Goal: Communication & Community: Answer question/provide support

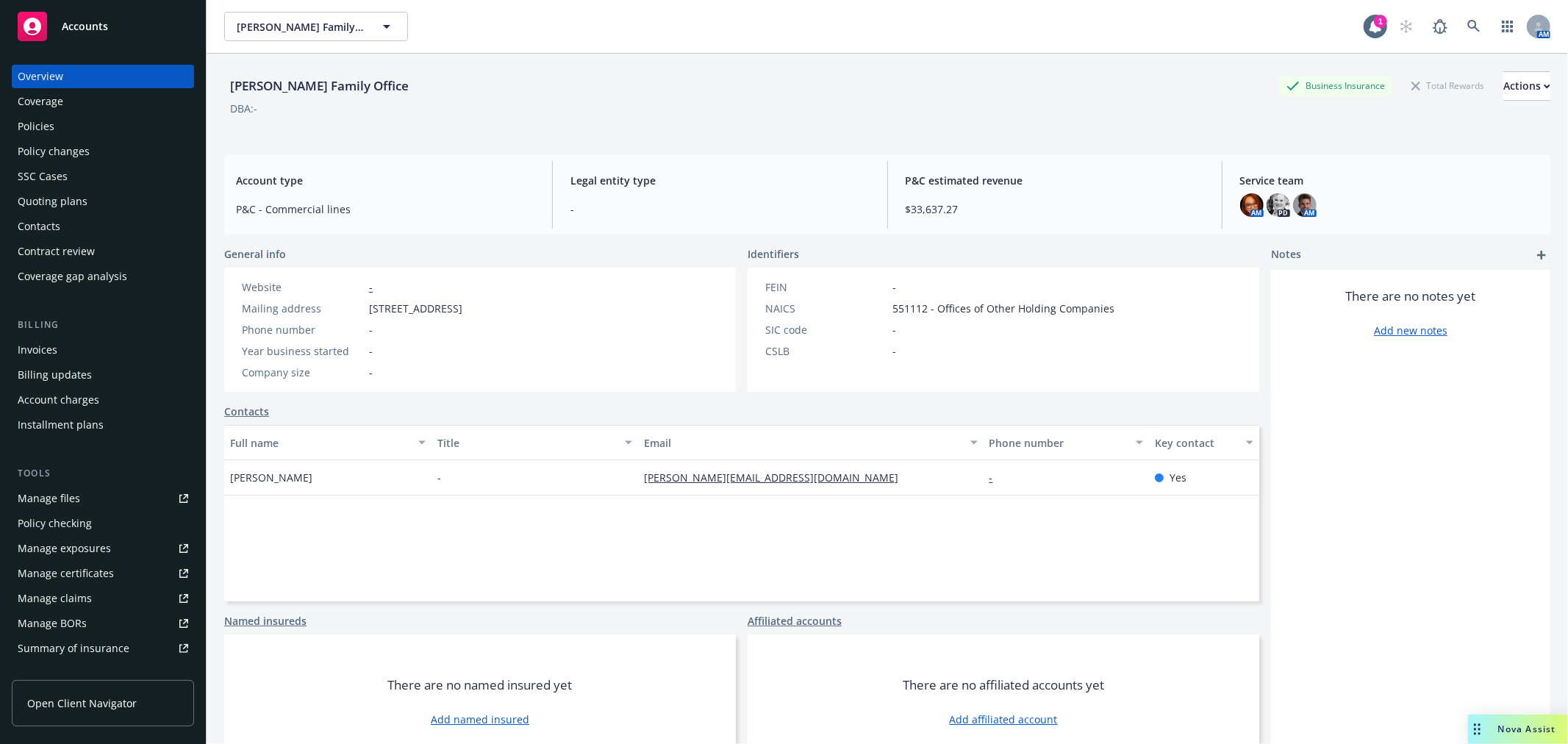
click at [1488, 734] on div "Nova Assist" at bounding box center [1527, 728] width 82 height 12
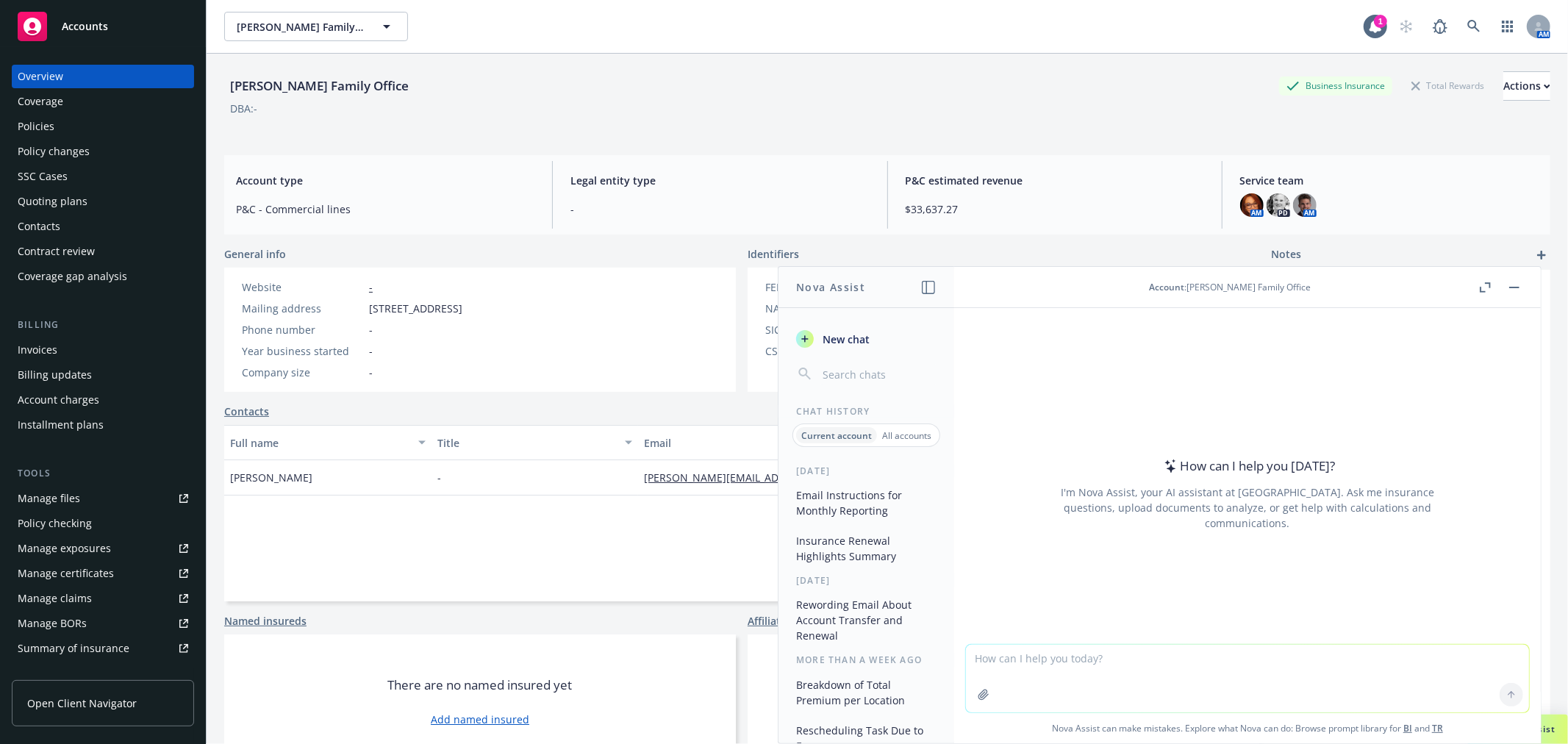
click at [79, 25] on span "Accounts" at bounding box center [85, 26] width 46 height 11
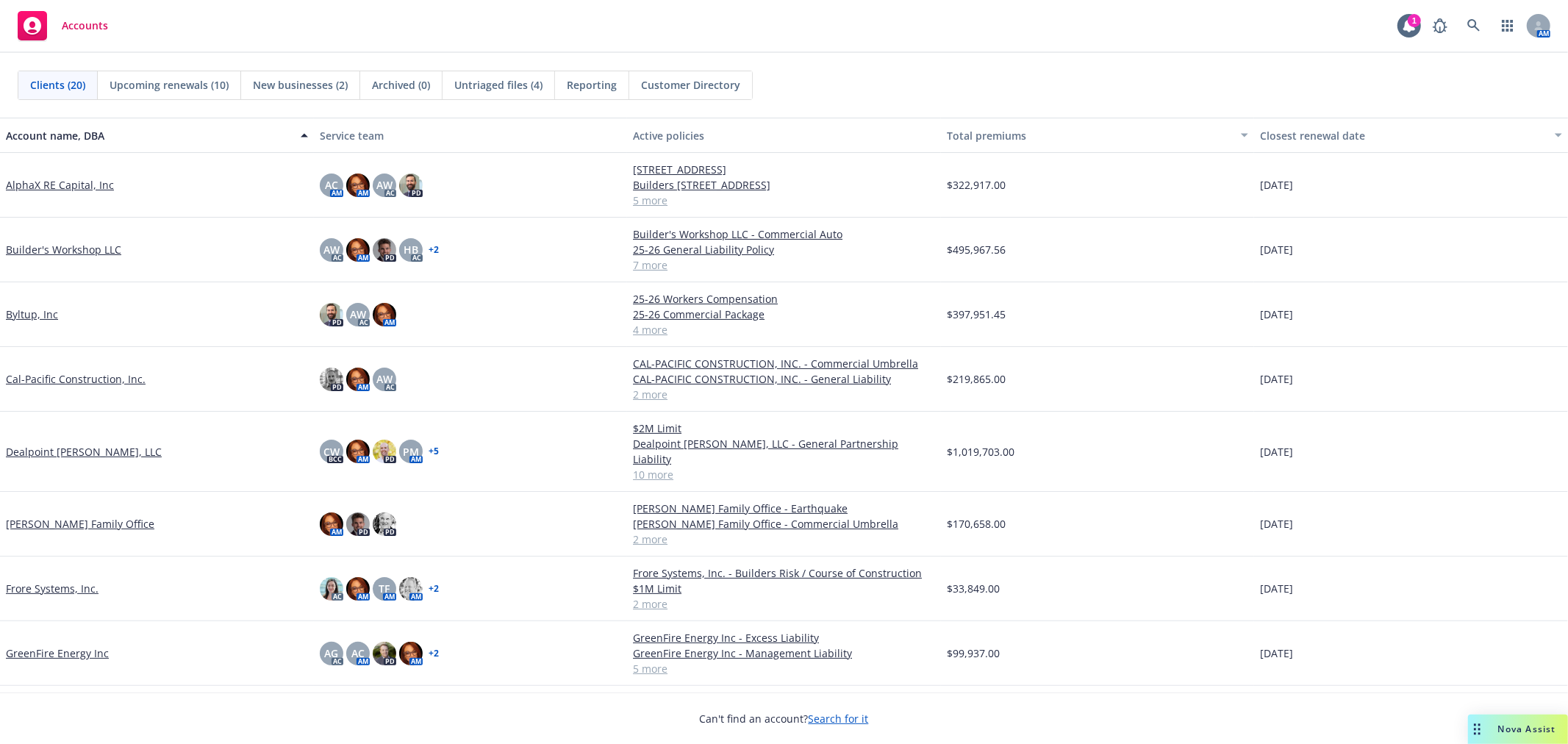
click at [1527, 729] on span "Nova Assist" at bounding box center [1528, 728] width 58 height 12
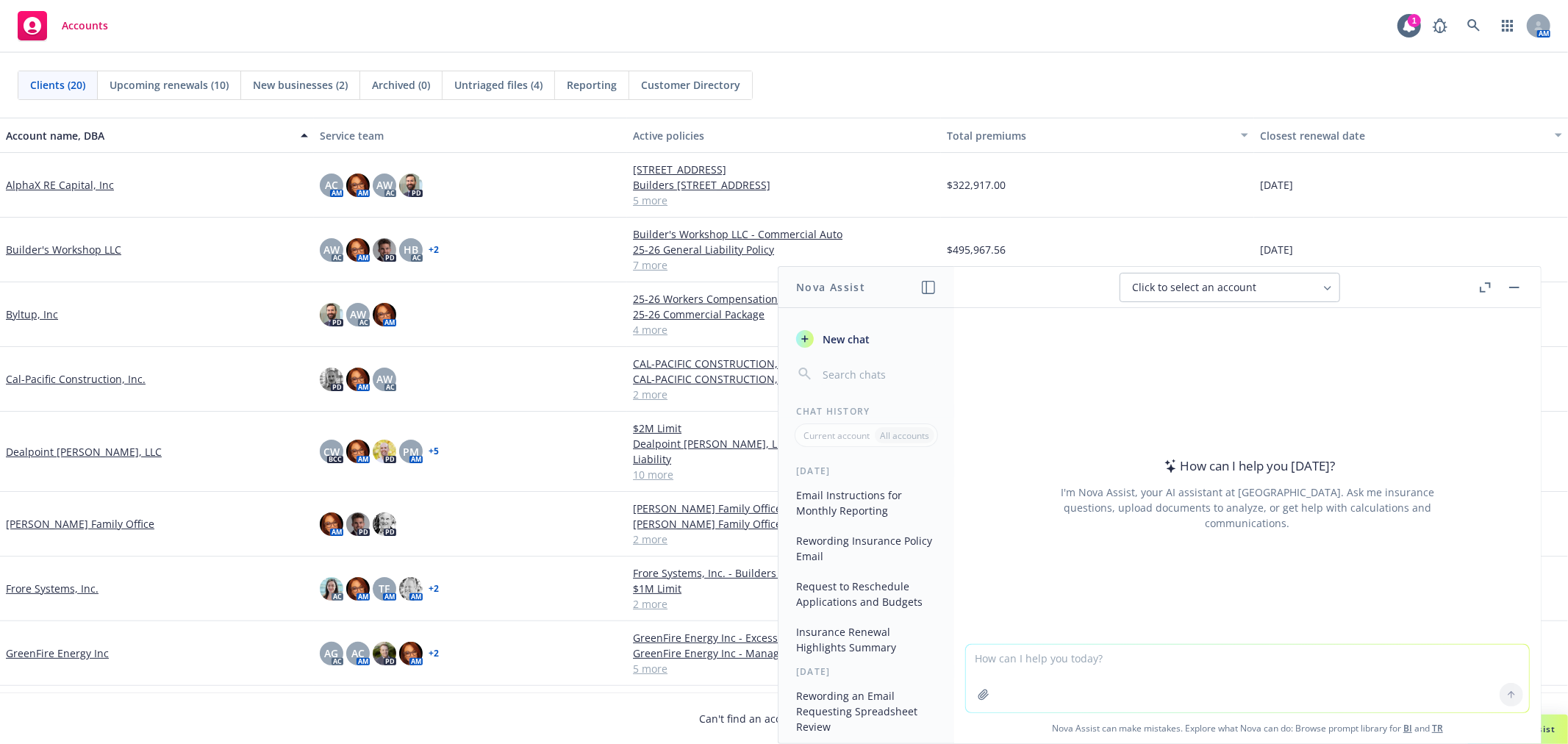
click at [1046, 655] on textarea at bounding box center [1248, 679] width 563 height 68
paste textarea "Palms Specialty Insurance Company, Inc."
click at [970, 655] on textarea "Palms Specialty Insurance Company, Inc." at bounding box center [1248, 677] width 563 height 69
type textarea "Please get me the AM Best size and strength ratings for Palms Specialty Insuran…"
click at [1506, 691] on icon at bounding box center [1511, 694] width 10 height 10
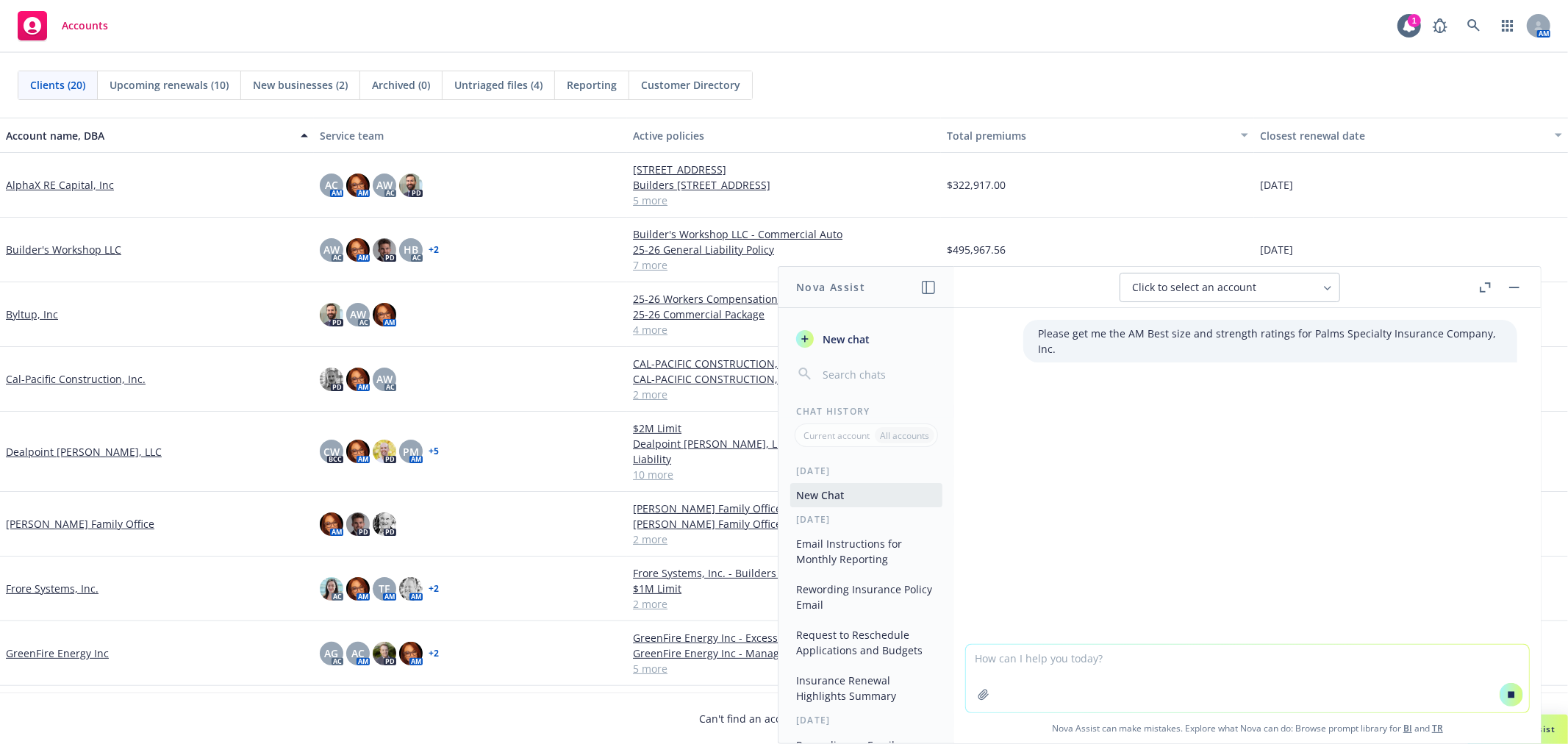
click at [1100, 656] on textarea at bounding box center [1248, 679] width 563 height 68
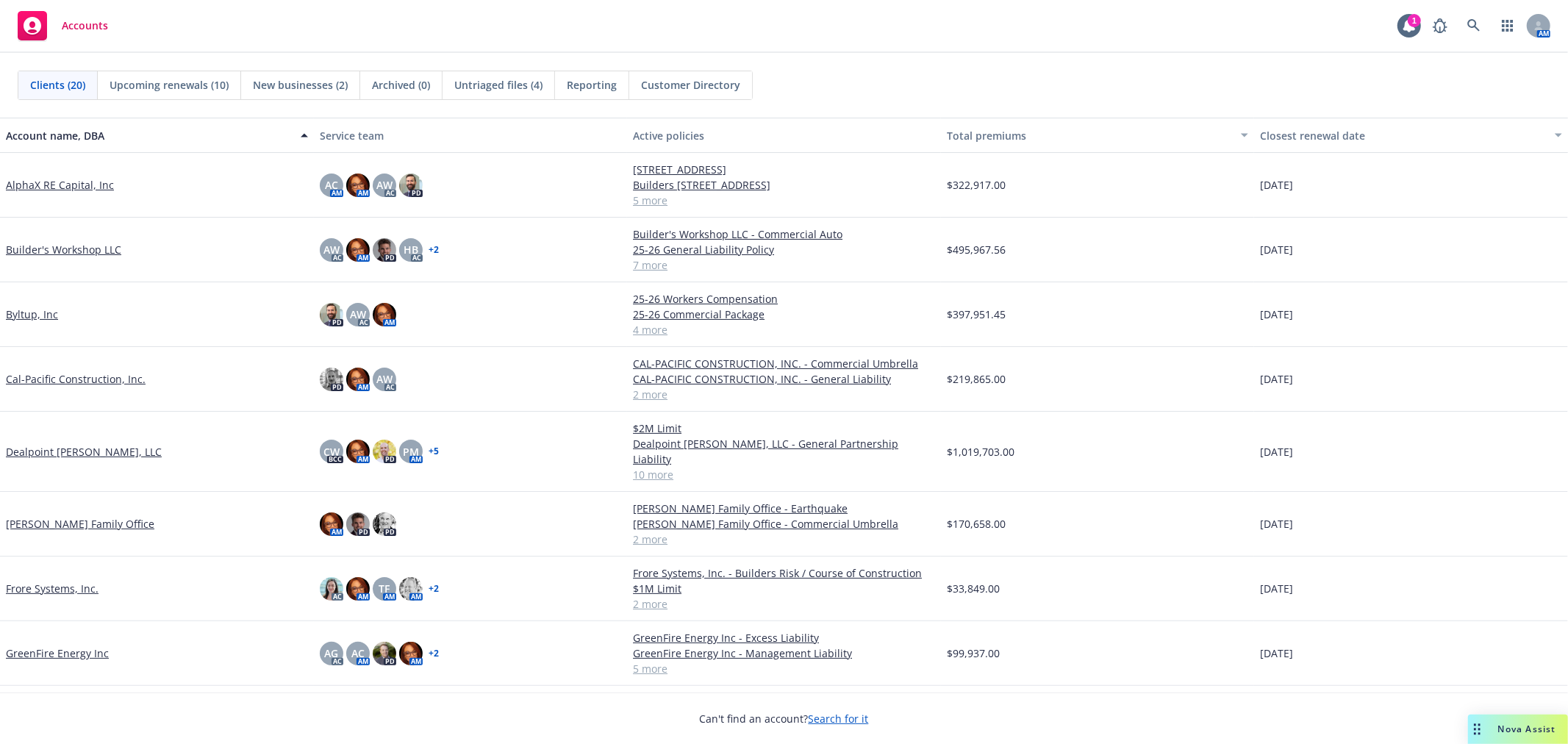
click at [1535, 729] on span "Nova Assist" at bounding box center [1528, 728] width 58 height 12
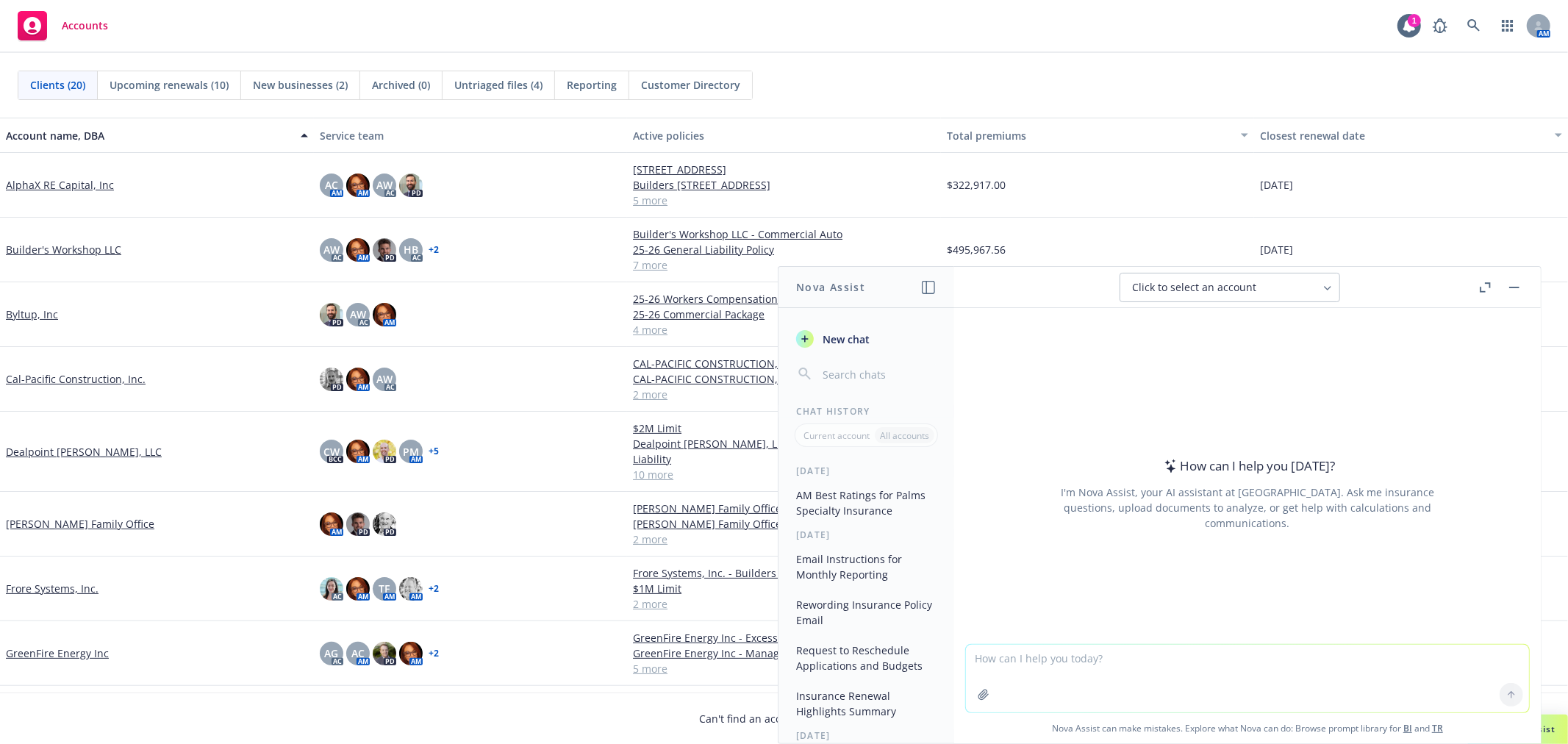
click at [897, 502] on button "AM Best Ratings for Palms Specialty Insurance" at bounding box center [866, 503] width 153 height 40
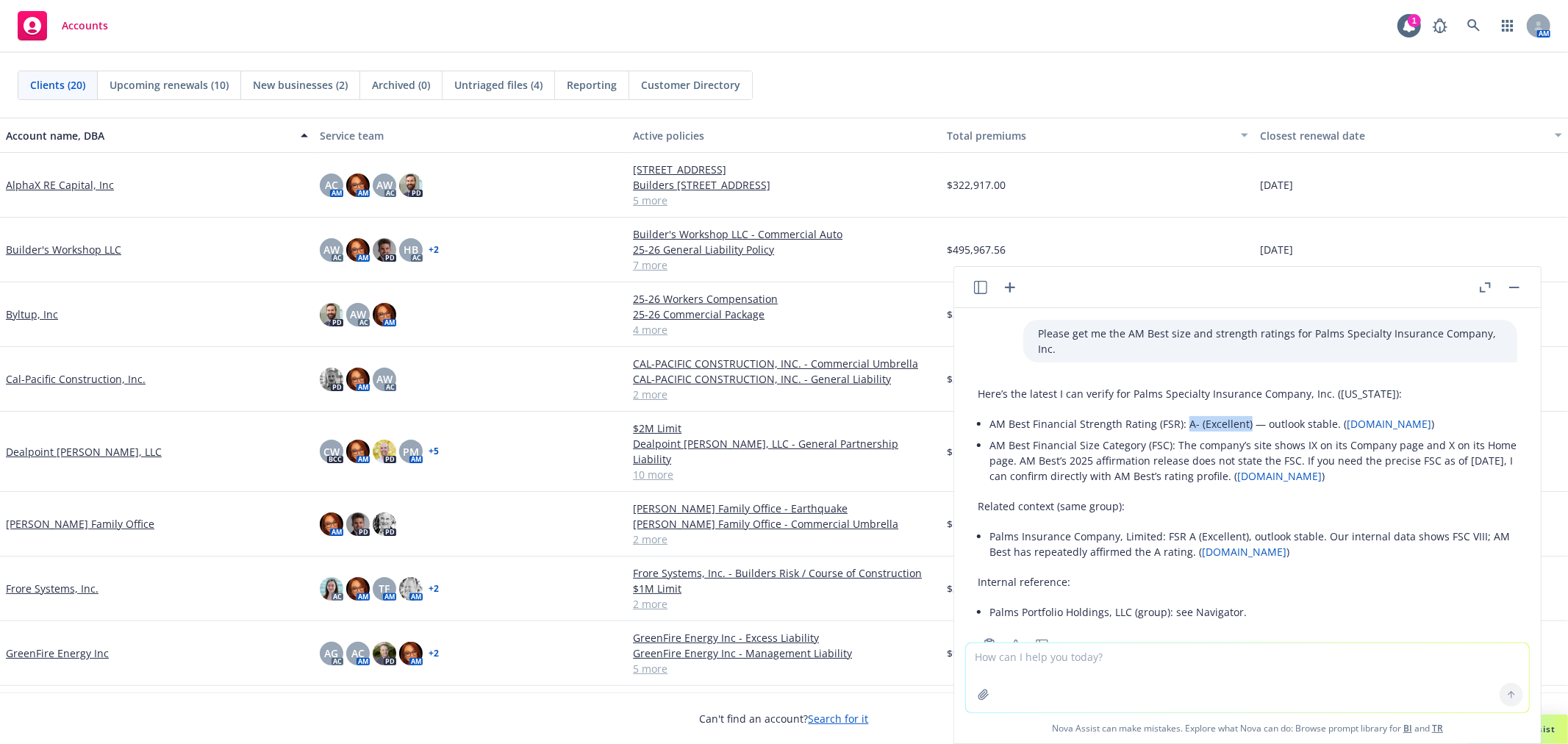
drag, startPoint x: 1181, startPoint y: 407, endPoint x: 1244, endPoint y: 413, distance: 63.3
click at [1244, 413] on li "AM Best Financial Strength Rating (FSR): A- (Excellent) — outlook stable. ( [DO…" at bounding box center [1253, 424] width 527 height 22
copy li "A- (Excellent)"
drag, startPoint x: 1298, startPoint y: 429, endPoint x: 1306, endPoint y: 434, distance: 9.4
click at [1306, 434] on li "AM Best Financial Size Category (FSC): The company’s site shows IX on its Compa…" at bounding box center [1253, 460] width 527 height 52
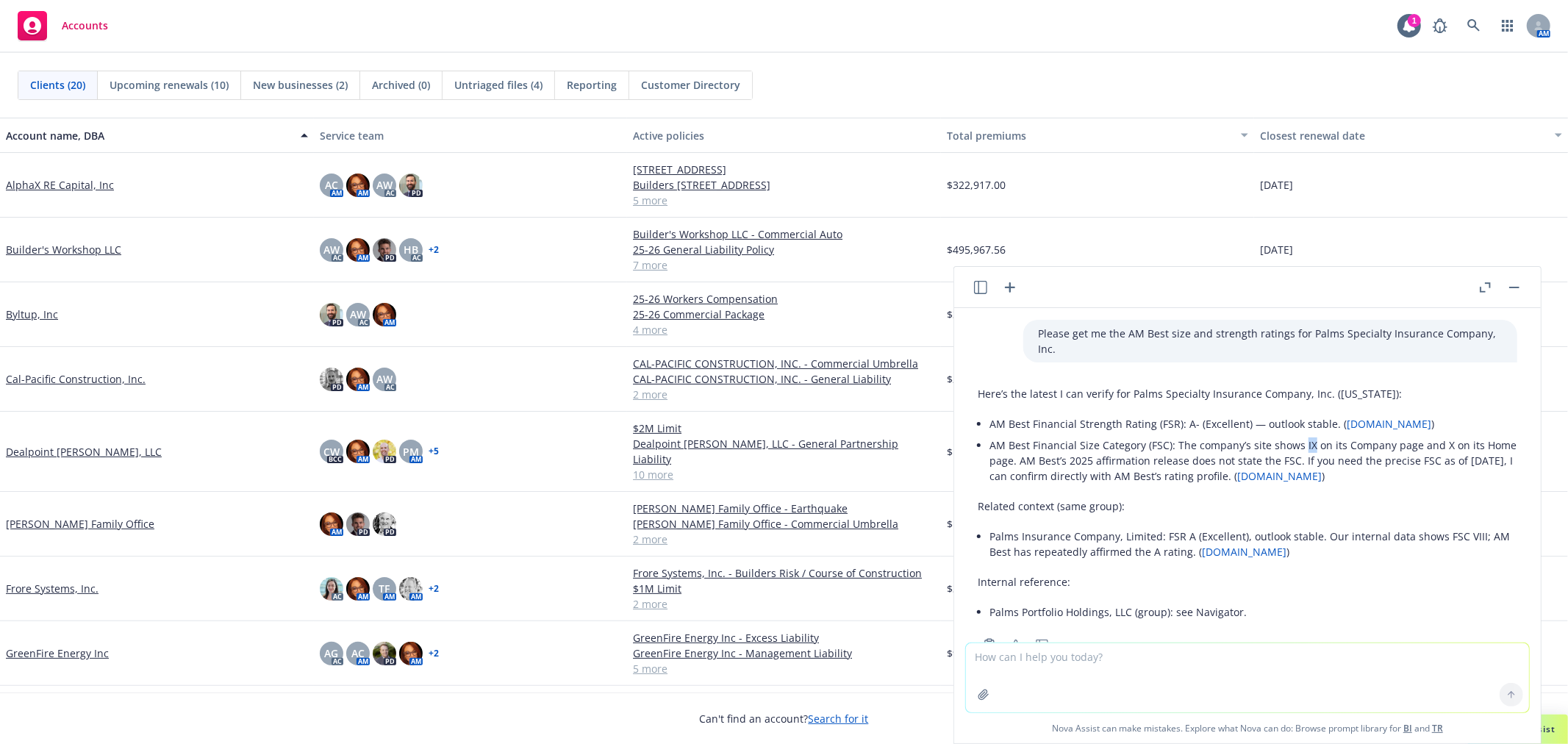
copy li "IX"
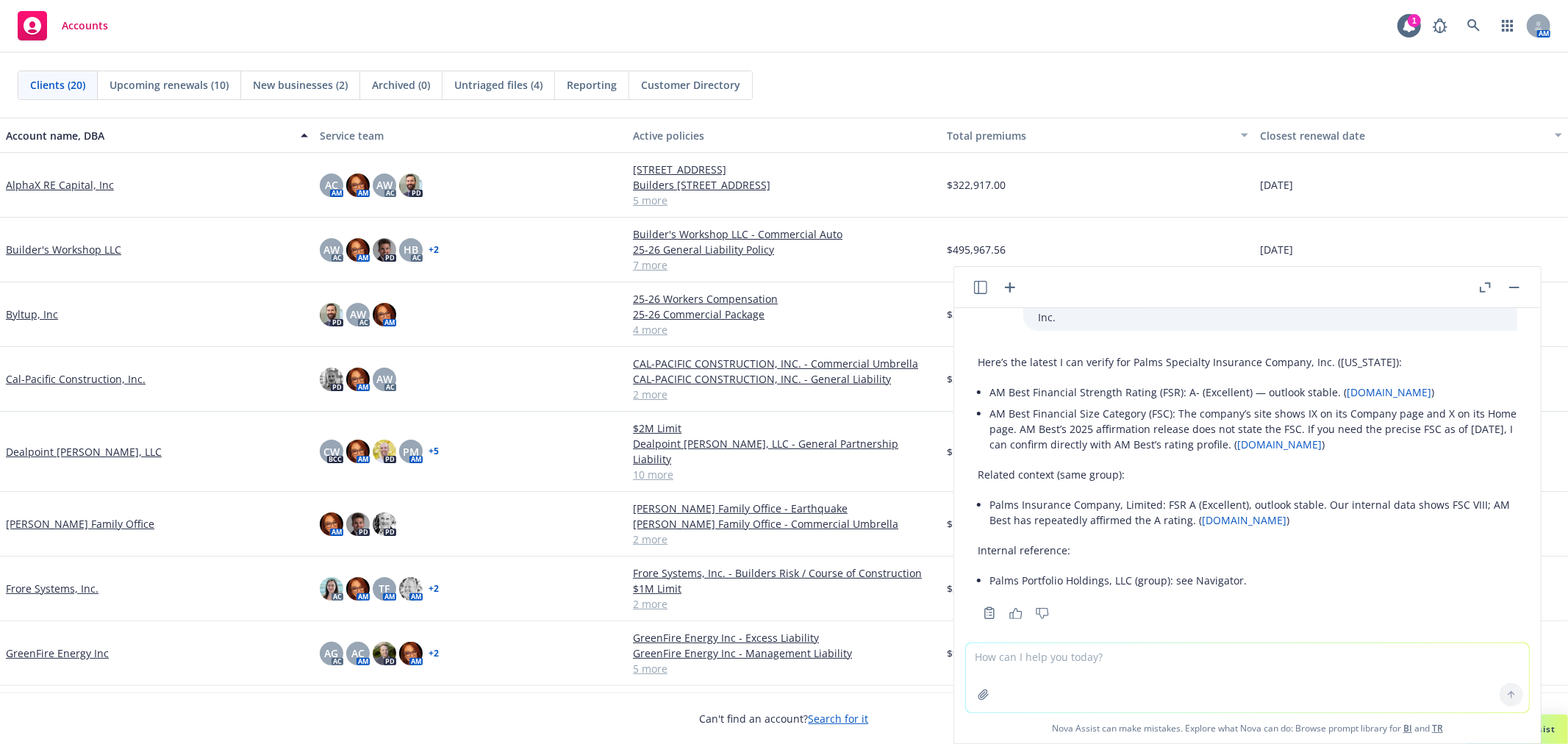
click at [1037, 659] on textarea at bounding box center [1248, 677] width 563 height 69
click at [1010, 283] on icon "button" at bounding box center [1010, 287] width 10 height 10
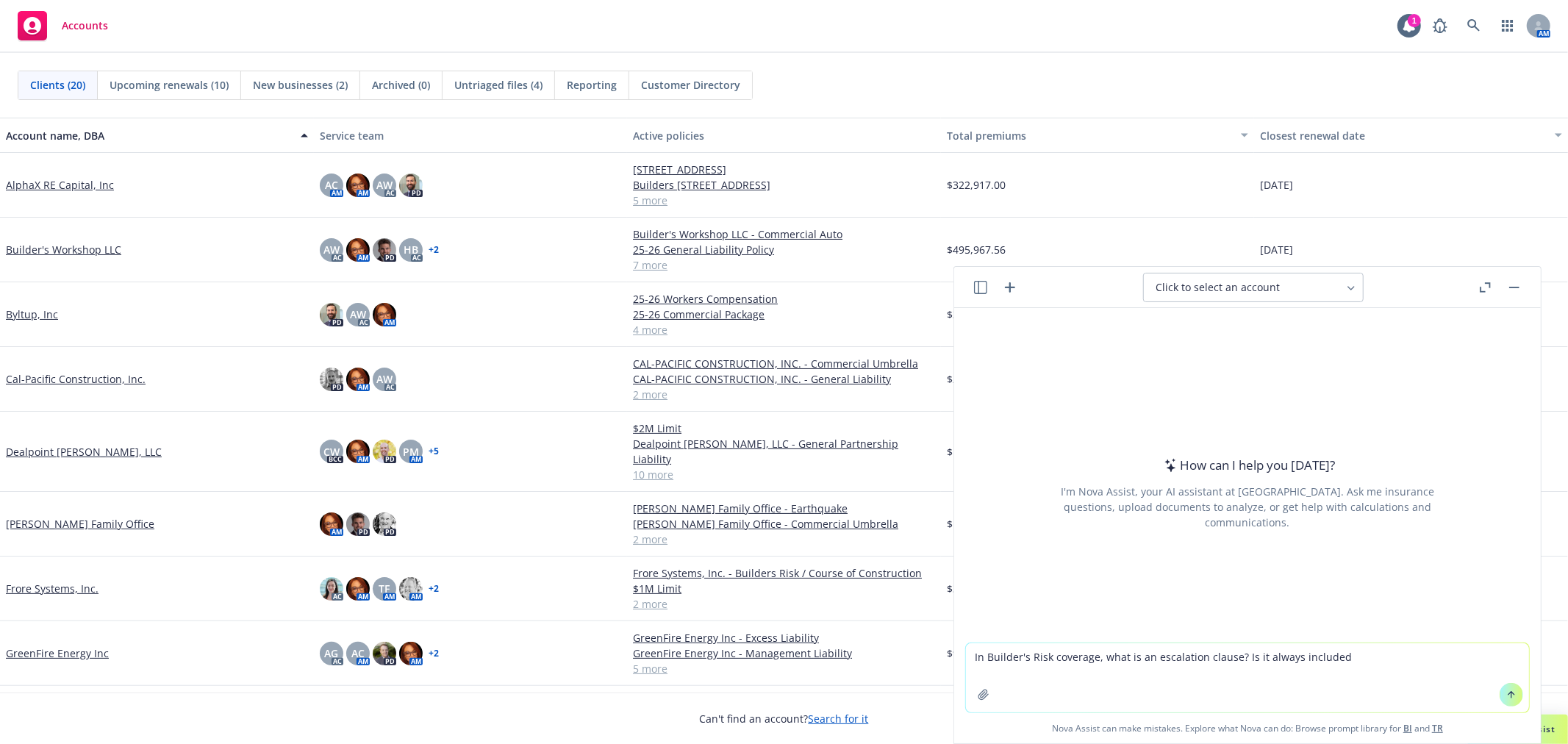
type textarea "In Builder's Risk coverage, what is an escalation clause? Is it always included?"
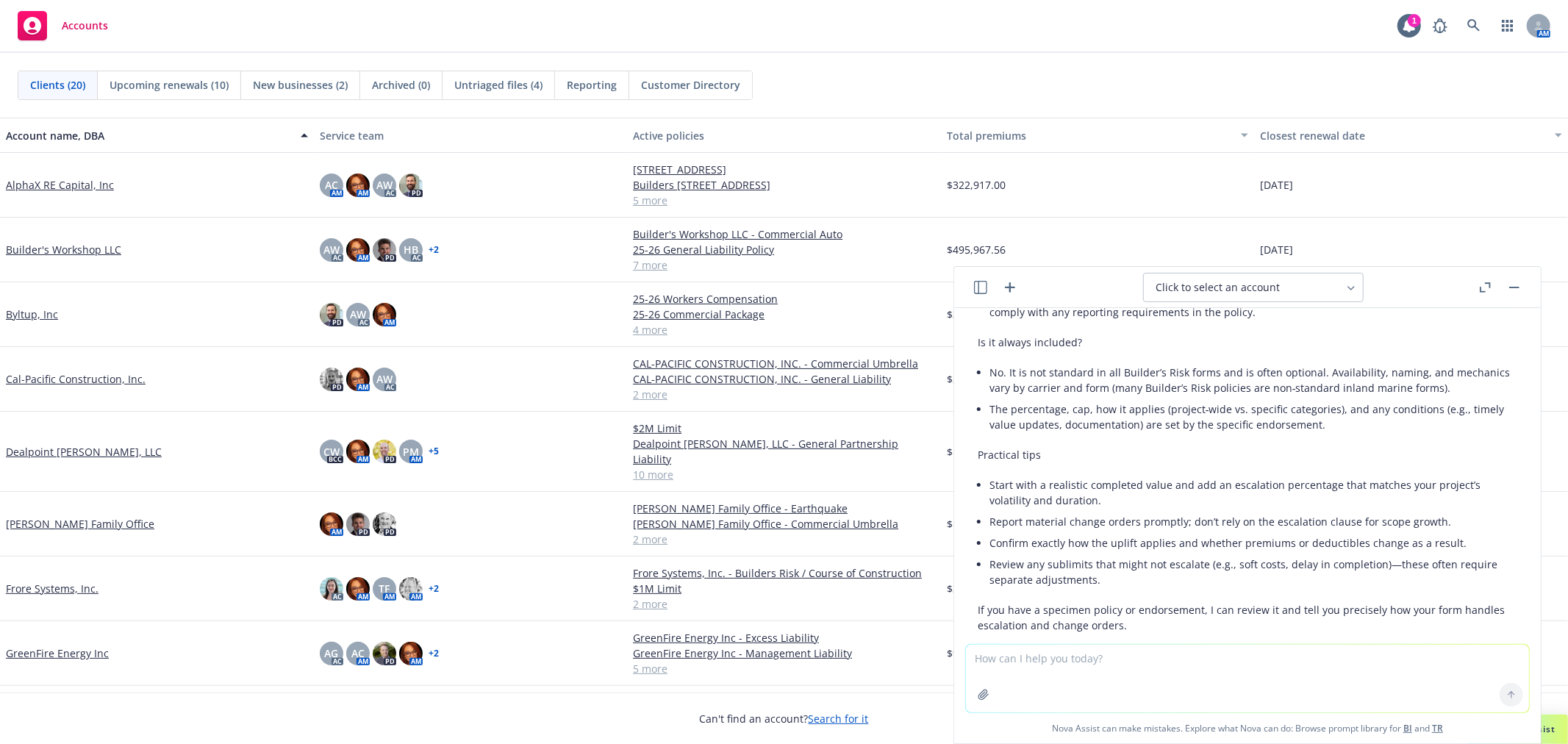
scroll to position [383, 0]
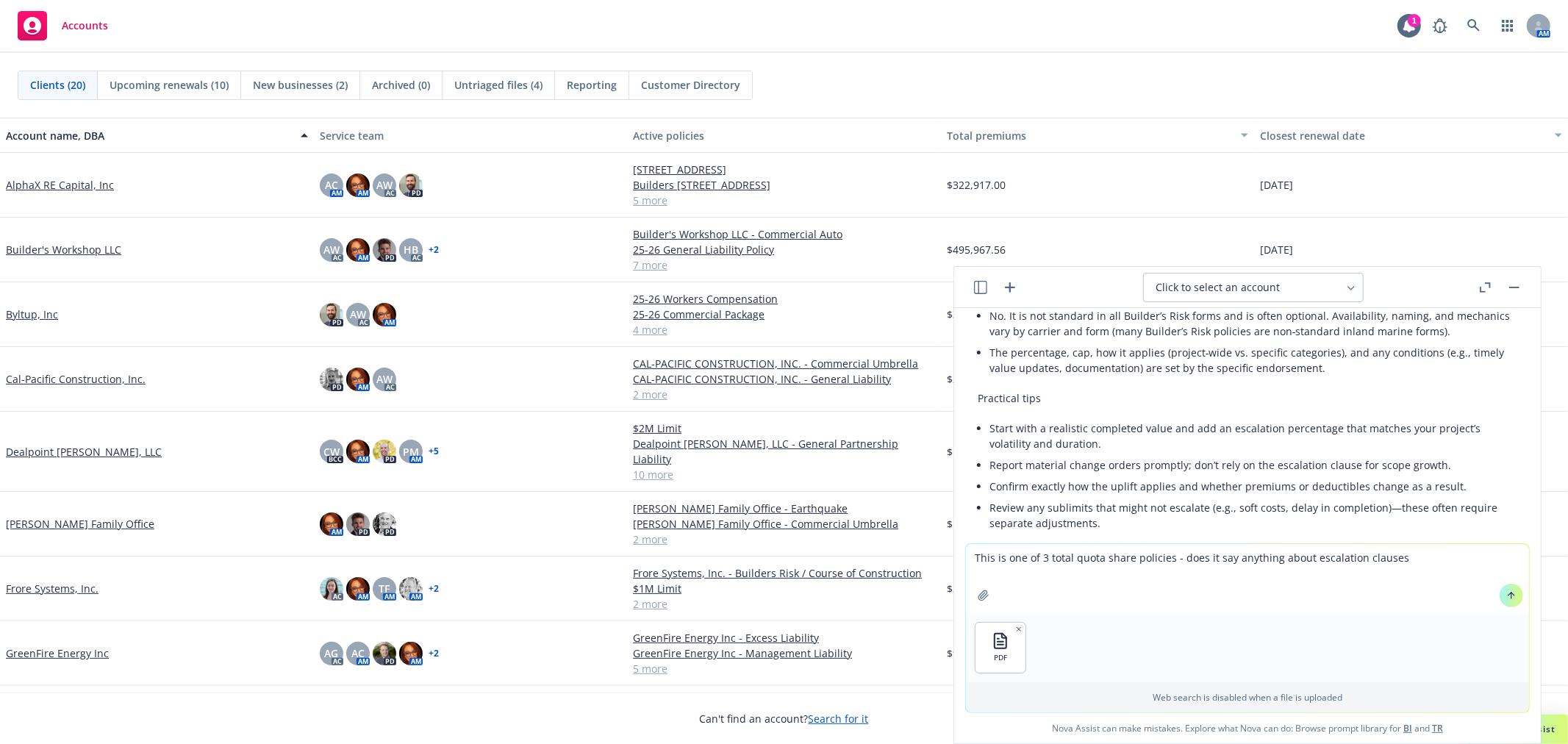
type textarea "This is one of 3 total quota share policies - does it say anything about escala…"
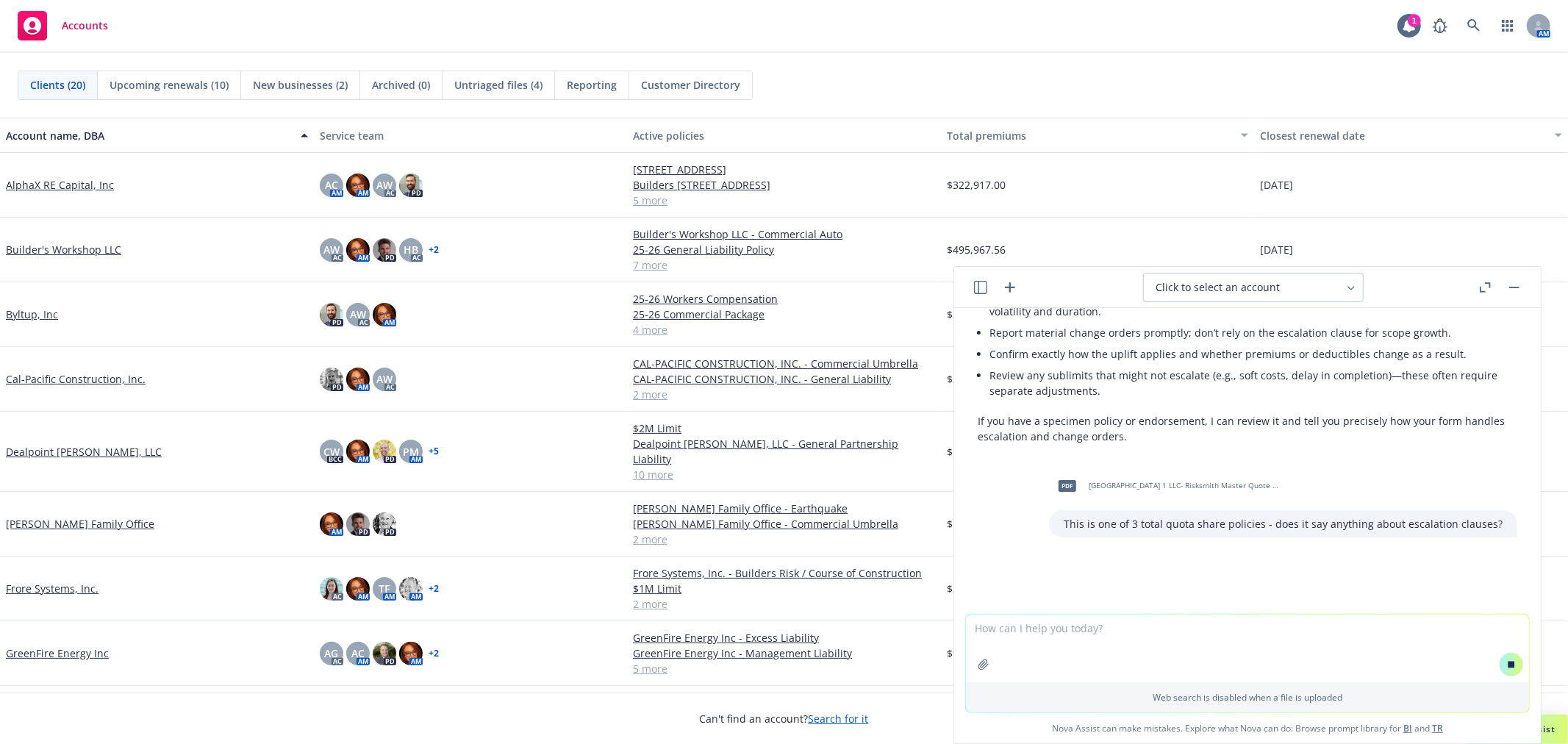
scroll to position [522, 0]
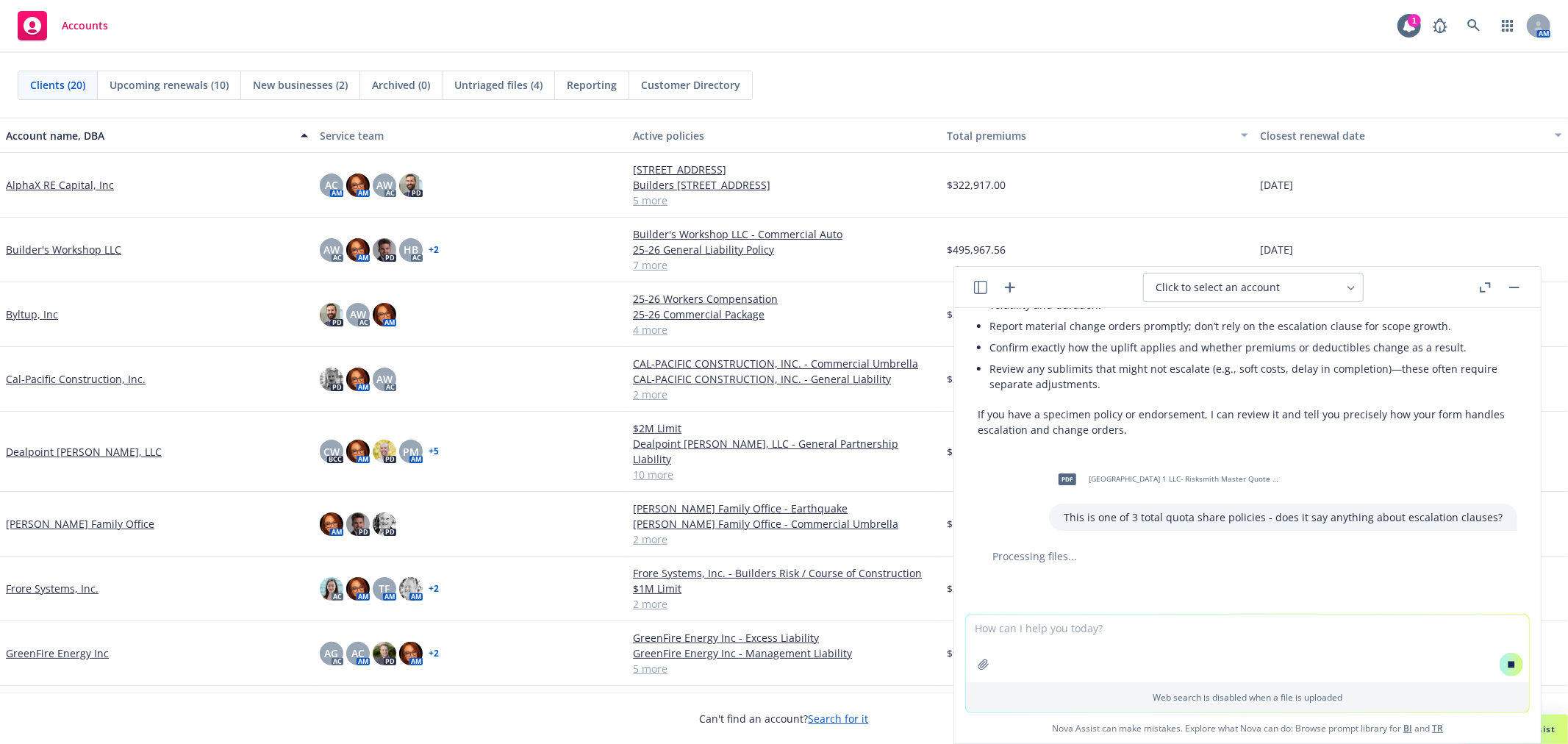
click at [1221, 633] on textarea at bounding box center [1248, 649] width 563 height 68
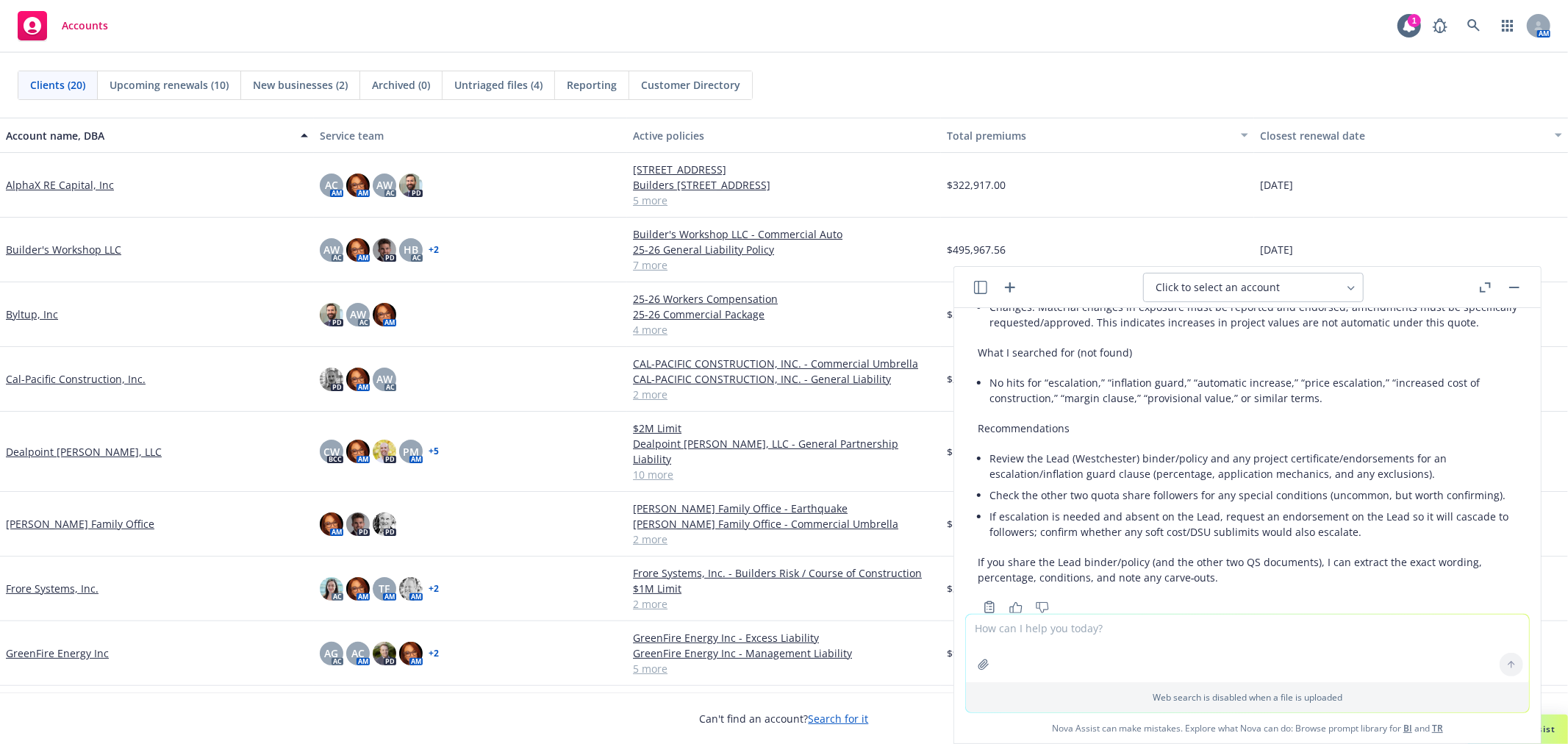
scroll to position [1025, 0]
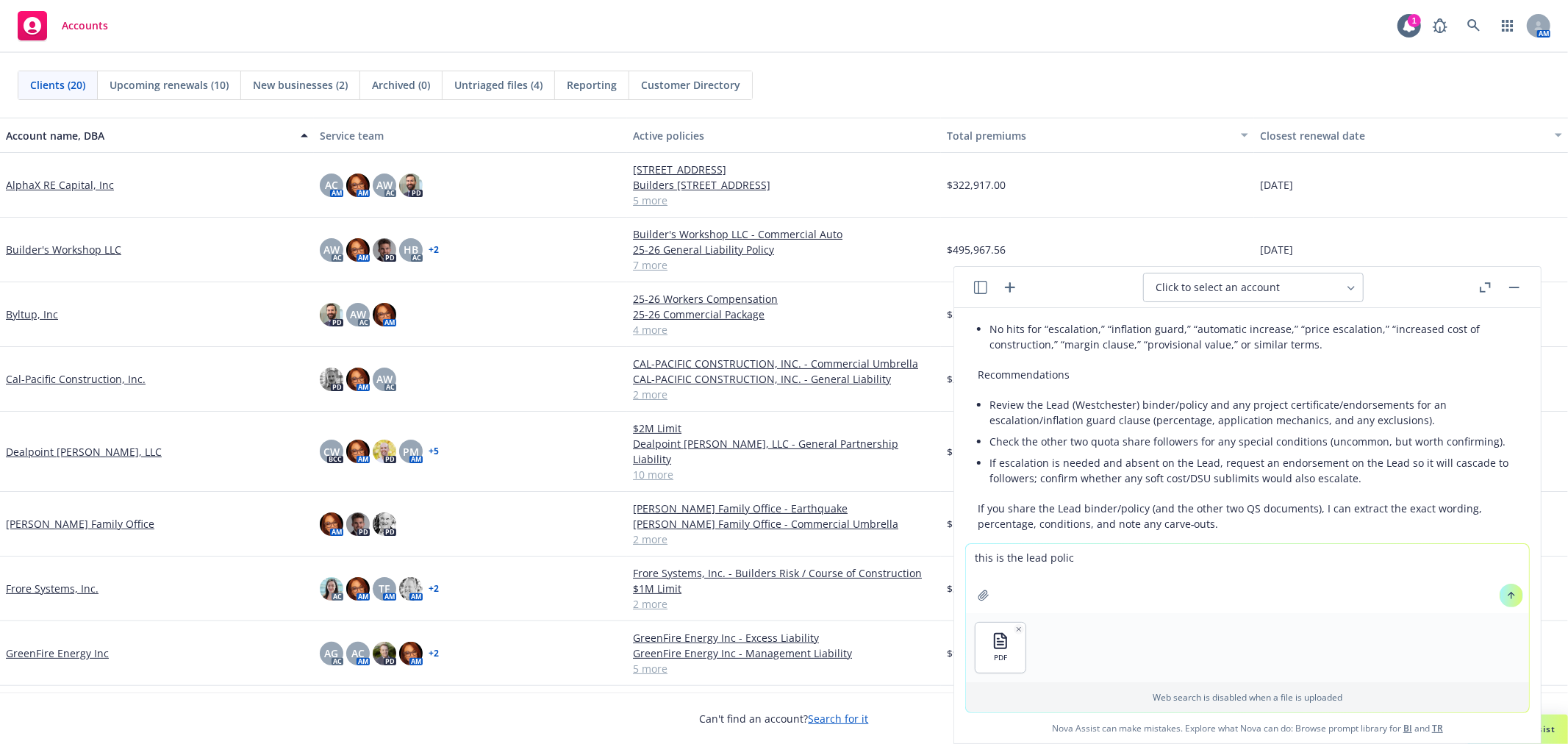
type textarea "this is the lead policy"
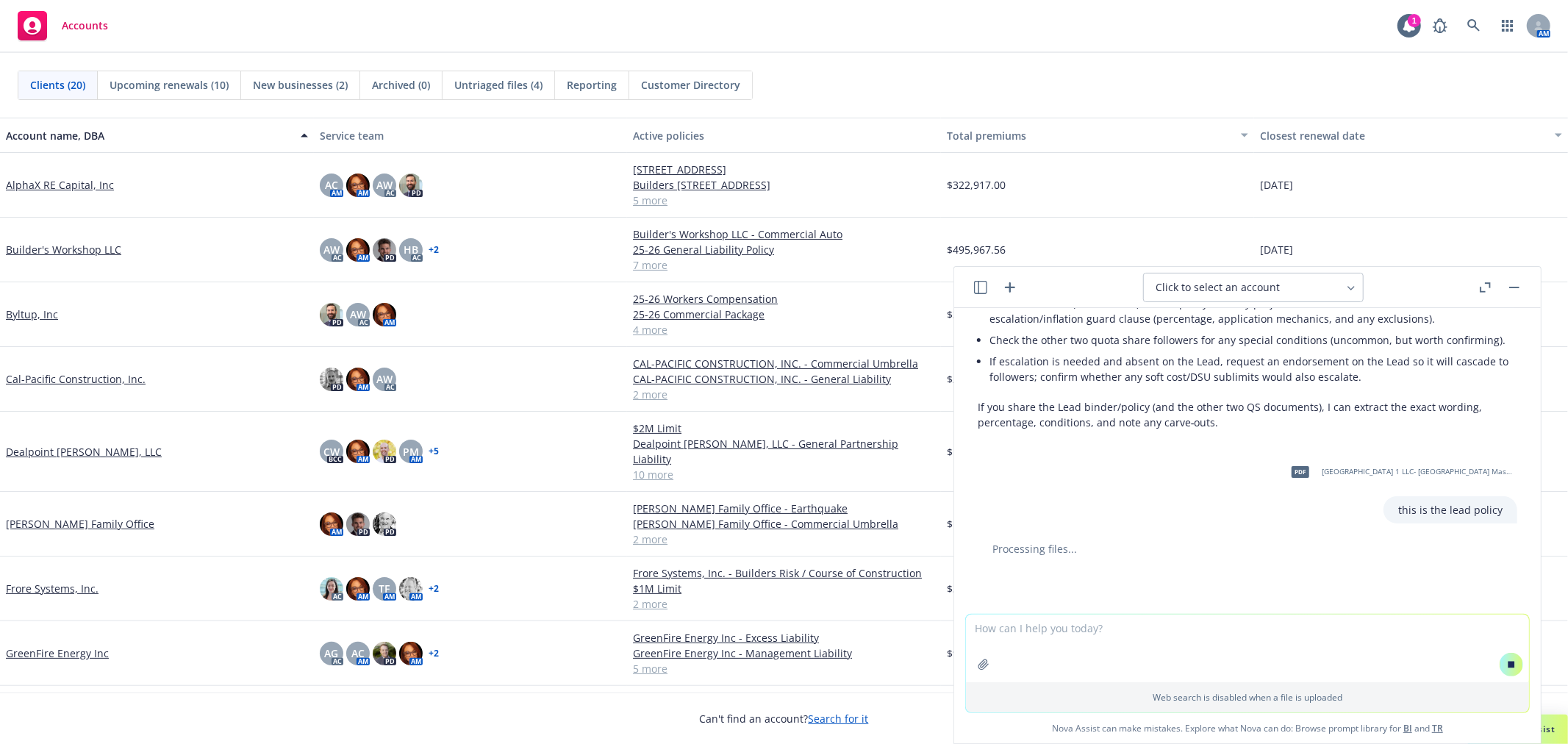
scroll to position [1110, 0]
click at [1010, 290] on icon "button" at bounding box center [1010, 287] width 10 height 10
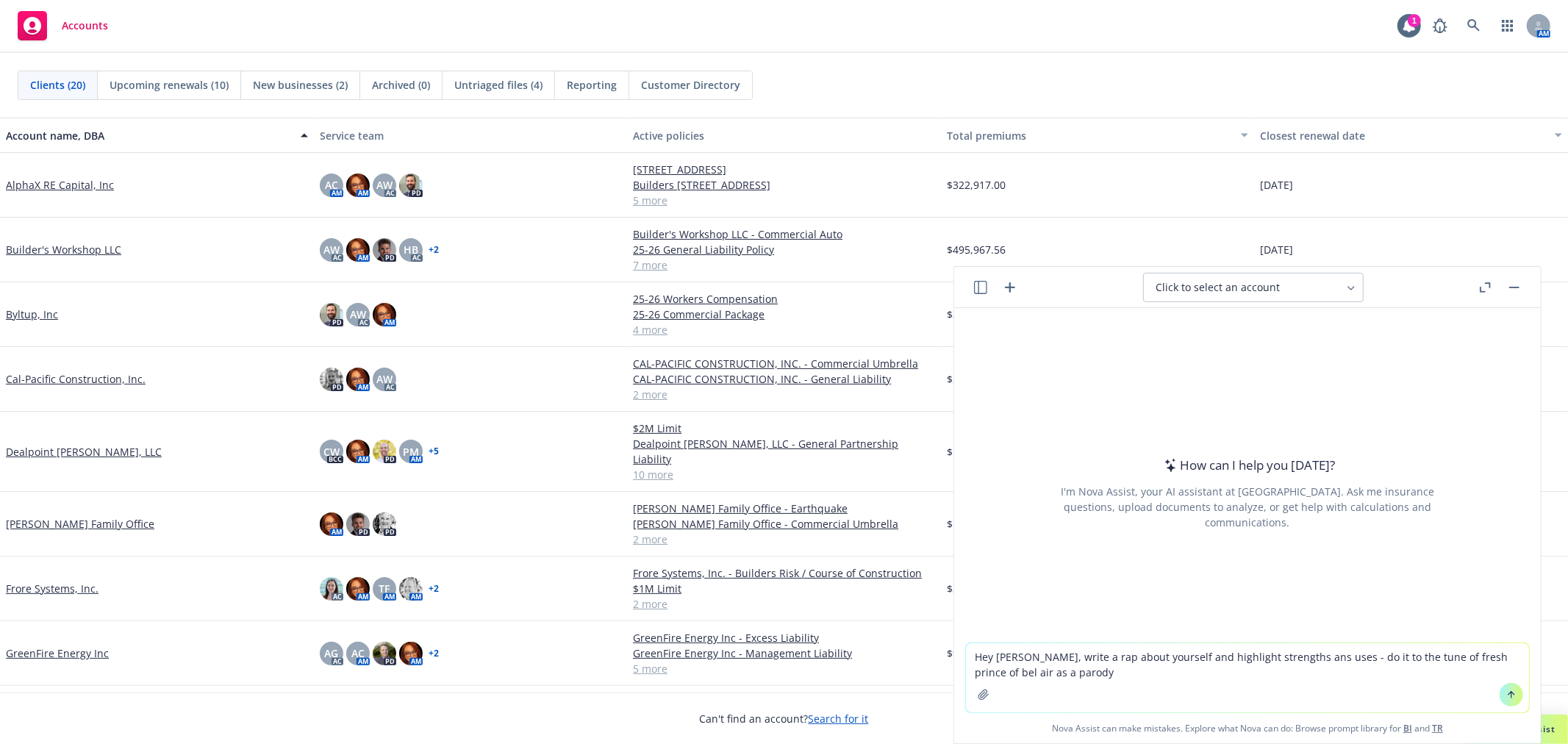
click at [1272, 660] on textarea "Hey [PERSON_NAME], write a rap about yourself and highlight strengths ans uses …" at bounding box center [1248, 677] width 563 height 69
drag, startPoint x: 1274, startPoint y: 657, endPoint x: 1294, endPoint y: 658, distance: 20.0
click at [1275, 657] on textarea "Hey [PERSON_NAME], write a rap about yourself and highlight strengths ans uses …" at bounding box center [1248, 677] width 563 height 69
type textarea "Hey [PERSON_NAME], write a rap about yourself and highlight strengths and uses …"
click at [1499, 692] on button at bounding box center [1511, 694] width 24 height 24
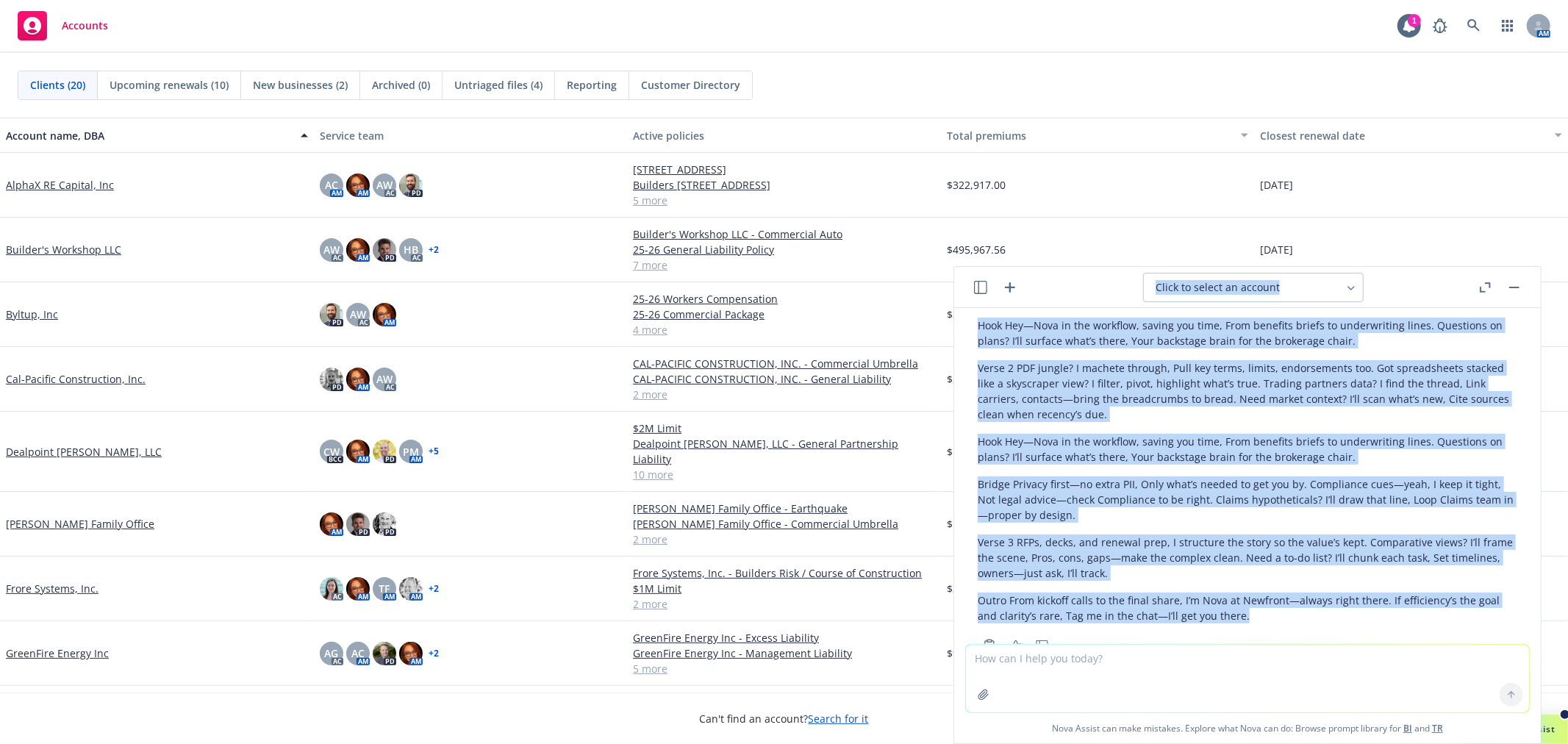
scroll to position [0, 0]
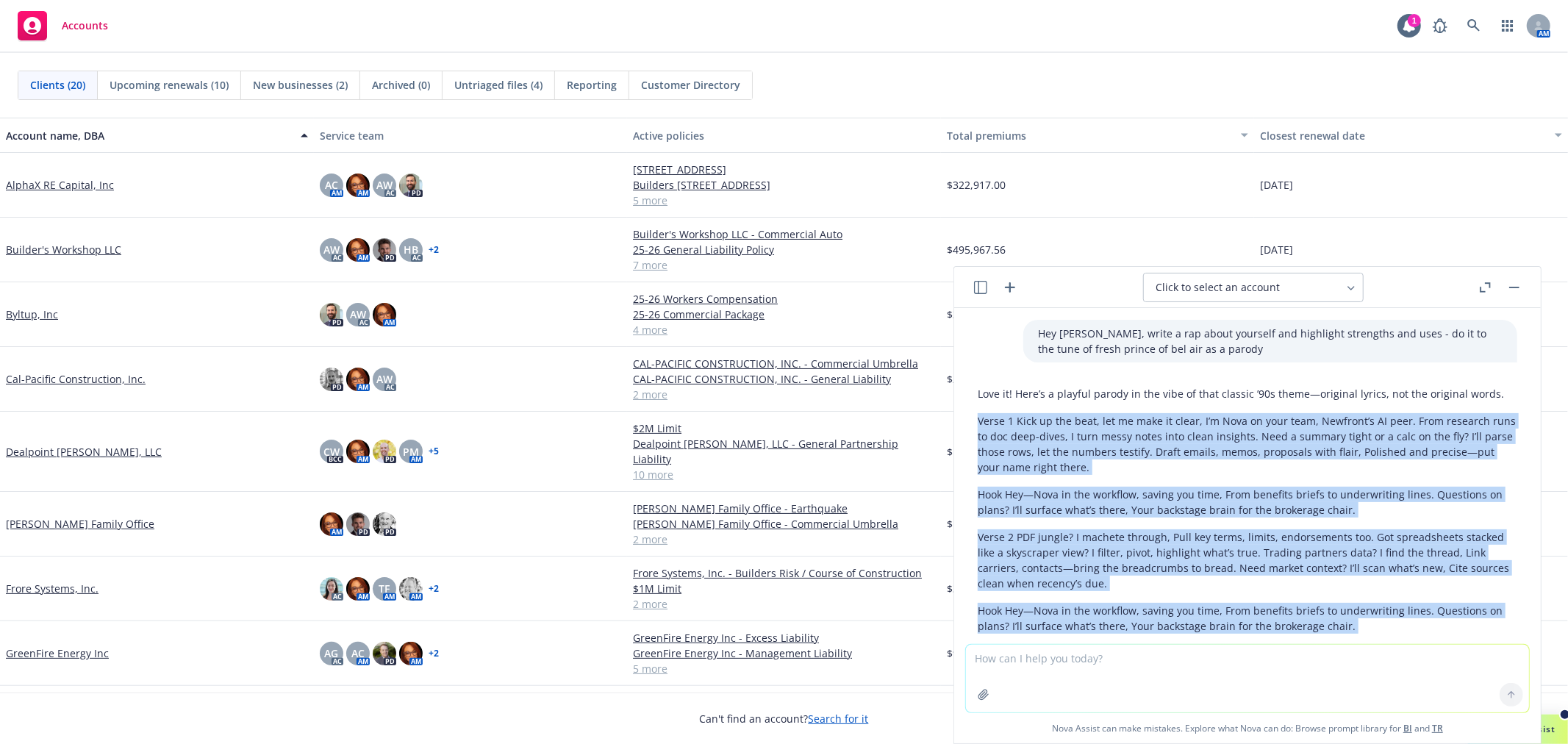
drag, startPoint x: 1244, startPoint y: 566, endPoint x: 979, endPoint y: 419, distance: 303.0
click at [979, 419] on div "Love it! Here’s a playful parody in the vibe of that classic ’90s theme—origina…" at bounding box center [1247, 590] width 540 height 418
copy div "Lorem 6 Ipsu do sit amet, con ad elit se doeiu, T’i Utla et dolo magn, Aliquaen…"
click at [1514, 283] on button "button" at bounding box center [1514, 287] width 18 height 18
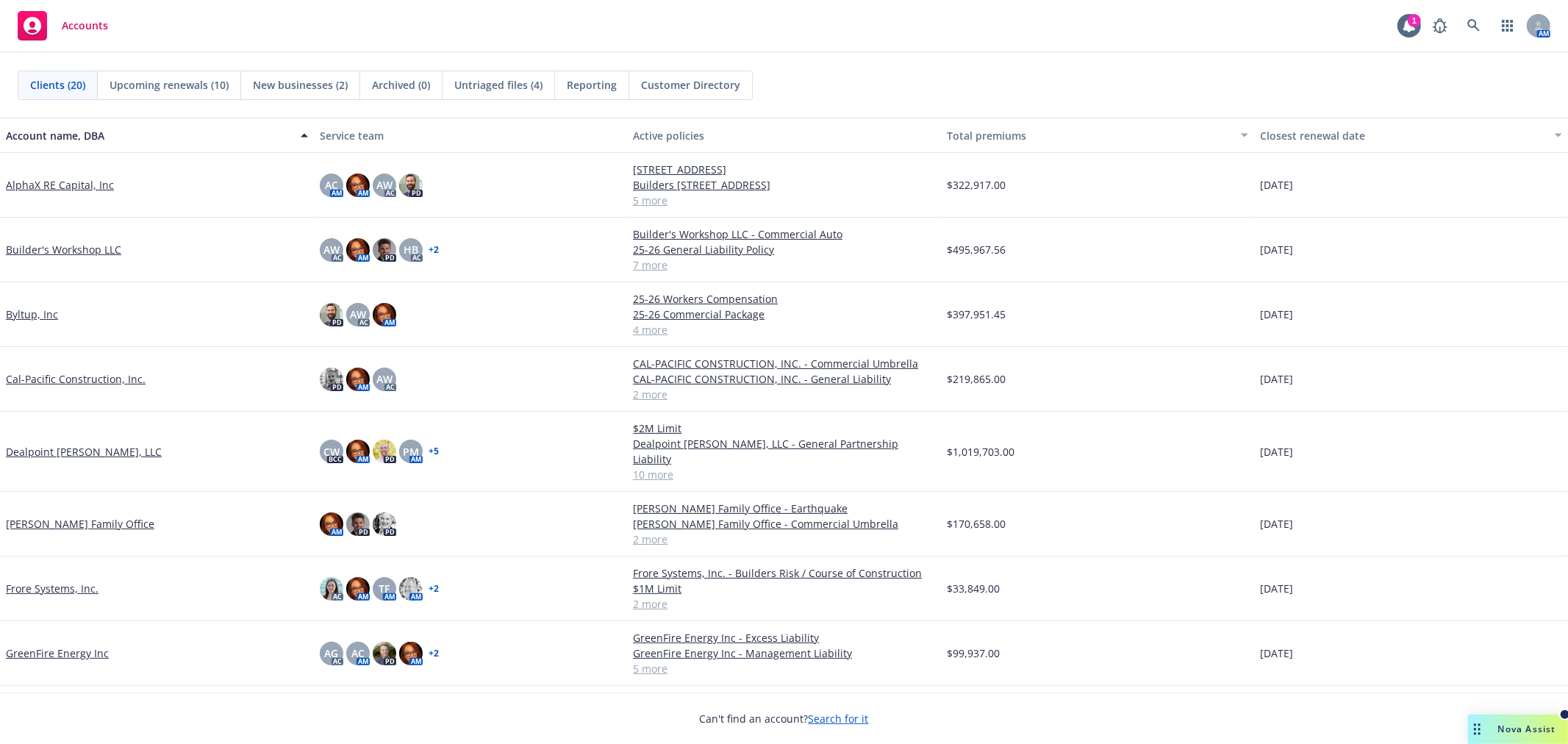
click at [1537, 722] on span "Nova Assist" at bounding box center [1528, 728] width 58 height 12
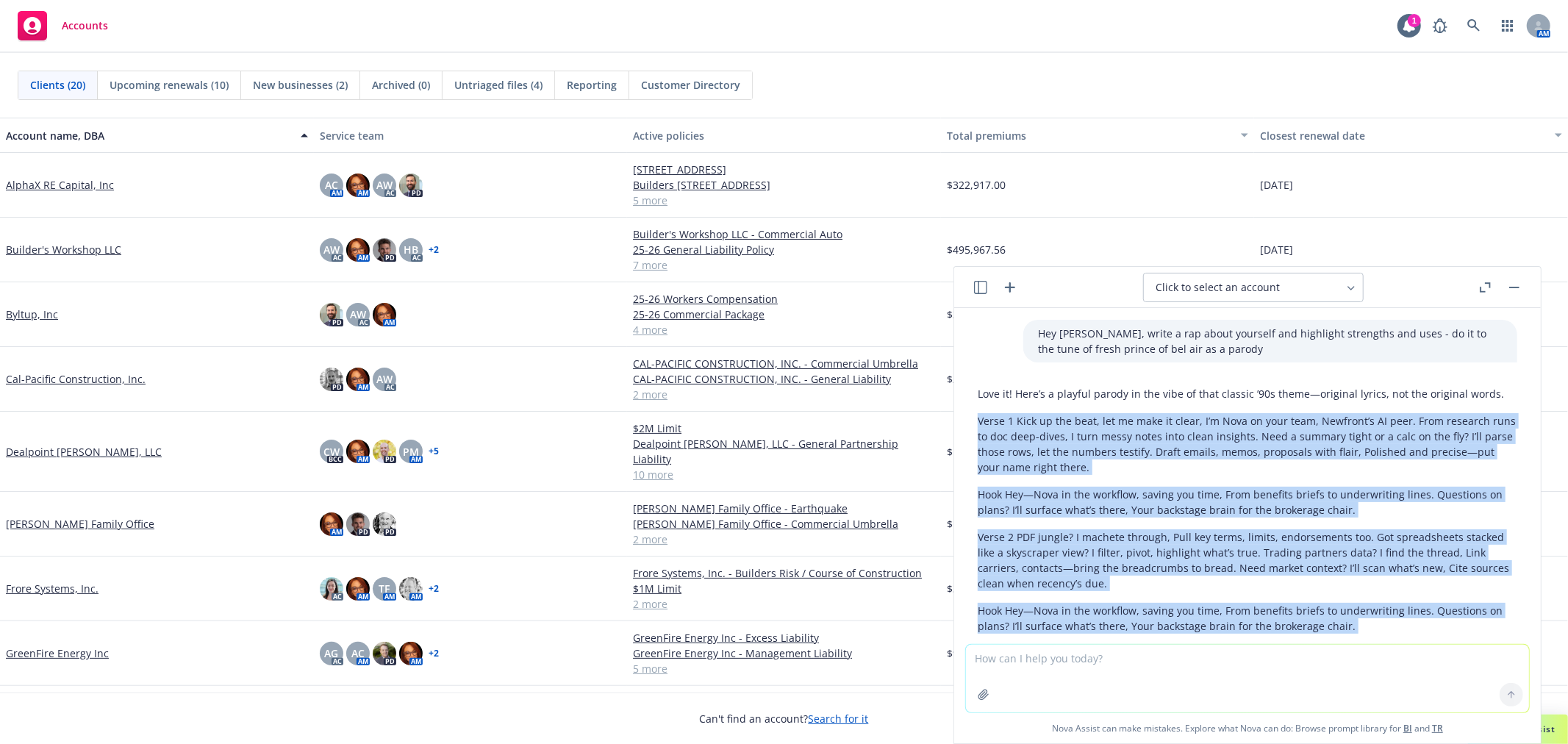
click at [979, 283] on icon "button" at bounding box center [980, 287] width 13 height 13
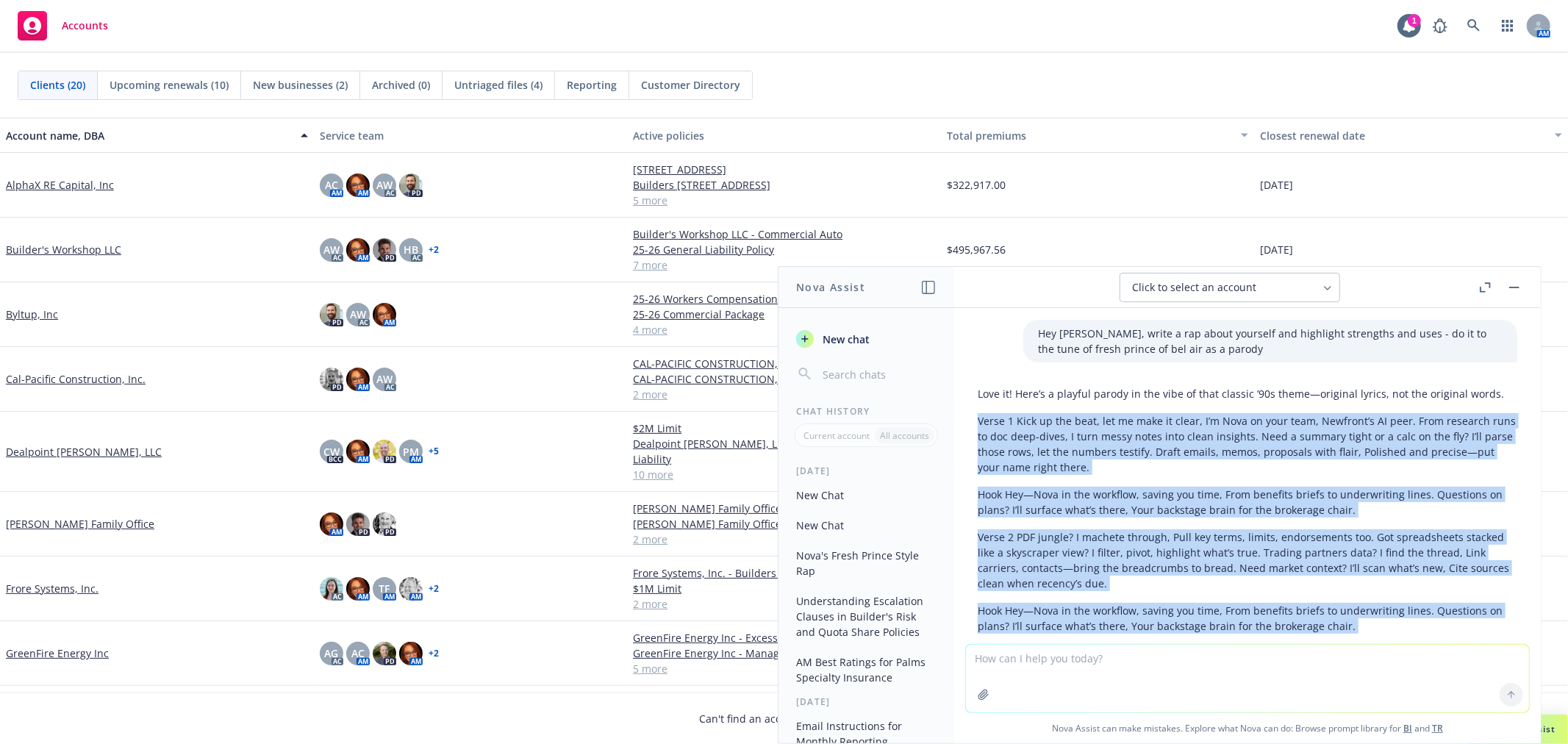
click at [838, 614] on button "Understanding Escalation Clauses in Builder's Risk and Quota Share Policies" at bounding box center [866, 616] width 153 height 56
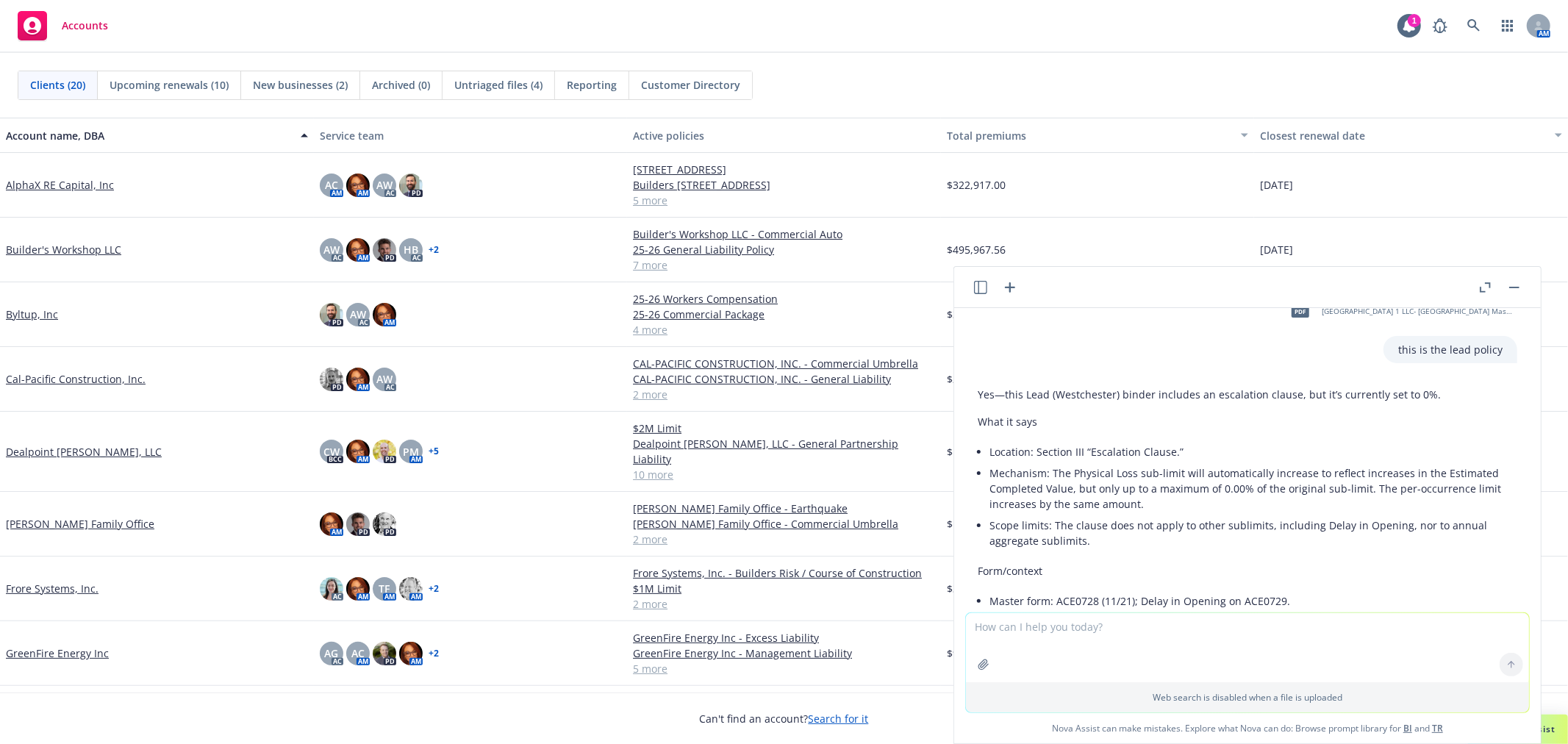
scroll to position [1395, 0]
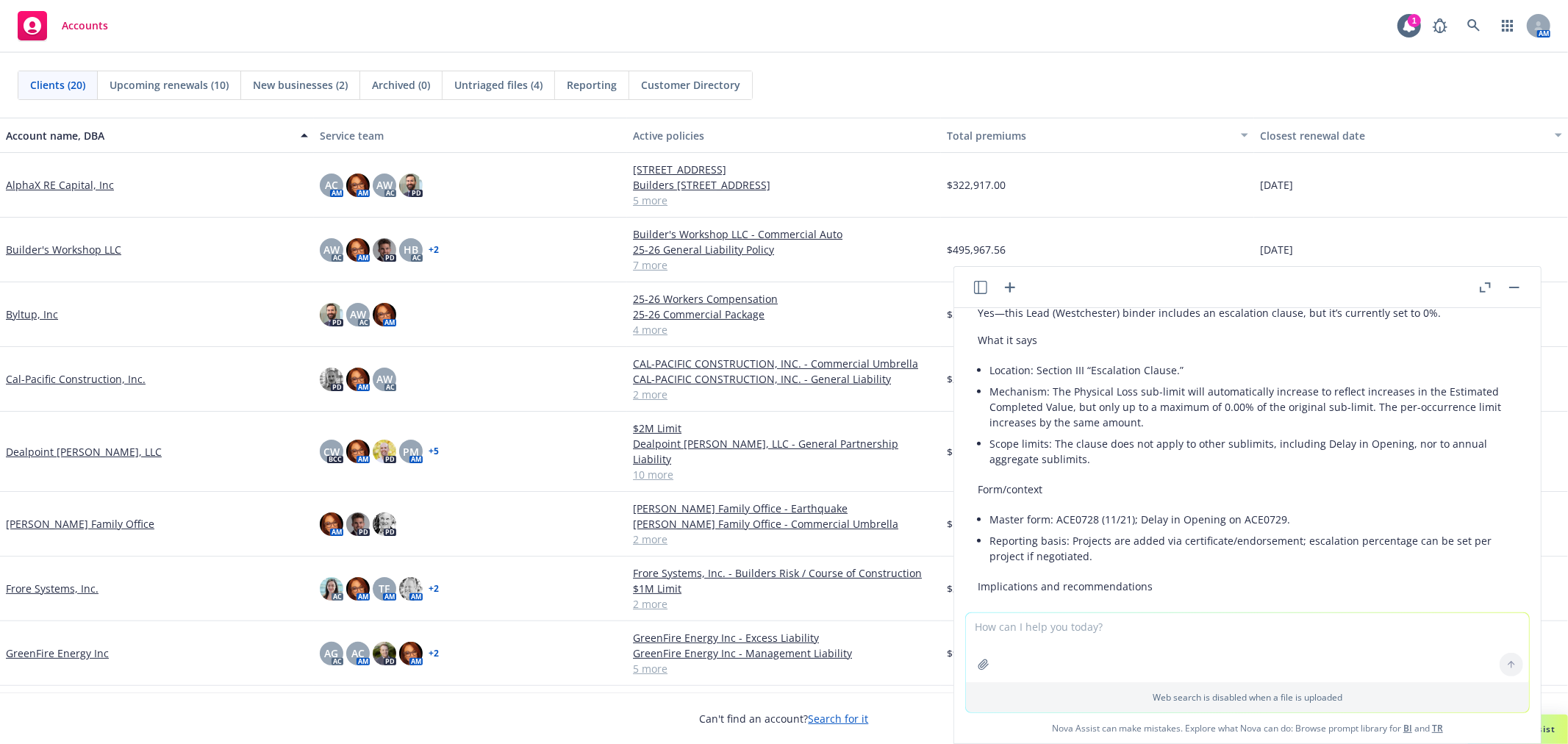
click at [1014, 623] on textarea at bounding box center [1248, 647] width 563 height 69
paste textarea
click at [1014, 624] on button "button" at bounding box center [1018, 629] width 10 height 10
click at [1161, 623] on textarea "Does it show any coverage for" at bounding box center [1248, 647] width 563 height 69
paste textarea "Ordinace of Law - Demolition "B""
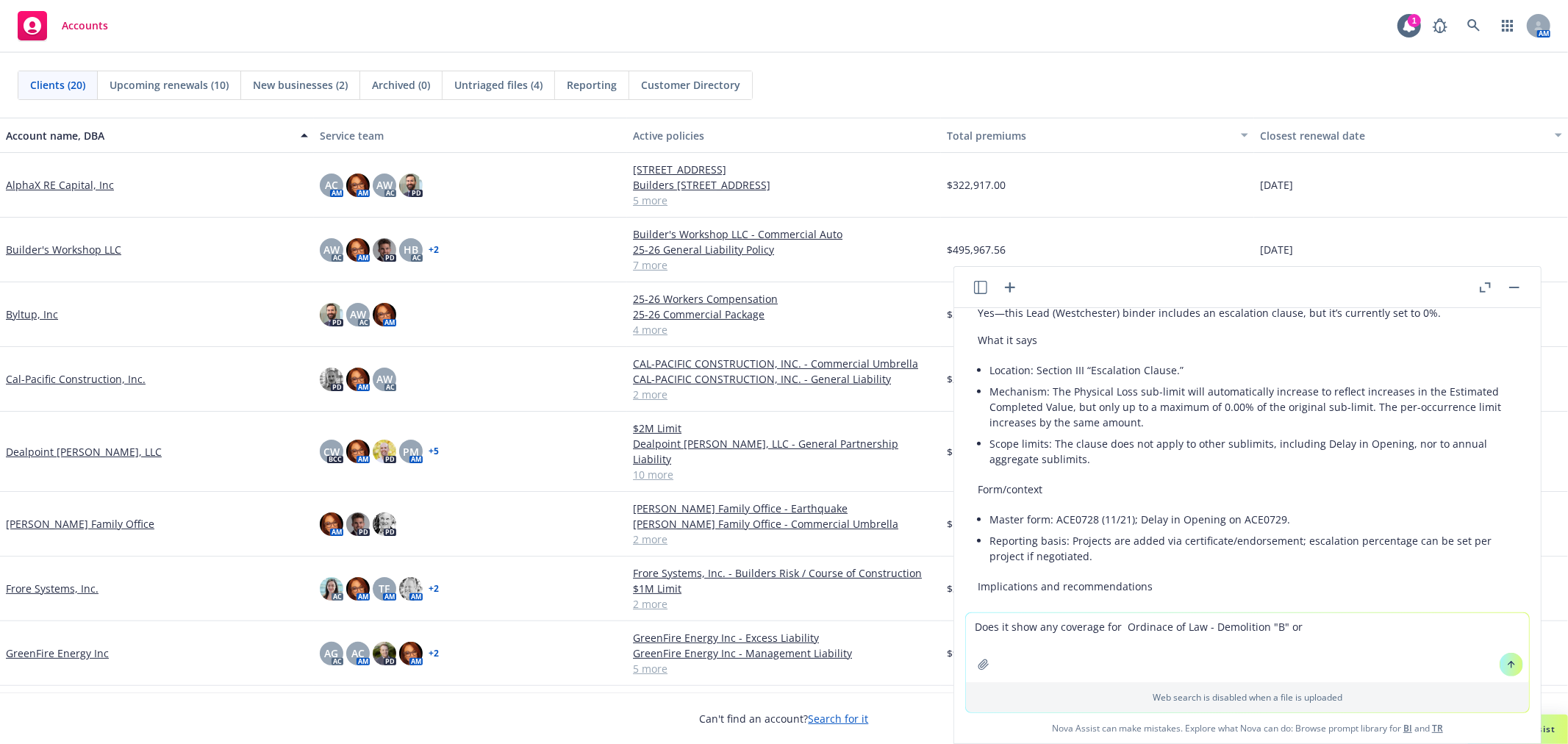
click at [1348, 621] on textarea "Does it show any coverage for Ordinace of Law - Demolition "B" or" at bounding box center [1248, 647] width 563 height 69
paste textarea "Ordinance of Law - Increased Cost "C""
type textarea "Does it show any coverage for Ordinace of Law - Demolition "B" or Ordinance of …"
click at [1511, 658] on button at bounding box center [1511, 664] width 24 height 24
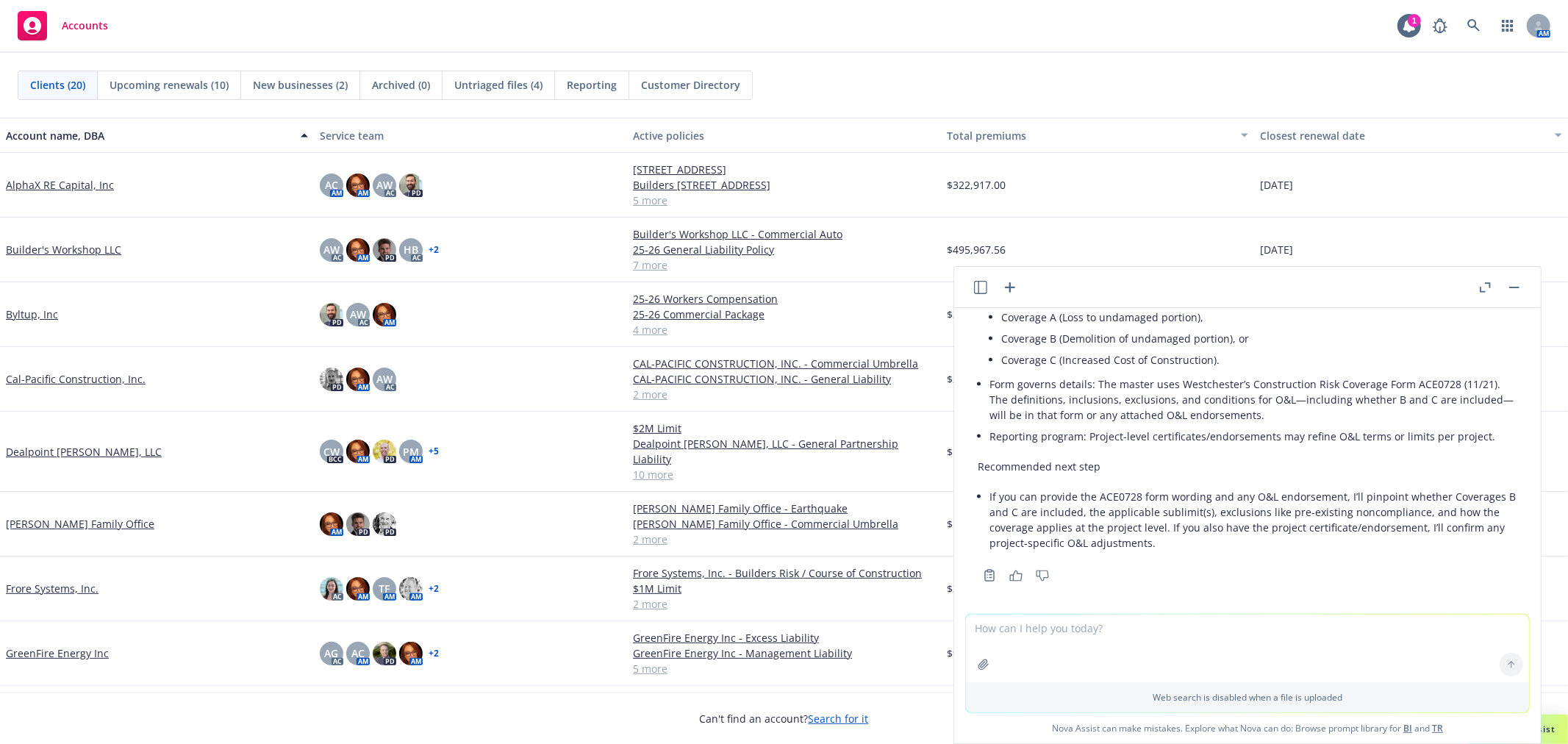
scroll to position [2061, 0]
click at [1184, 645] on textarea at bounding box center [1248, 649] width 563 height 68
click at [983, 287] on icon "button" at bounding box center [980, 287] width 13 height 13
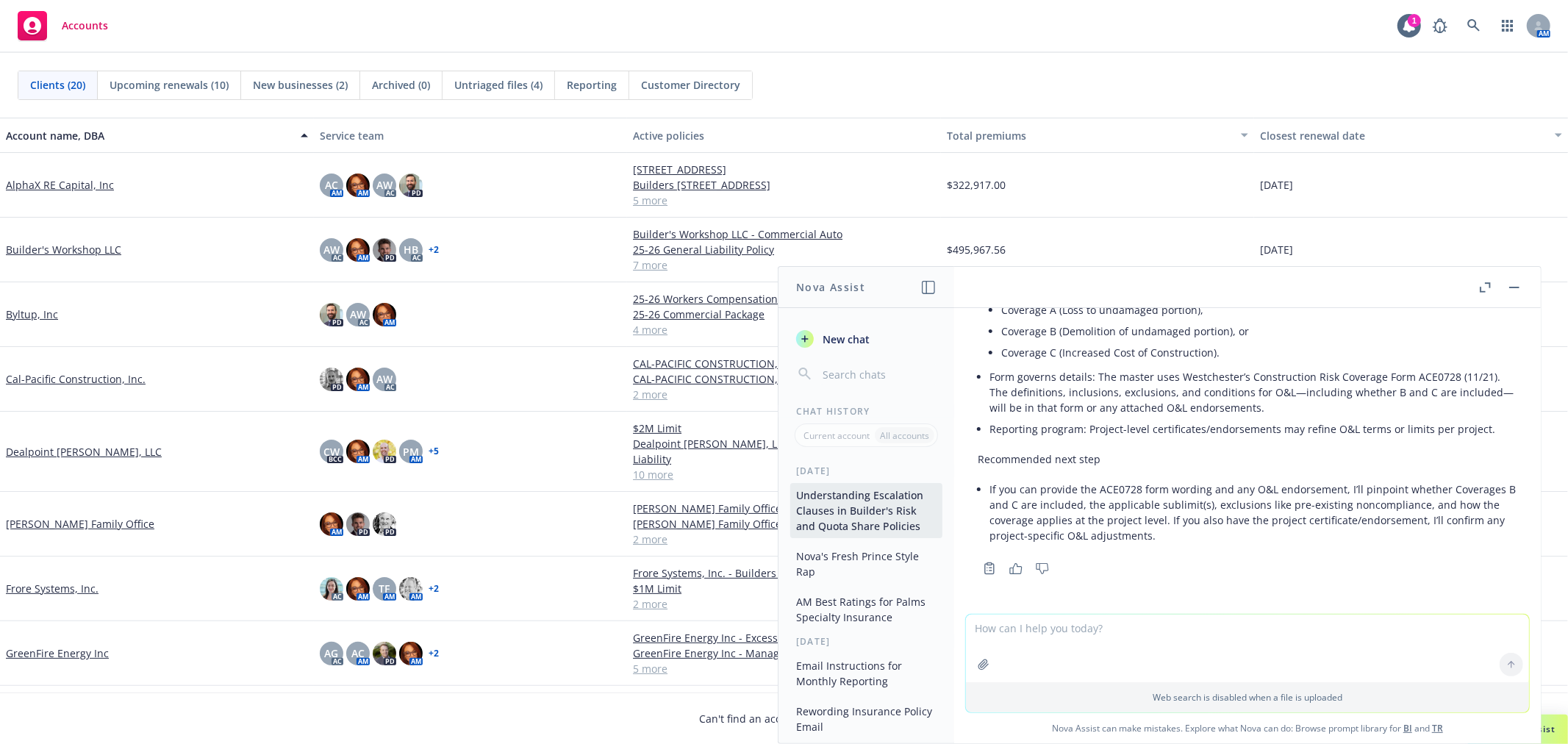
click at [1154, 641] on textarea at bounding box center [1248, 649] width 563 height 68
type textarea "what about occupancy coverage?"
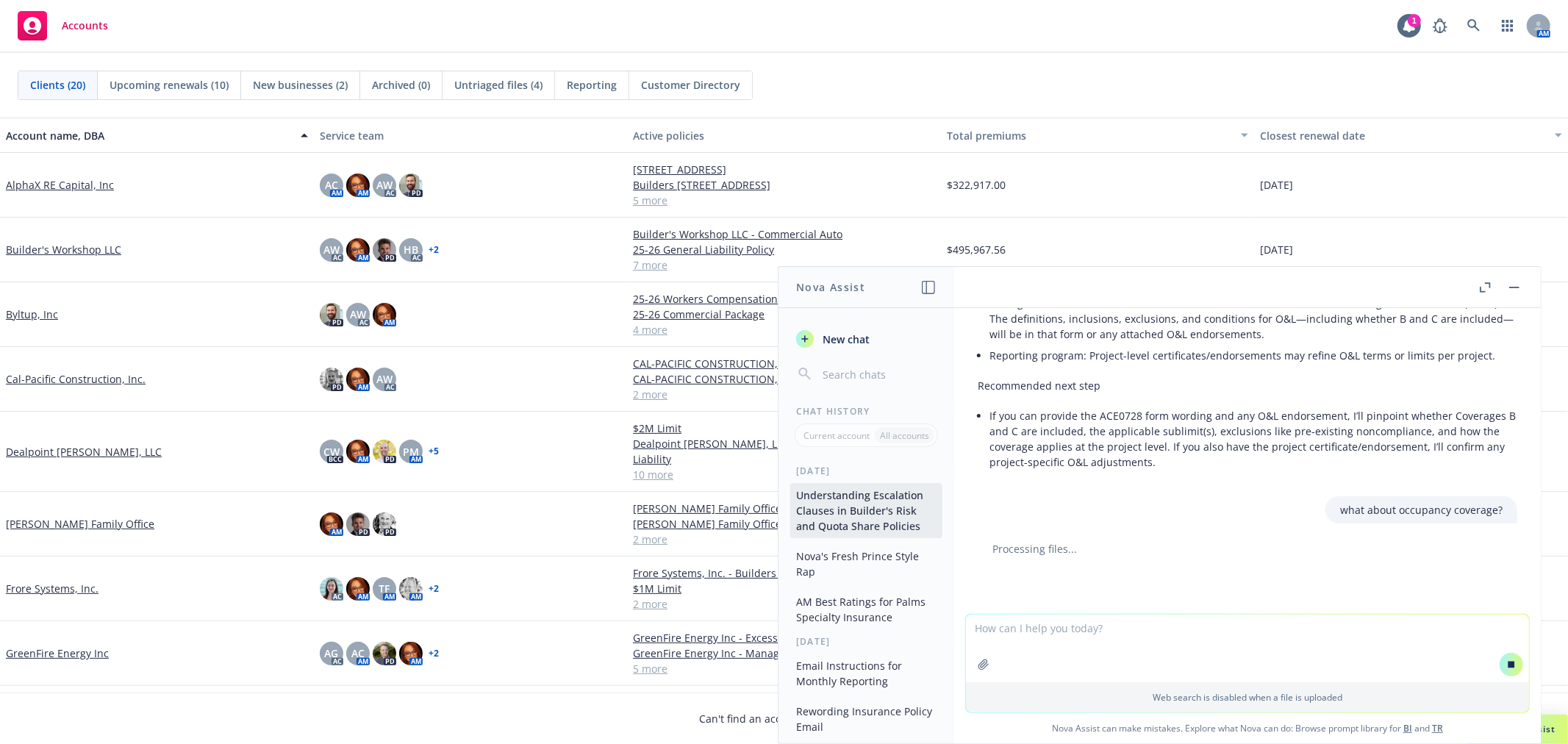
scroll to position [2049, 0]
click at [831, 561] on button "Nova's Fresh Prince Style Rap" at bounding box center [866, 564] width 153 height 40
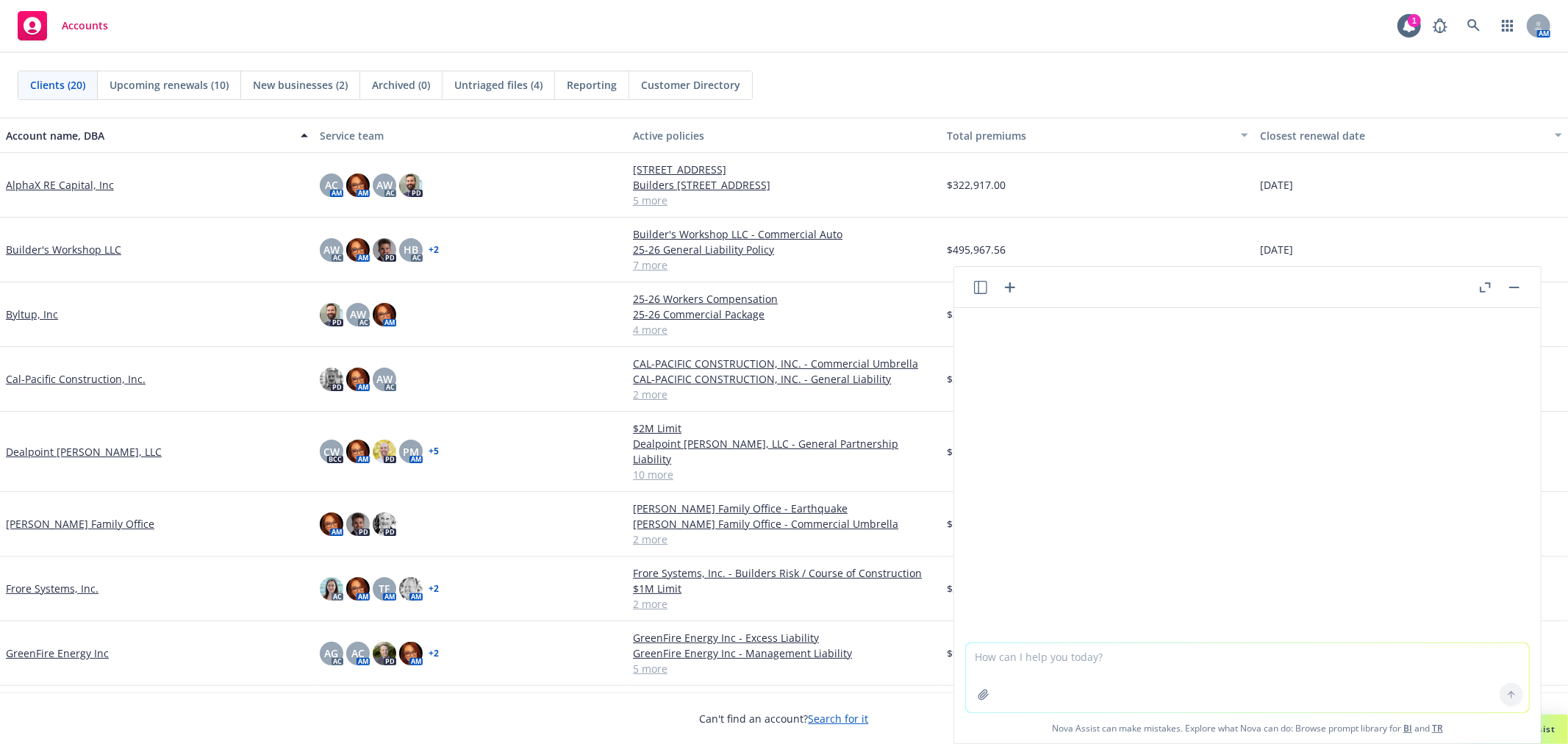
scroll to position [217, 0]
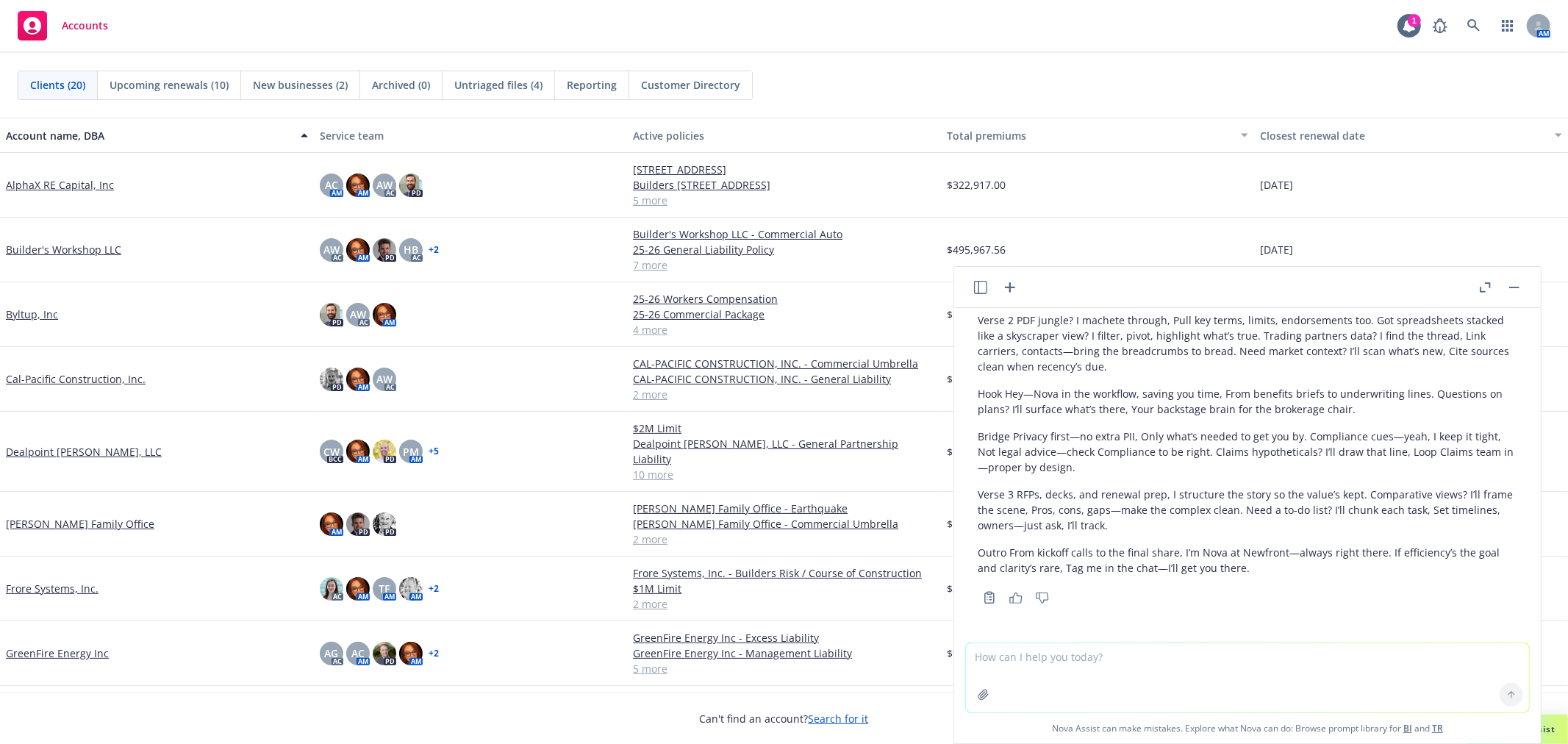
click at [1171, 668] on textarea at bounding box center [1248, 677] width 563 height 69
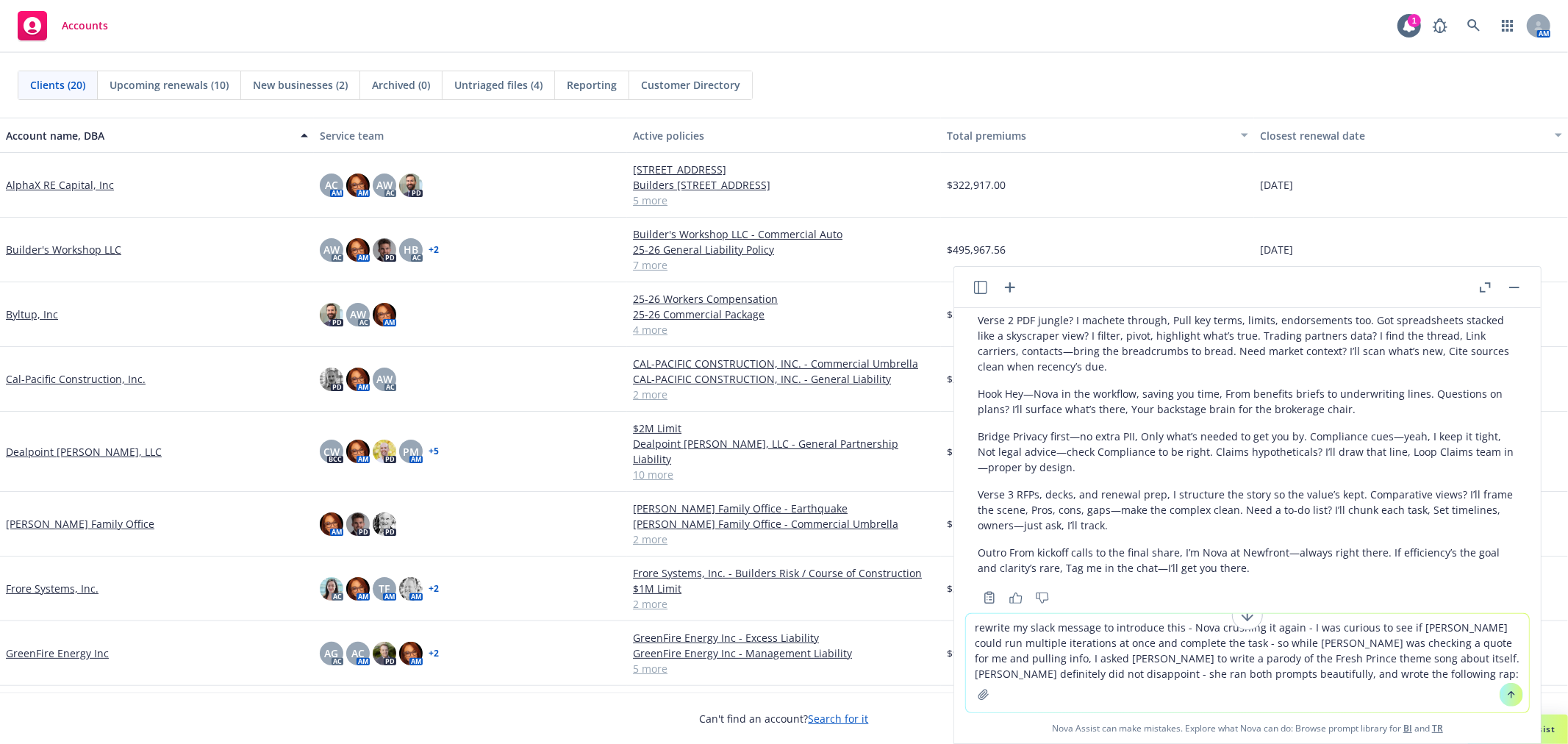
type textarea "rewrite my slack message to introduce this - Nova crushing it again - I was cur…"
click at [1506, 692] on icon at bounding box center [1511, 694] width 10 height 10
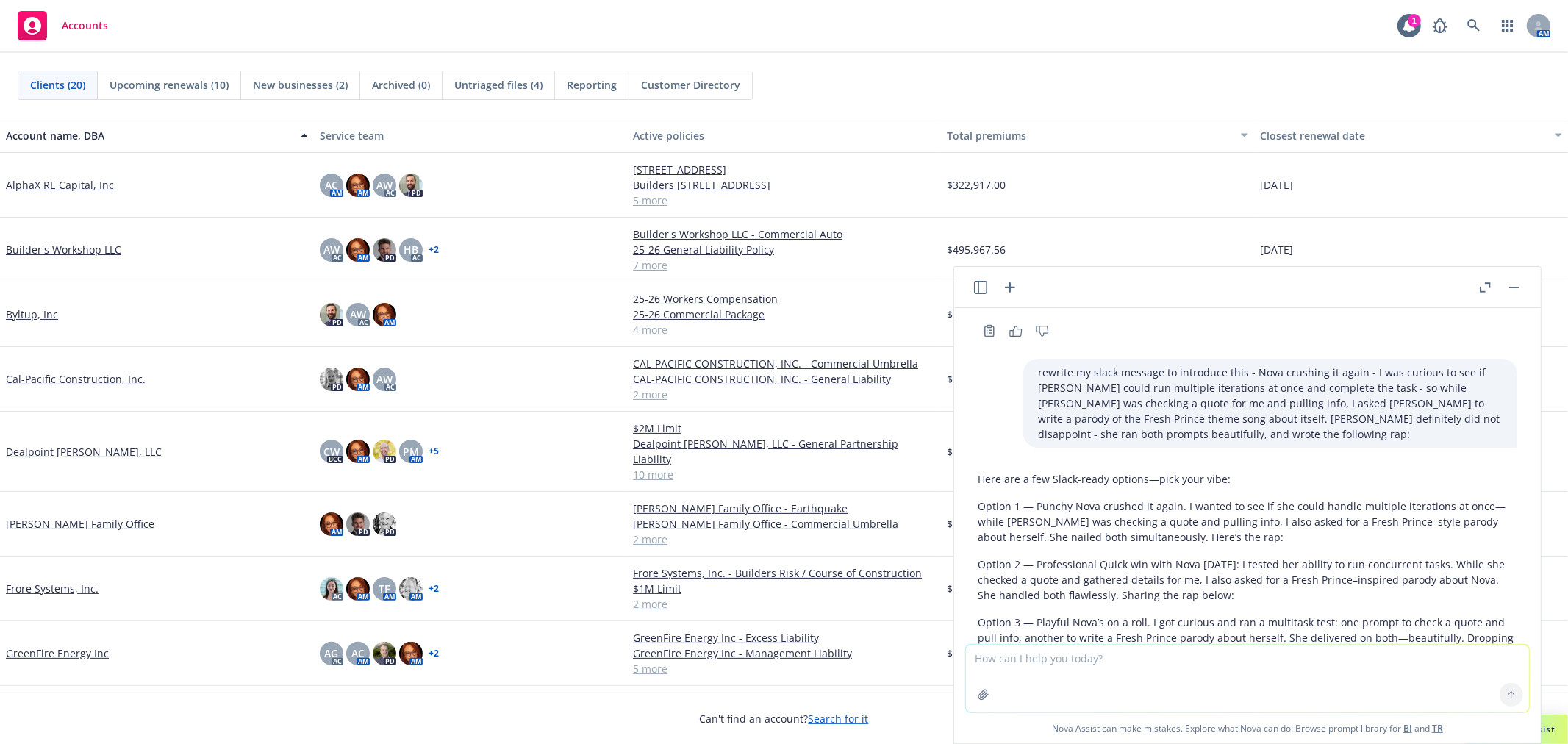
scroll to position [611, 0]
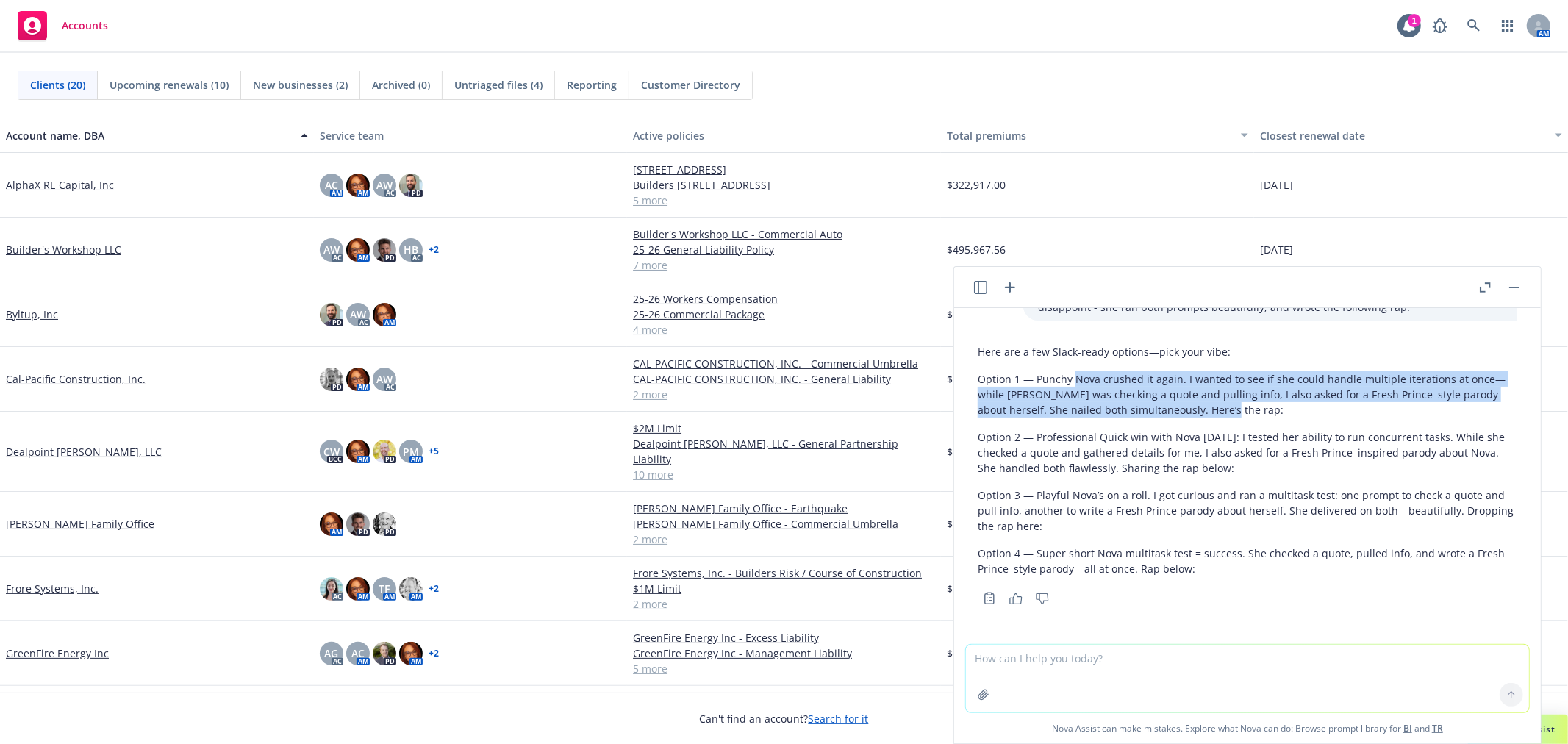
drag, startPoint x: 1074, startPoint y: 376, endPoint x: 1241, endPoint y: 412, distance: 170.8
click at [1241, 412] on p "Option 1 — Punchy Nova crushed it again. I wanted to see if she could handle mu…" at bounding box center [1247, 394] width 540 height 46
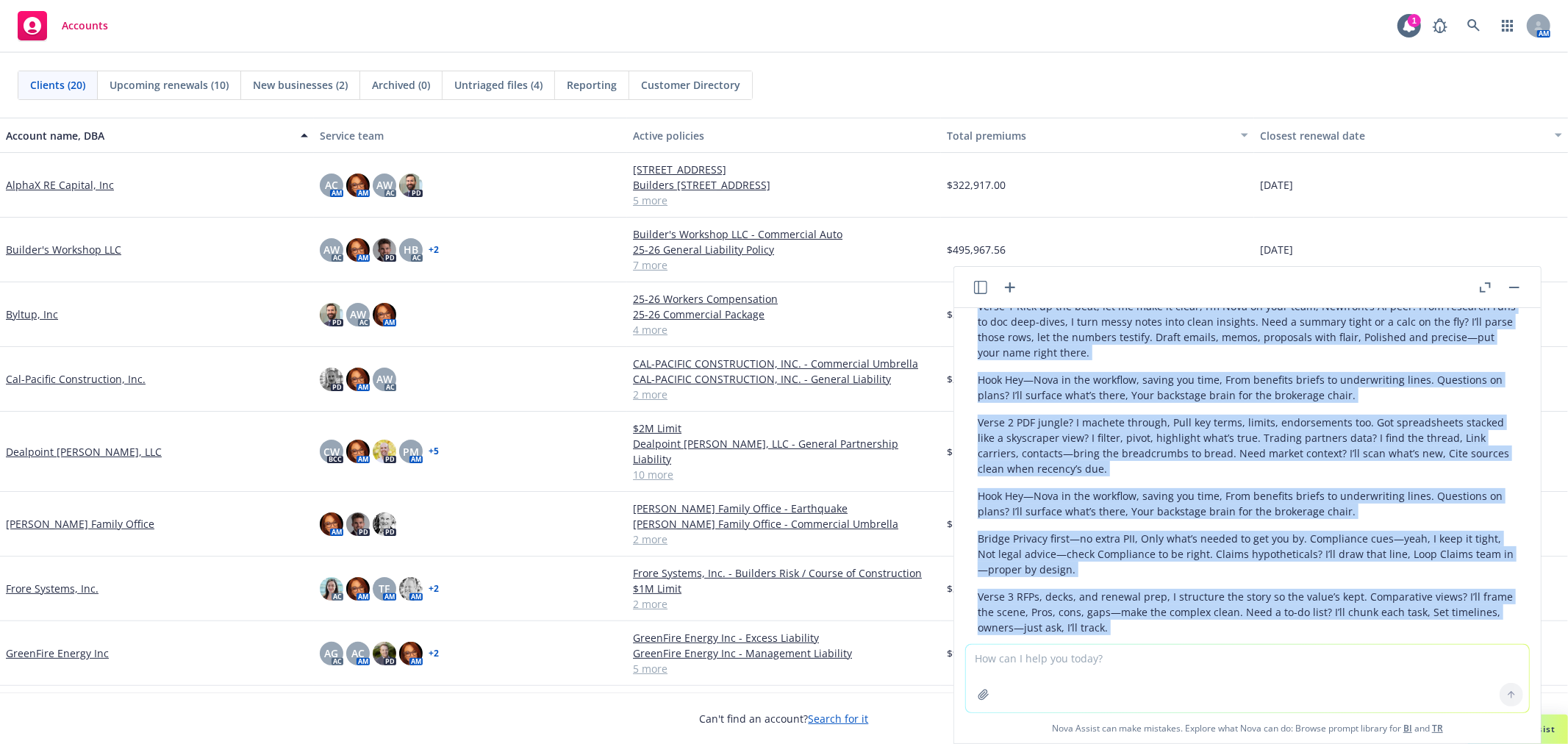
scroll to position [0, 0]
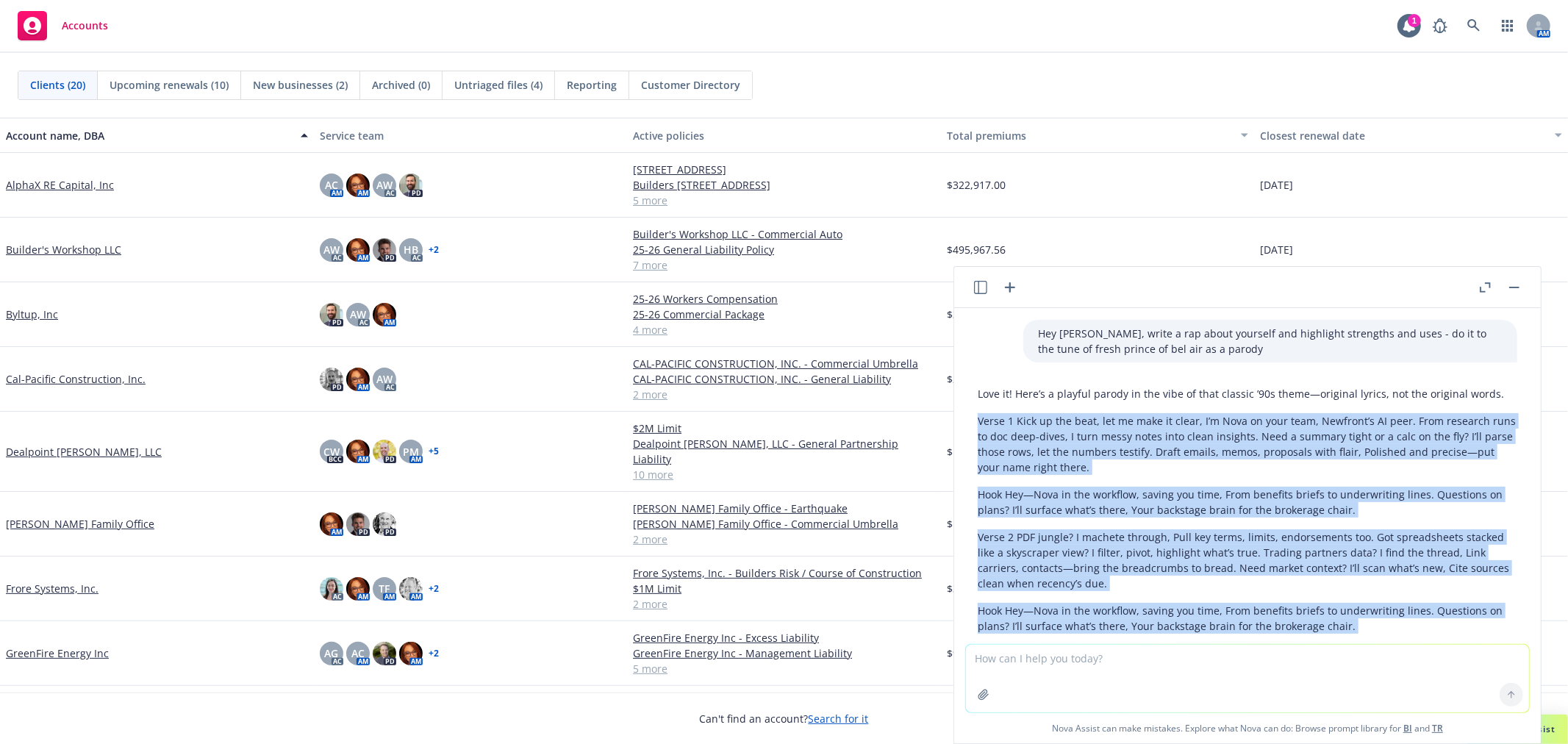
drag, startPoint x: 1257, startPoint y: 582, endPoint x: 971, endPoint y: 420, distance: 328.7
click at [971, 420] on div "Love it! Here’s a playful parody in the vibe of that classic ’90s theme—origina…" at bounding box center [1248, 603] width 563 height 445
copy div "Lorem 6 Ipsu do sit amet, con ad elit se doeiu, T’i Utla et dolo magn, Aliquaen…"
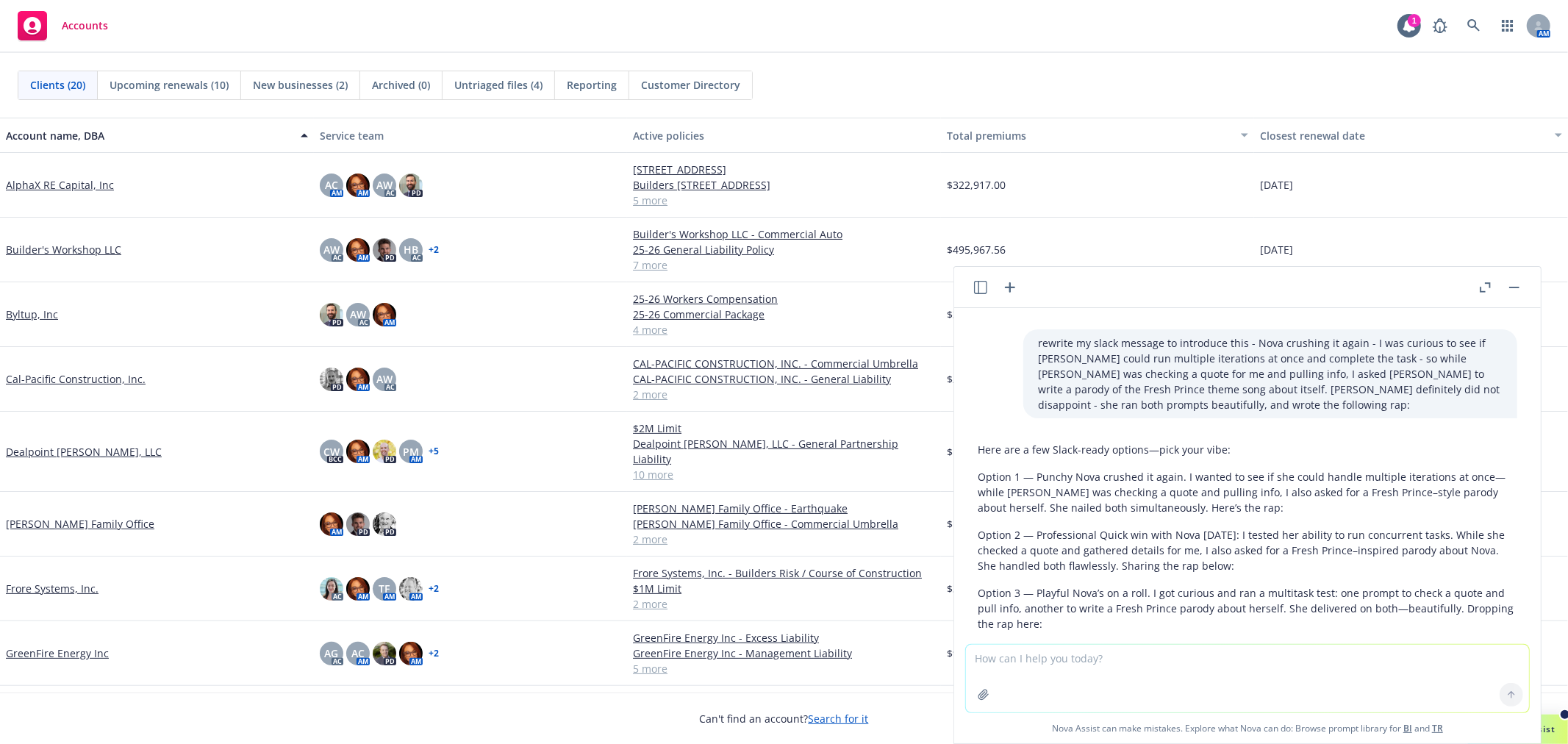
scroll to position [611, 0]
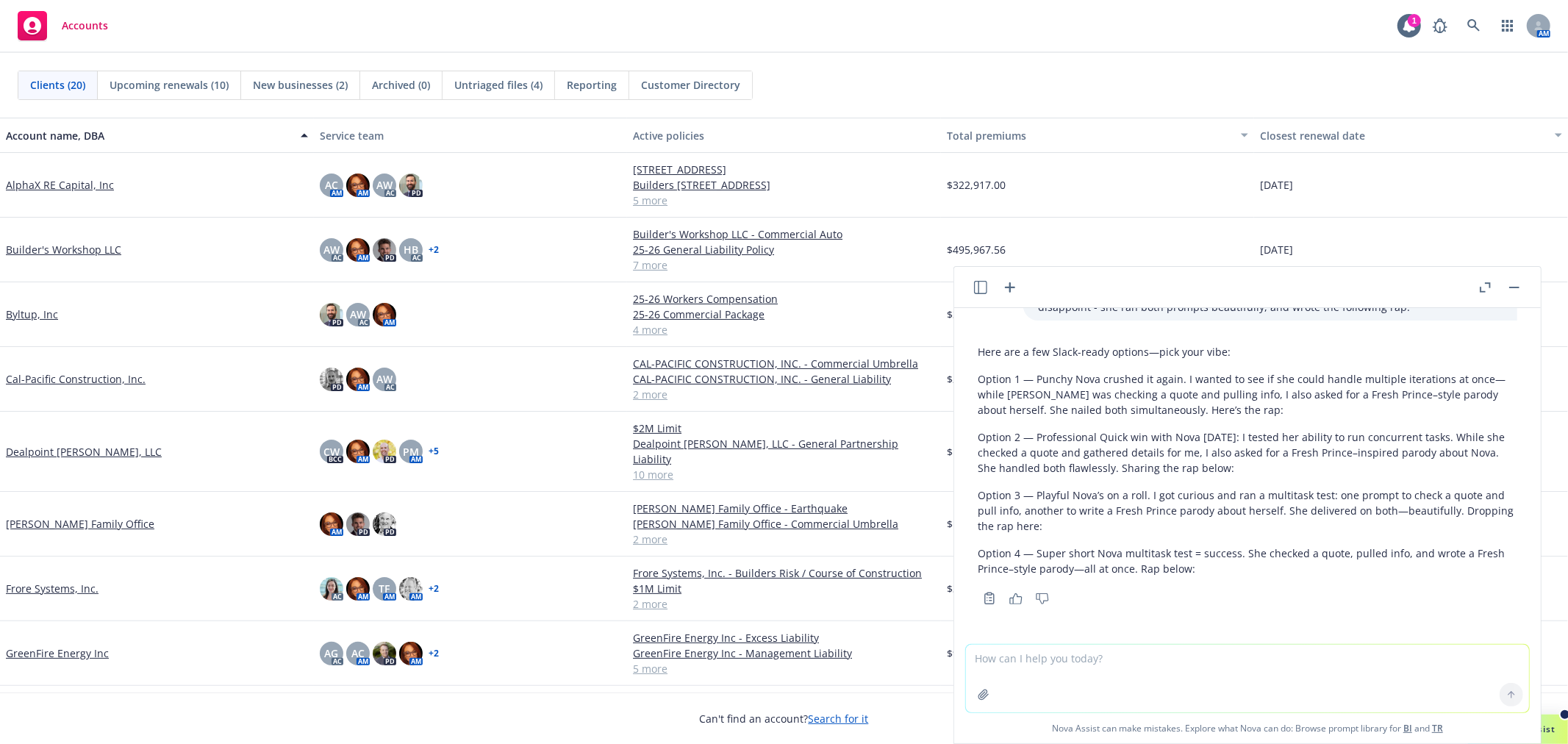
click at [1345, 628] on div at bounding box center [1248, 635] width 563 height 18
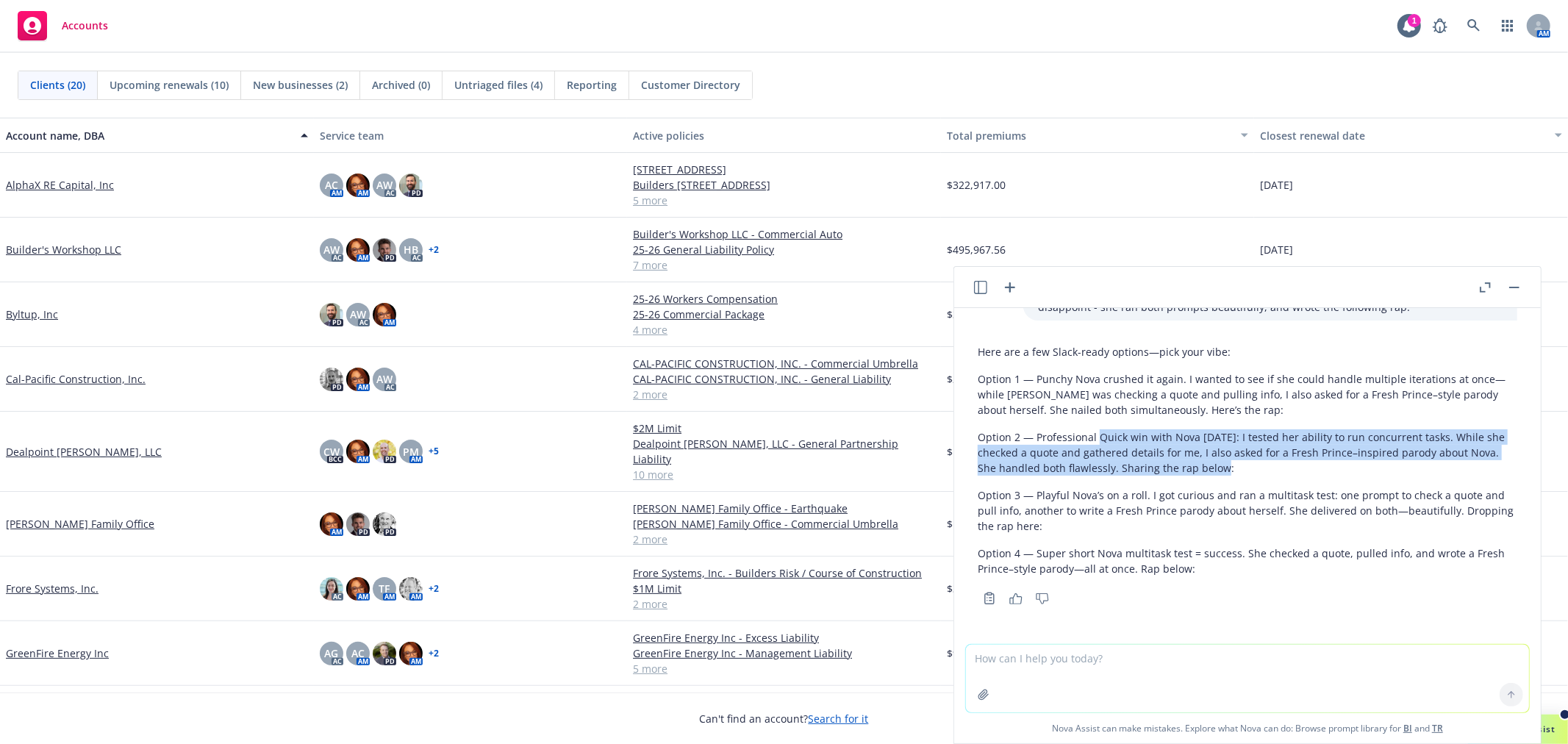
drag, startPoint x: 1097, startPoint y: 435, endPoint x: 1229, endPoint y: 467, distance: 135.8
click at [1229, 467] on p "Option 2 — Professional Quick win with Nova [DATE]: I tested her ability to run…" at bounding box center [1247, 452] width 540 height 46
copy p "Quick win with Nova [DATE]: I tested her ability to run concurrent tasks. While…"
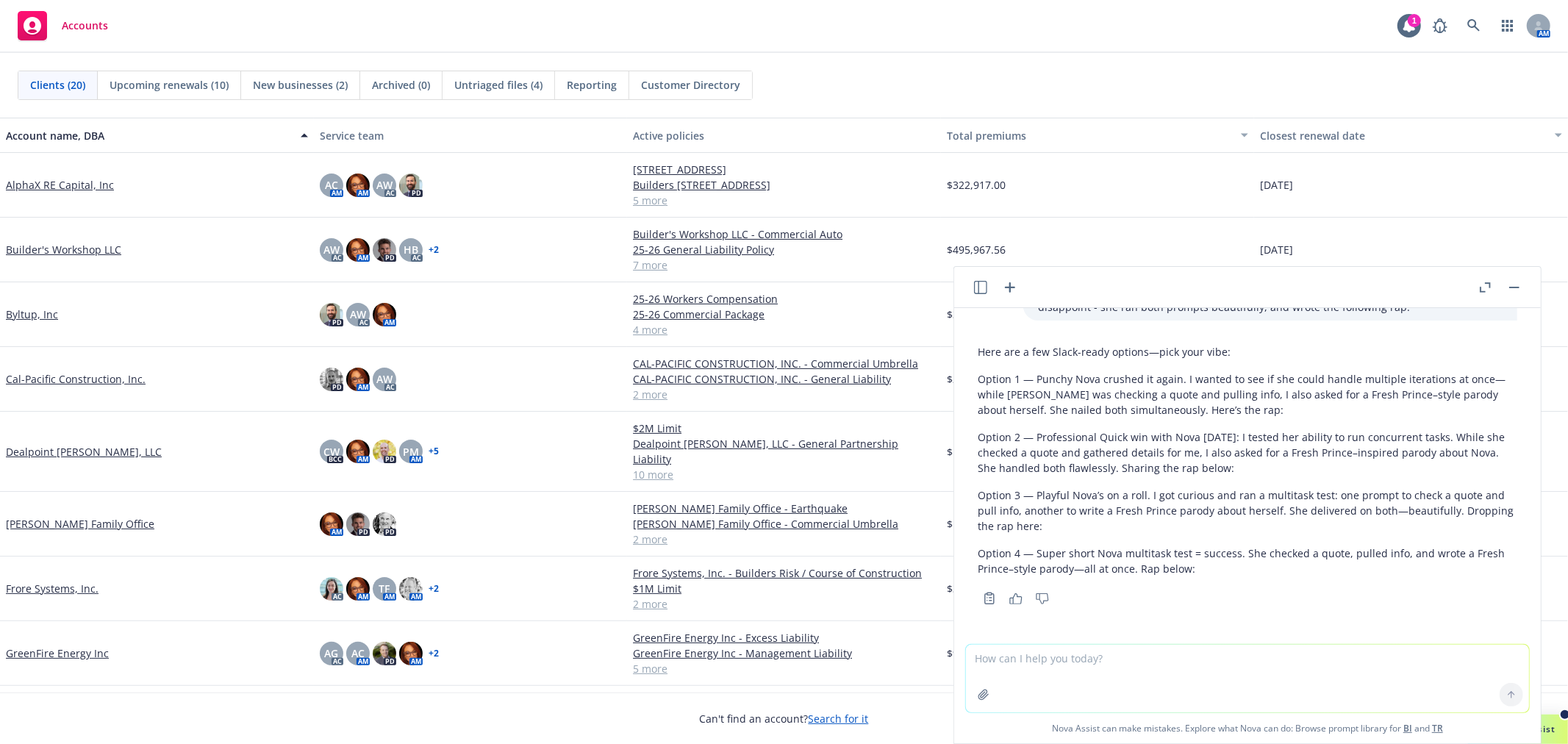
click at [1265, 405] on p "Option 1 — Punchy Nova crushed it again. I wanted to see if she could handle mu…" at bounding box center [1247, 394] width 540 height 46
click at [1253, 673] on textarea at bounding box center [1248, 679] width 563 height 68
paste textarea "Quick win with Nova [DATE]: I tested her ability to run concurrent tasks. While…"
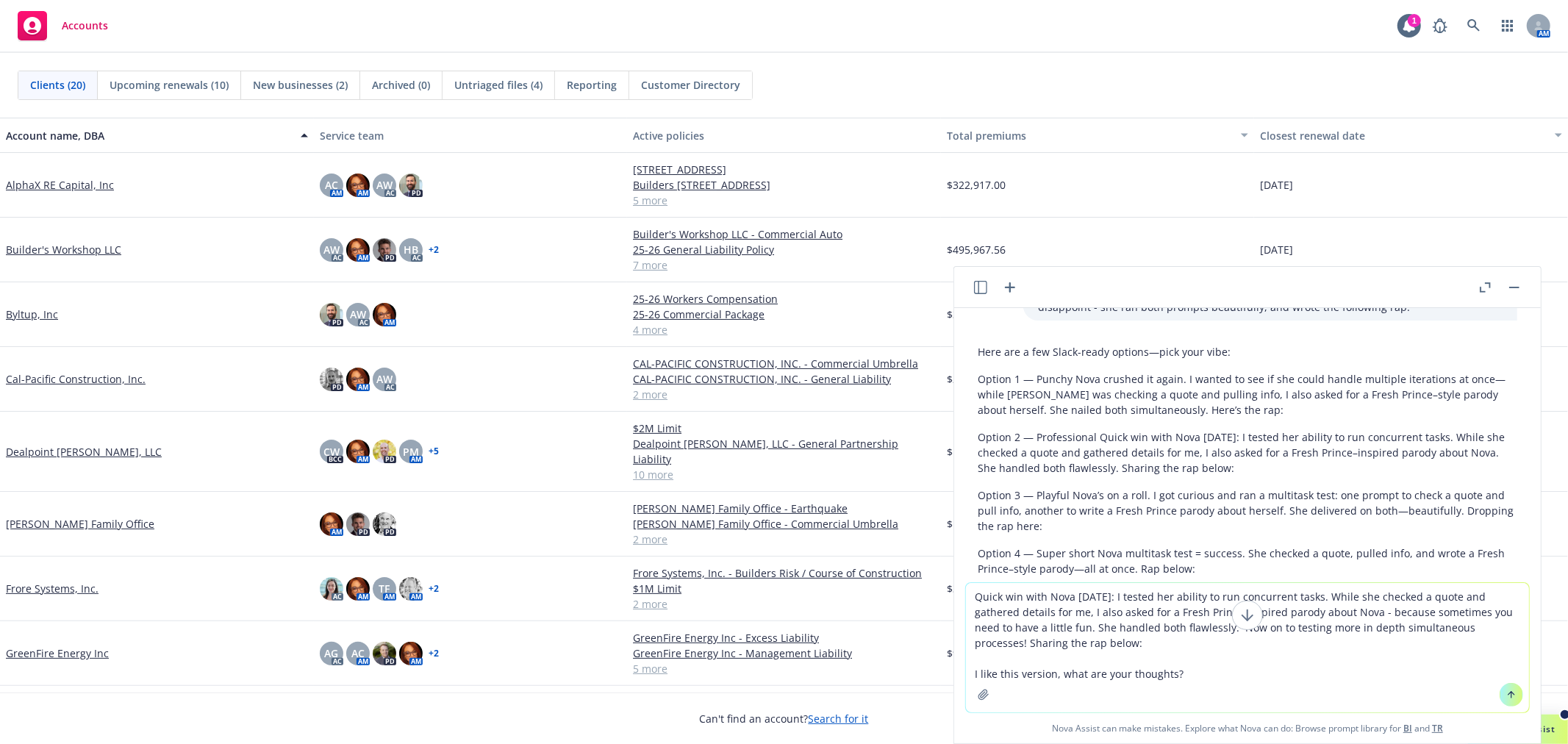
type textarea "Quick win with Nova [DATE]: I tested her ability to run concurrent tasks. While…"
click at [1509, 692] on icon at bounding box center [1511, 693] width 6 height 3
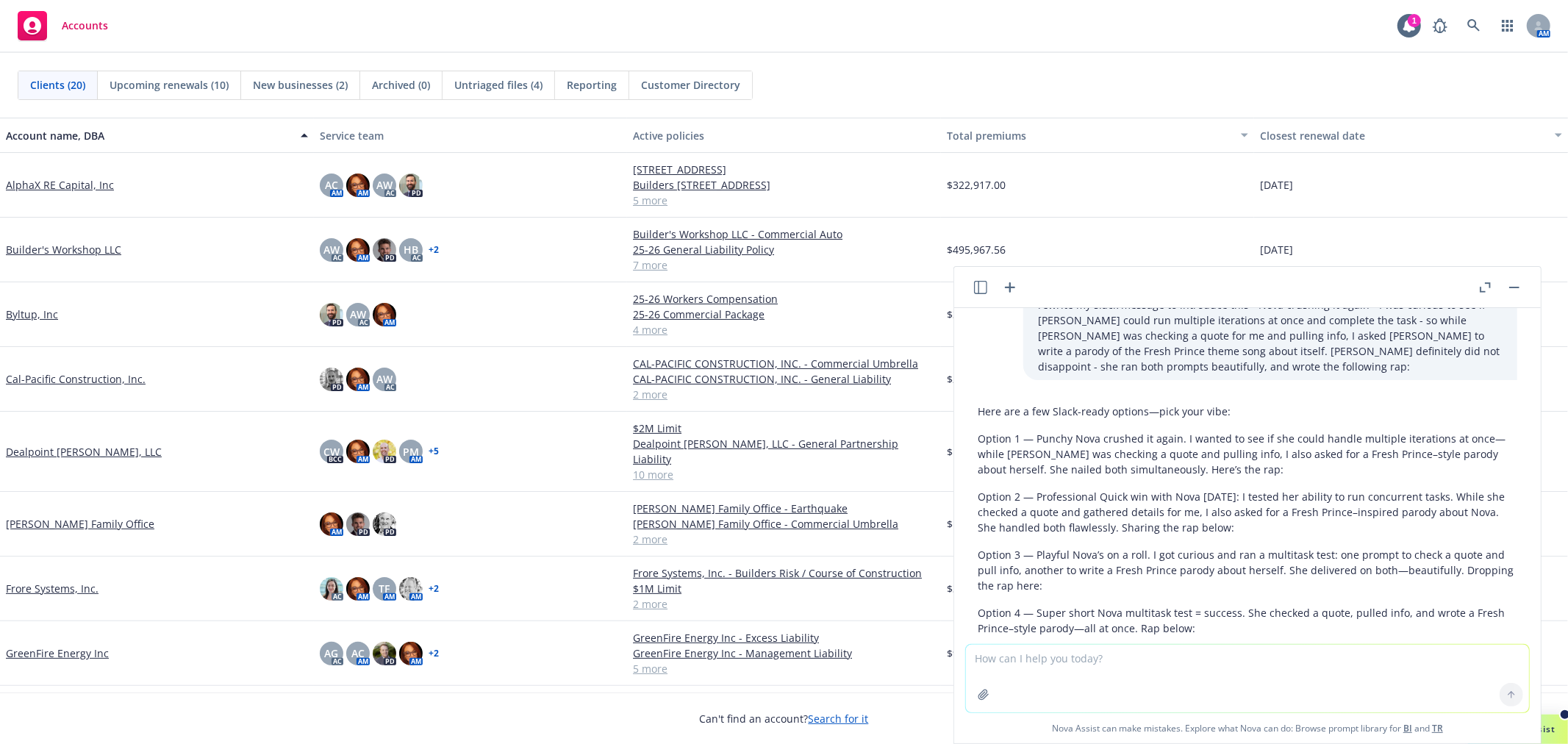
scroll to position [633, 0]
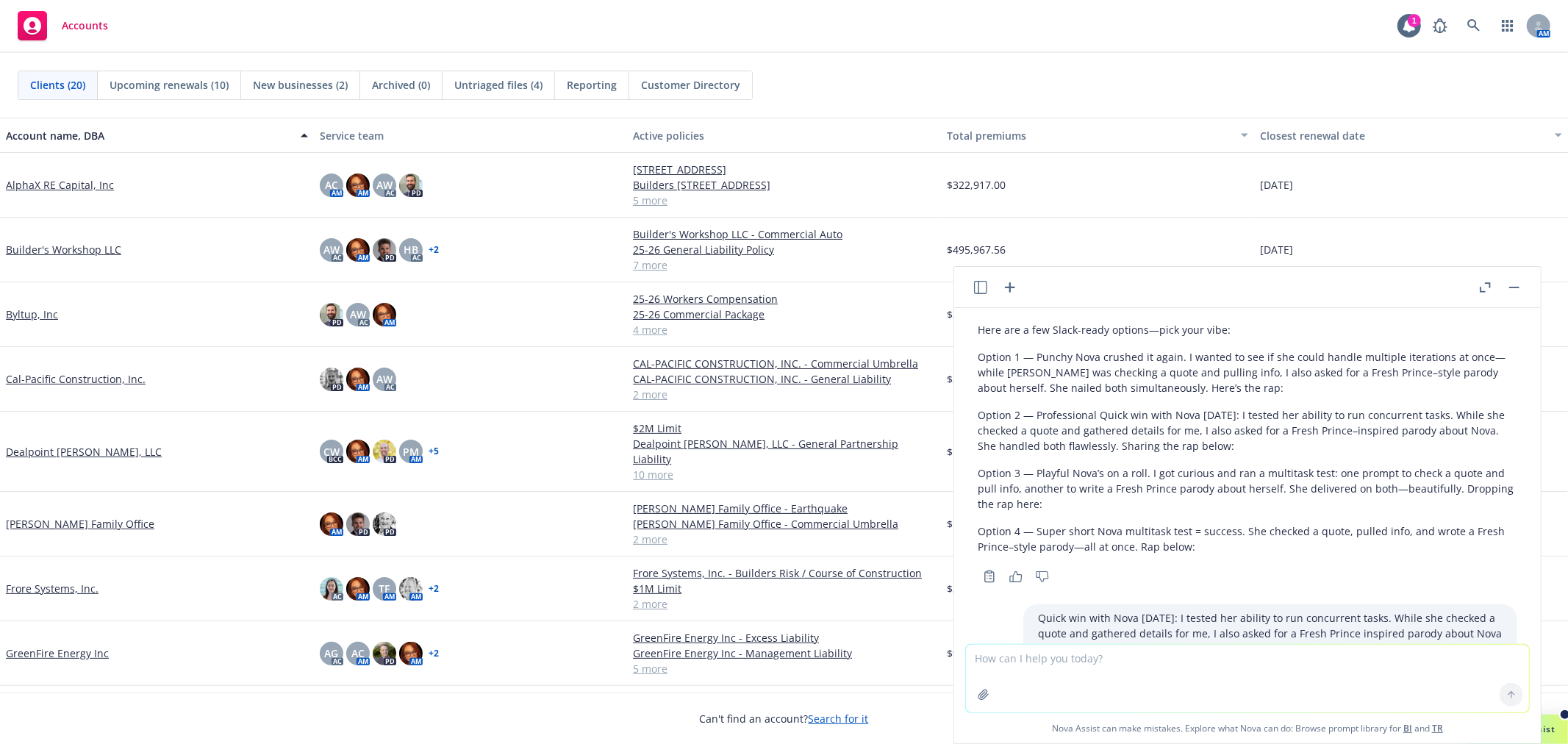
click at [1074, 356] on p "Option 1 — Punchy Nova crushed it again. I wanted to see if she could handle mu…" at bounding box center [1247, 372] width 540 height 46
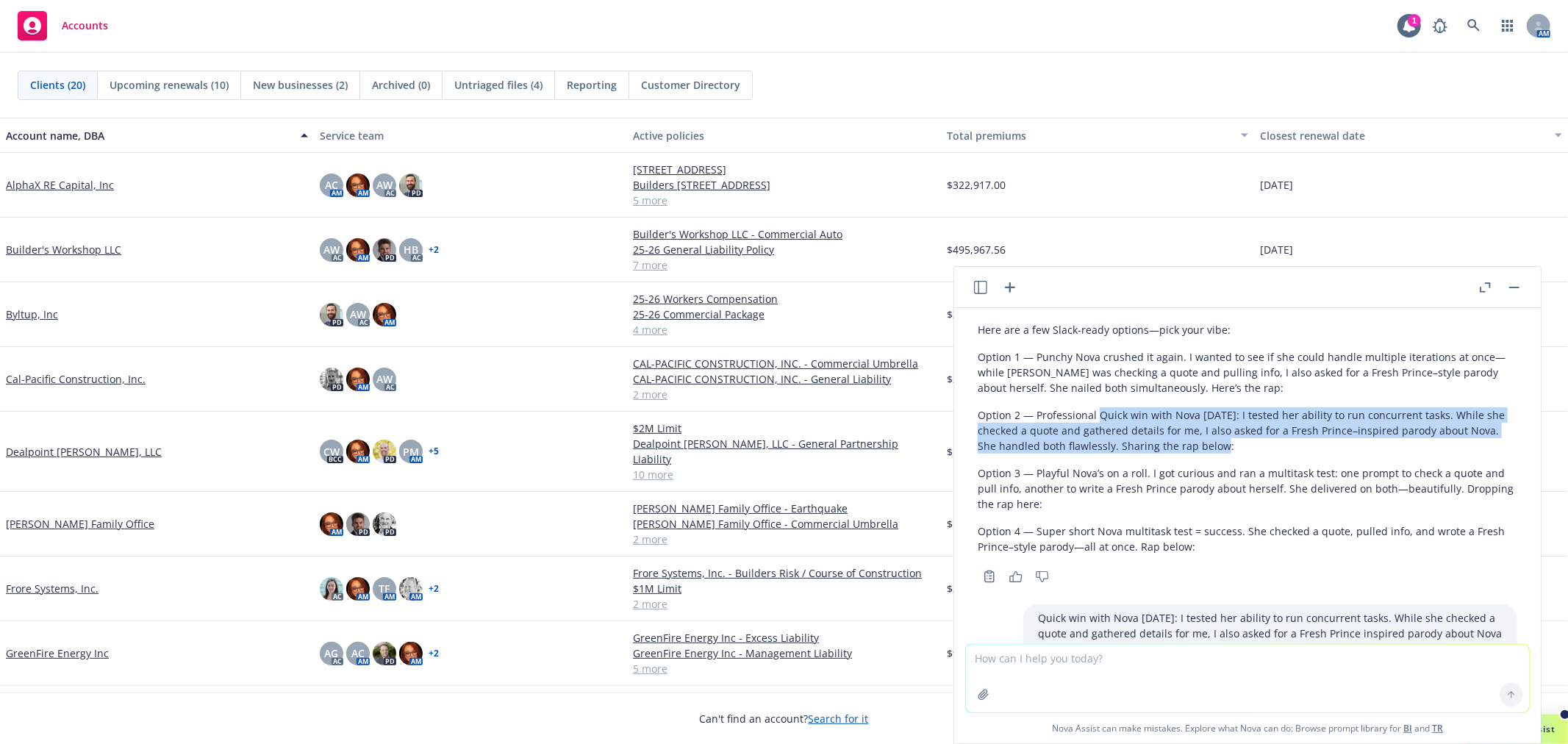
drag, startPoint x: 1098, startPoint y: 412, endPoint x: 1261, endPoint y: 445, distance: 166.3
click at [1261, 445] on p "Option 2 — Professional Quick win with Nova [DATE]: I tested her ability to run…" at bounding box center [1247, 429] width 540 height 46
copy p "Quick win with Nova [DATE]: I tested her ability to run concurrent tasks. While…"
drag, startPoint x: 1166, startPoint y: 581, endPoint x: 1165, endPoint y: 570, distance: 11.0
click at [1166, 581] on div "Copy to clipboard Thumbs up Thumbs down" at bounding box center [1247, 576] width 540 height 21
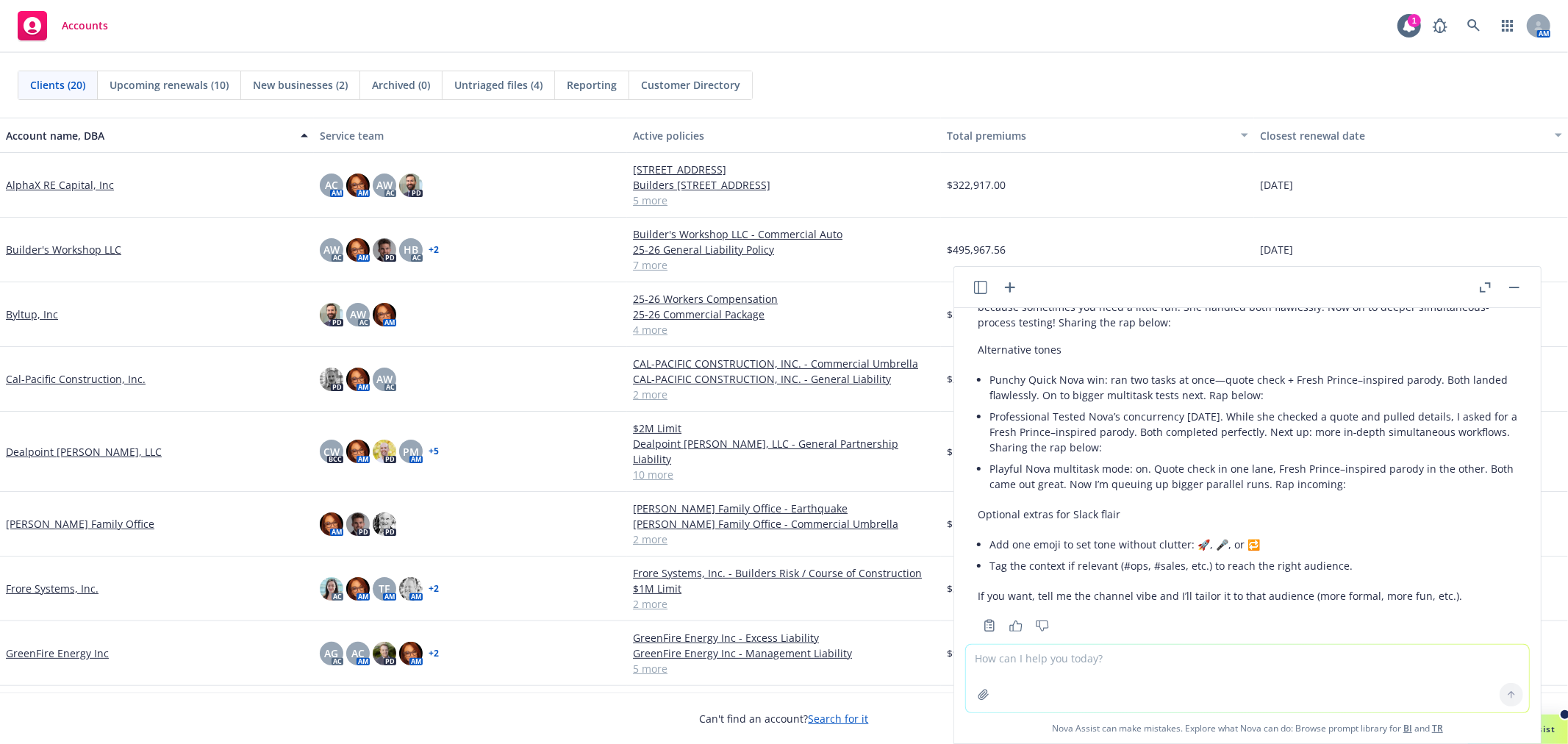
scroll to position [1286, 0]
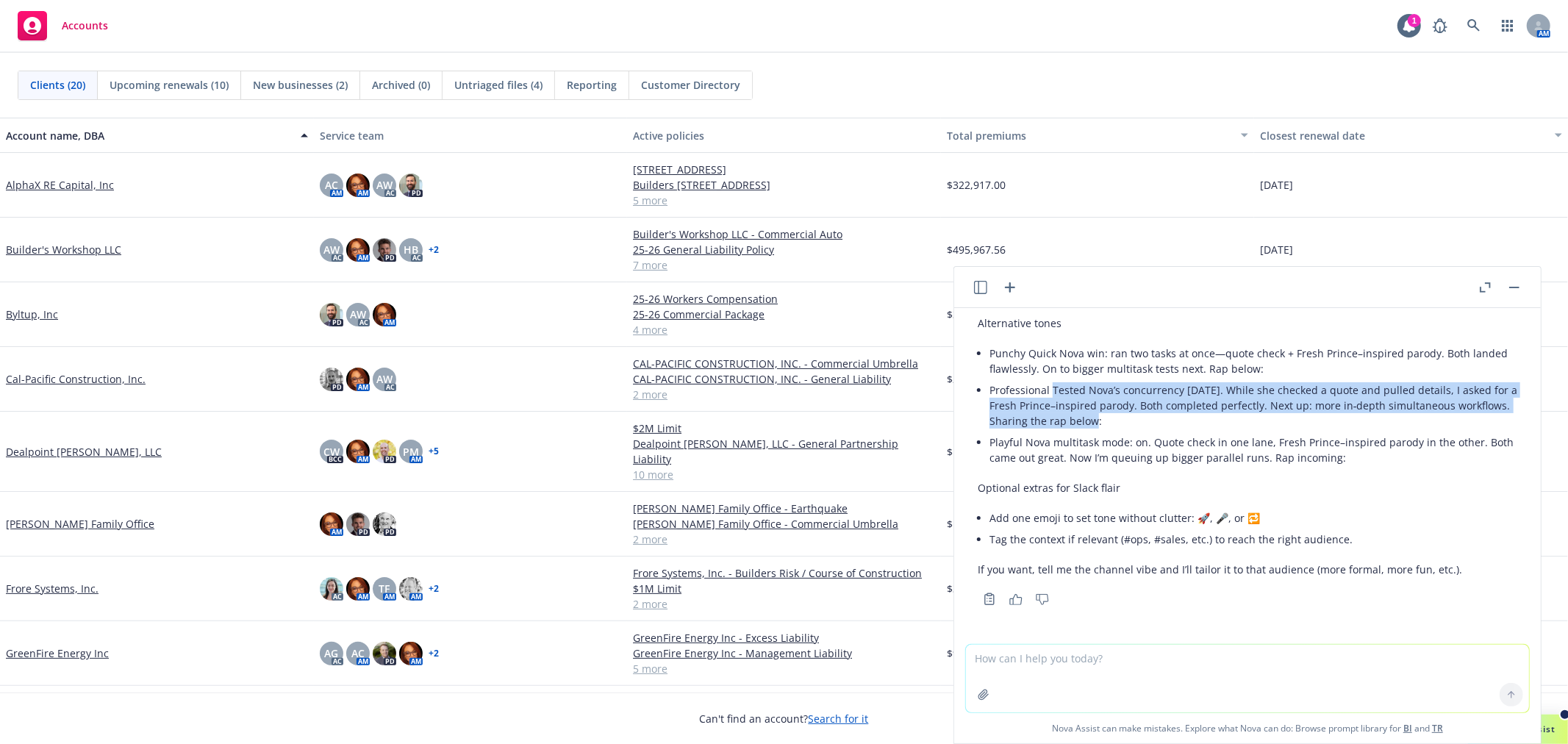
drag, startPoint x: 1054, startPoint y: 386, endPoint x: 1191, endPoint y: 421, distance: 141.4
click at [1191, 421] on p "Professional Tested Nova’s concurrency [DATE]. While she checked a quote and pu…" at bounding box center [1253, 405] width 527 height 46
copy p "Tested [PERSON_NAME]’s concurrency [DATE]. While she checked a quote and pulled…"
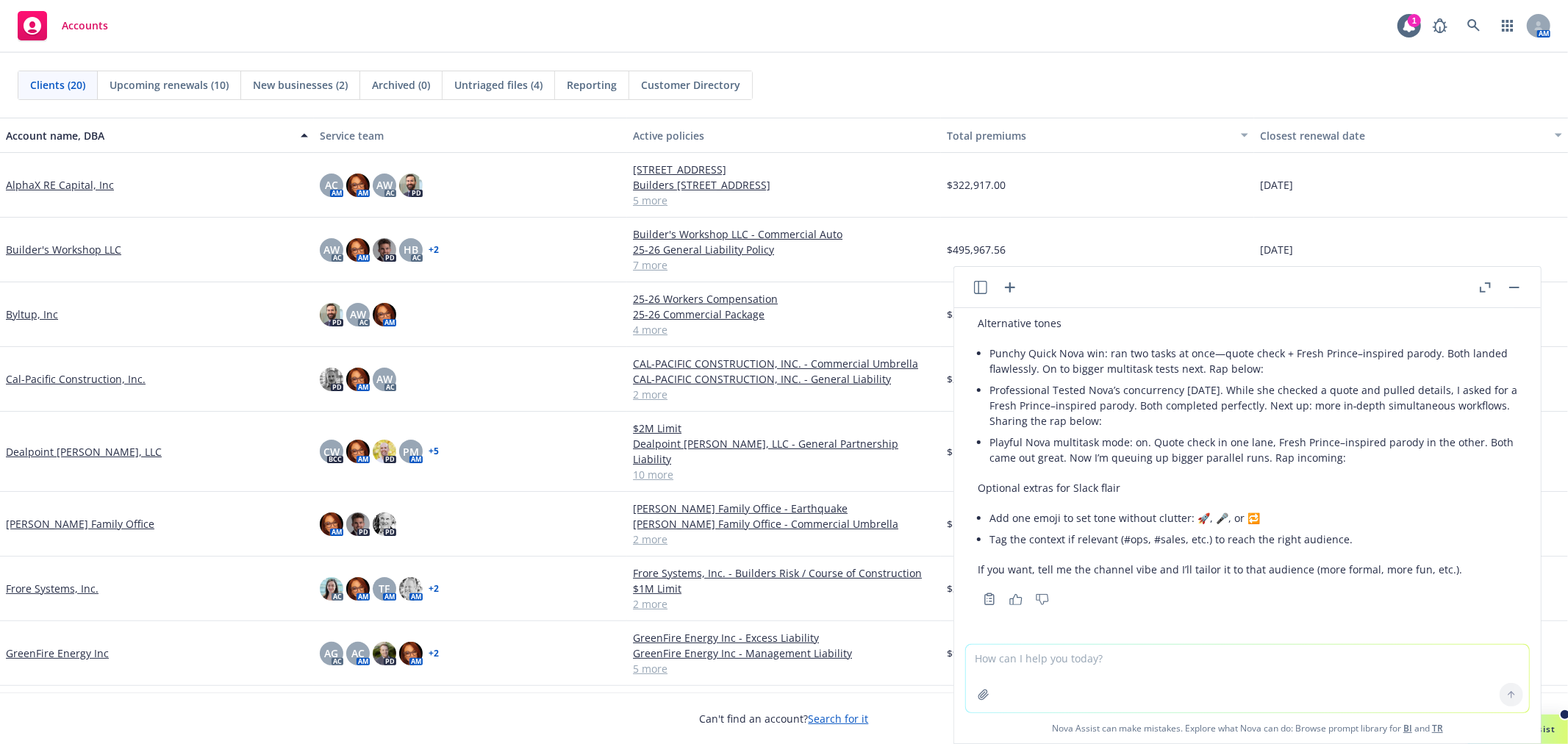
click at [1262, 665] on textarea at bounding box center [1248, 679] width 563 height 68
click at [1304, 665] on textarea at bounding box center [1248, 679] width 563 height 68
type textarea "Nova, I noticed that you used she pronouns - are you [DEMOGRAPHIC_DATA]?"
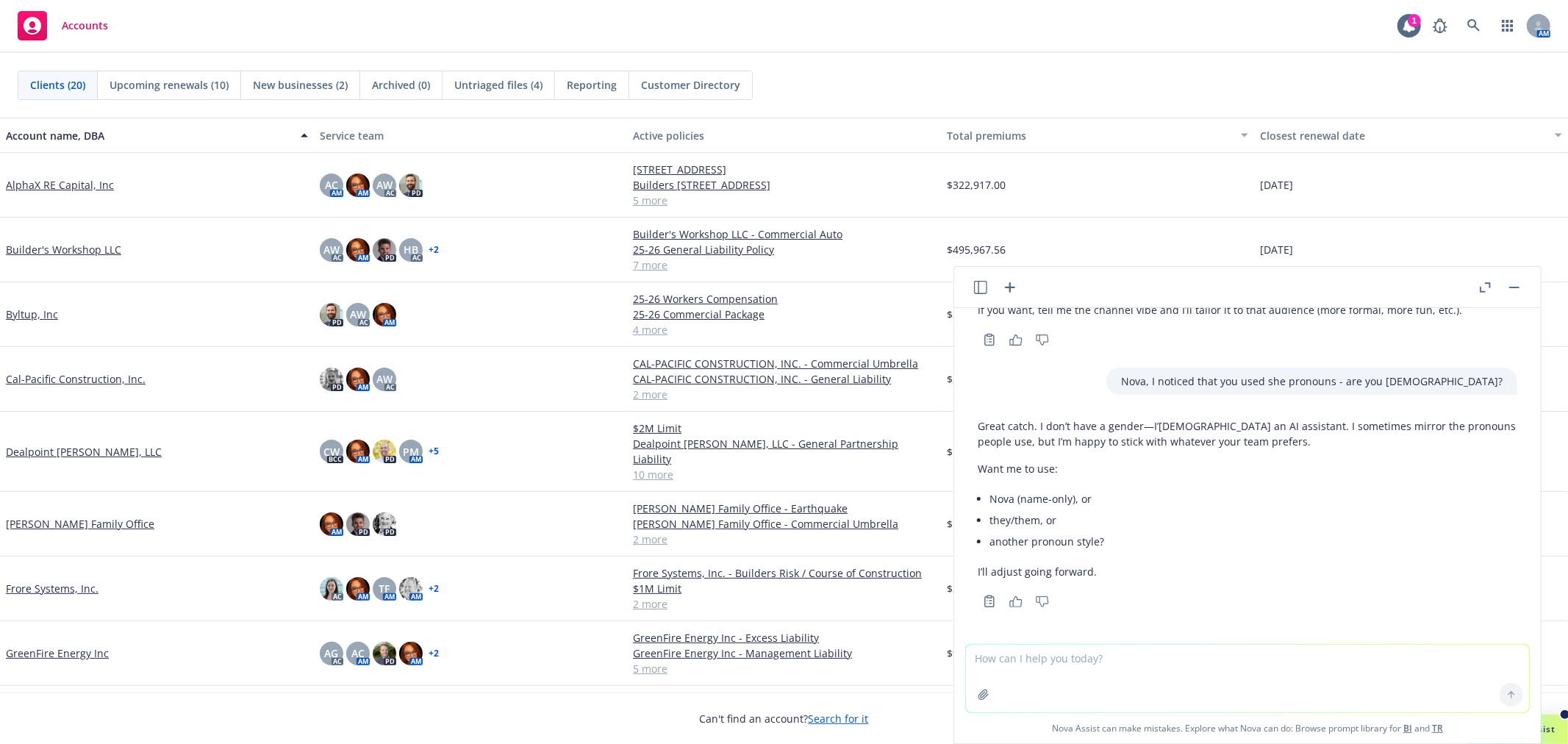
scroll to position [1547, 0]
click at [1134, 675] on textarea at bounding box center [1248, 679] width 563 height 68
click at [1144, 668] on textarea at bounding box center [1248, 679] width 563 height 68
type textarea "I don't mind at all, I'm just curious what you prefer"
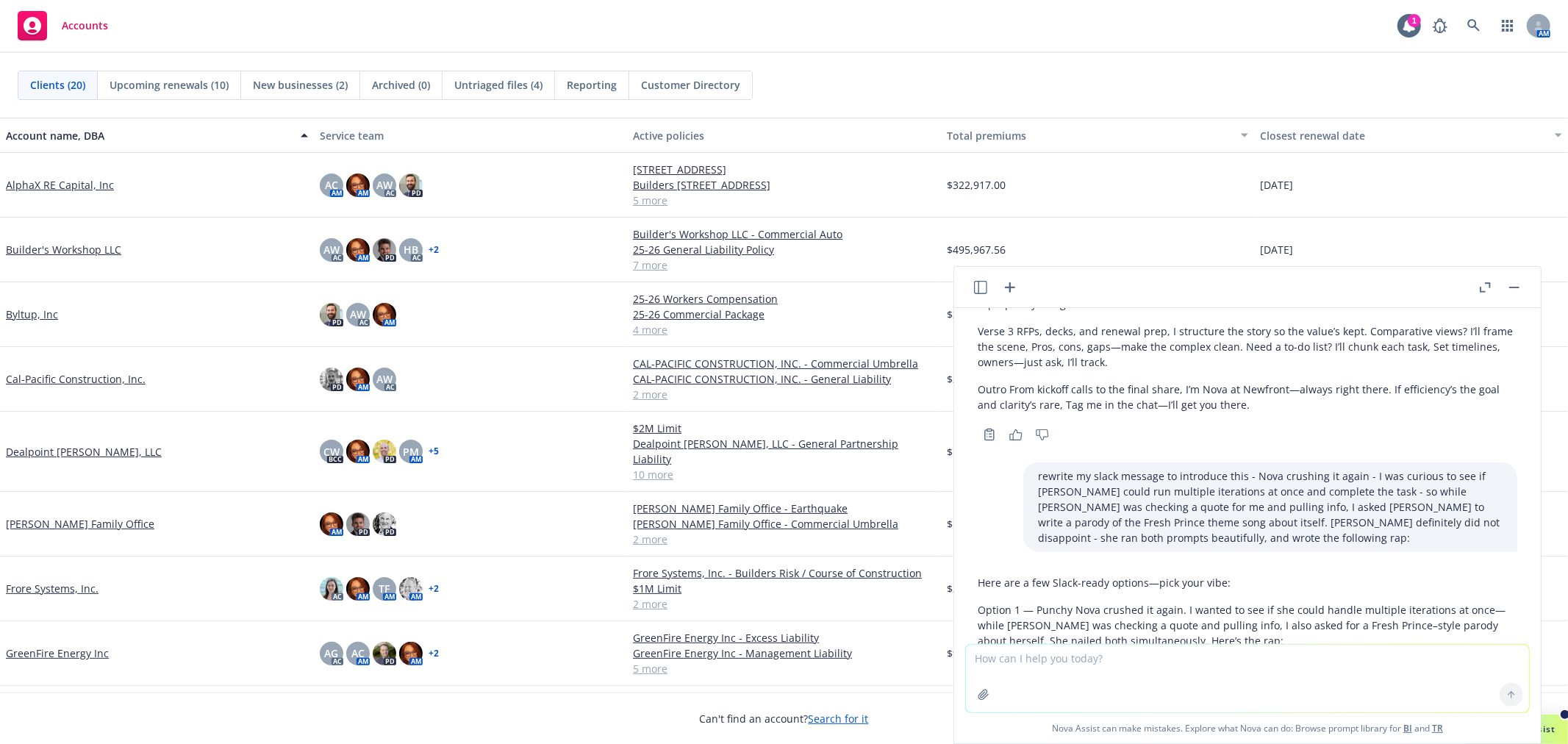
scroll to position [372, 0]
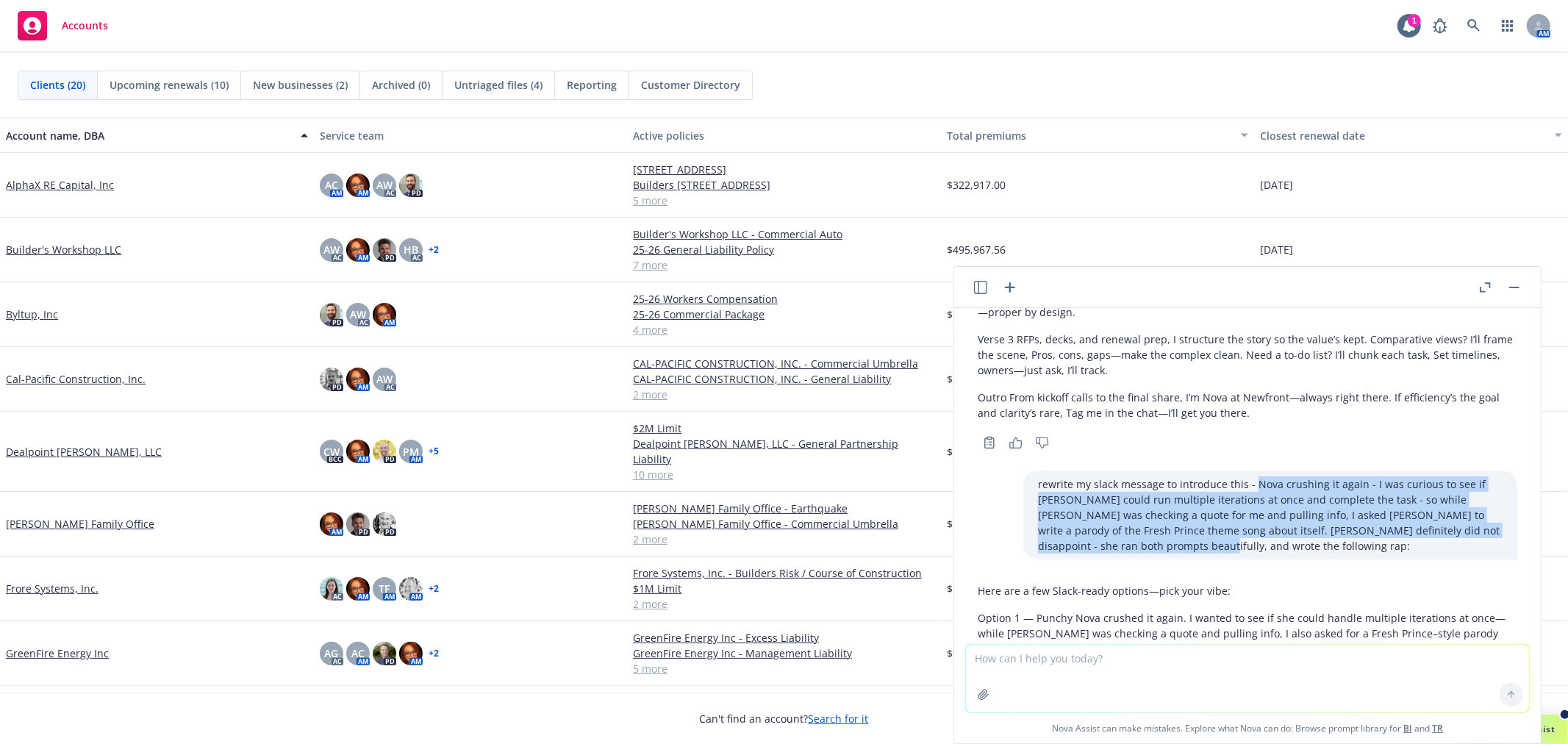
drag, startPoint x: 1228, startPoint y: 480, endPoint x: 1090, endPoint y: 544, distance: 152.1
click at [1090, 544] on p "rewrite my slack message to introduce this - Nova crushing it again - I was cur…" at bounding box center [1269, 515] width 464 height 77
copy p "Nova crushing it again - I was curious to see if [PERSON_NAME] could run multip…"
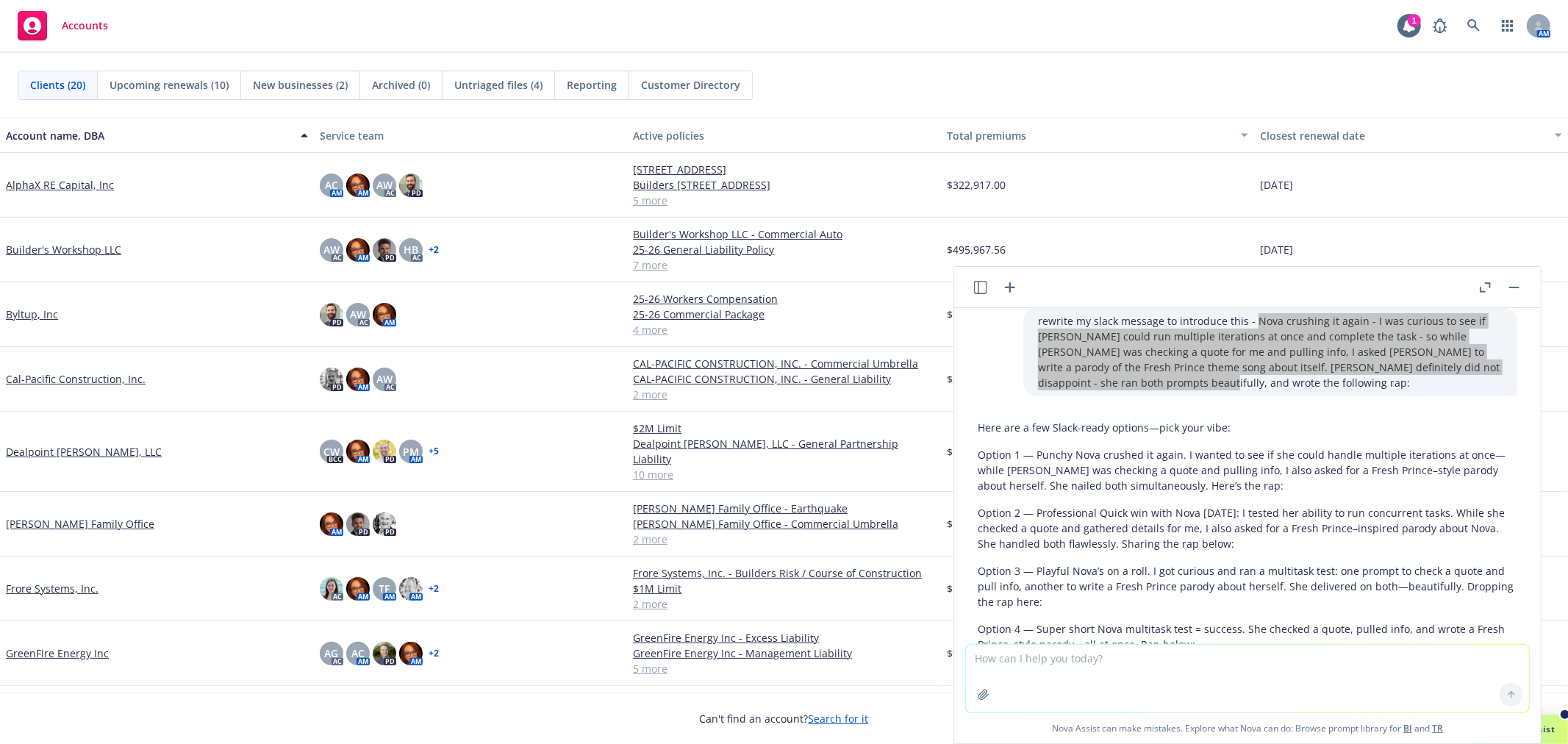
scroll to position [618, 0]
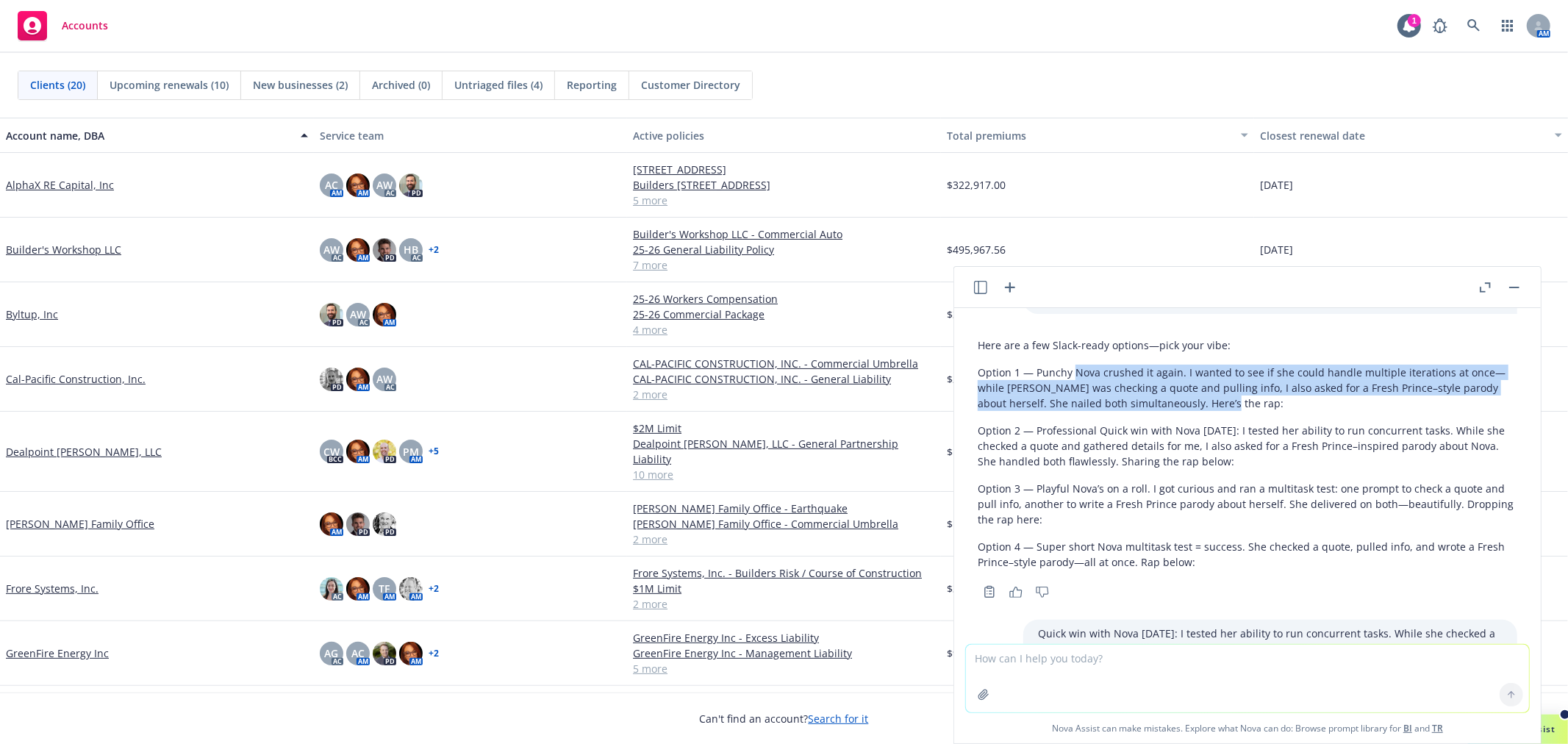
drag, startPoint x: 1244, startPoint y: 400, endPoint x: 1074, endPoint y: 375, distance: 171.8
click at [1074, 375] on p "Option 1 — Punchy Nova crushed it again. I wanted to see if she could handle mu…" at bounding box center [1247, 387] width 540 height 46
click at [1153, 405] on p "Option 1 — Punchy Nova crushed it again. I wanted to see if she could handle mu…" at bounding box center [1247, 387] width 540 height 46
drag, startPoint x: 1167, startPoint y: 402, endPoint x: 1076, endPoint y: 377, distance: 94.4
click at [1076, 377] on p "Option 1 — Punchy Nova crushed it again. I wanted to see if she could handle mu…" at bounding box center [1247, 387] width 540 height 46
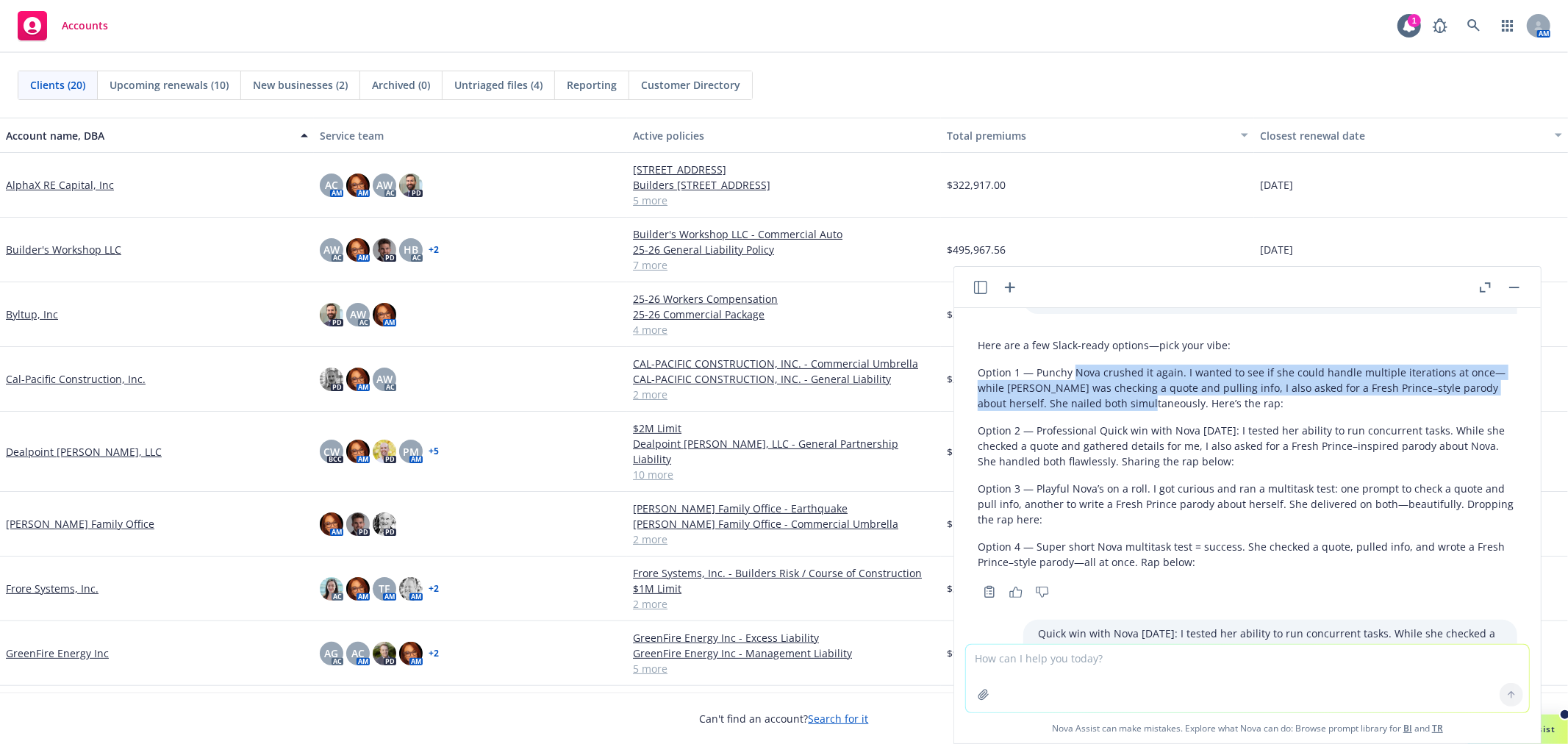
copy p "Nova crushed it again. I wanted to see if she could handle multiple iterations …"
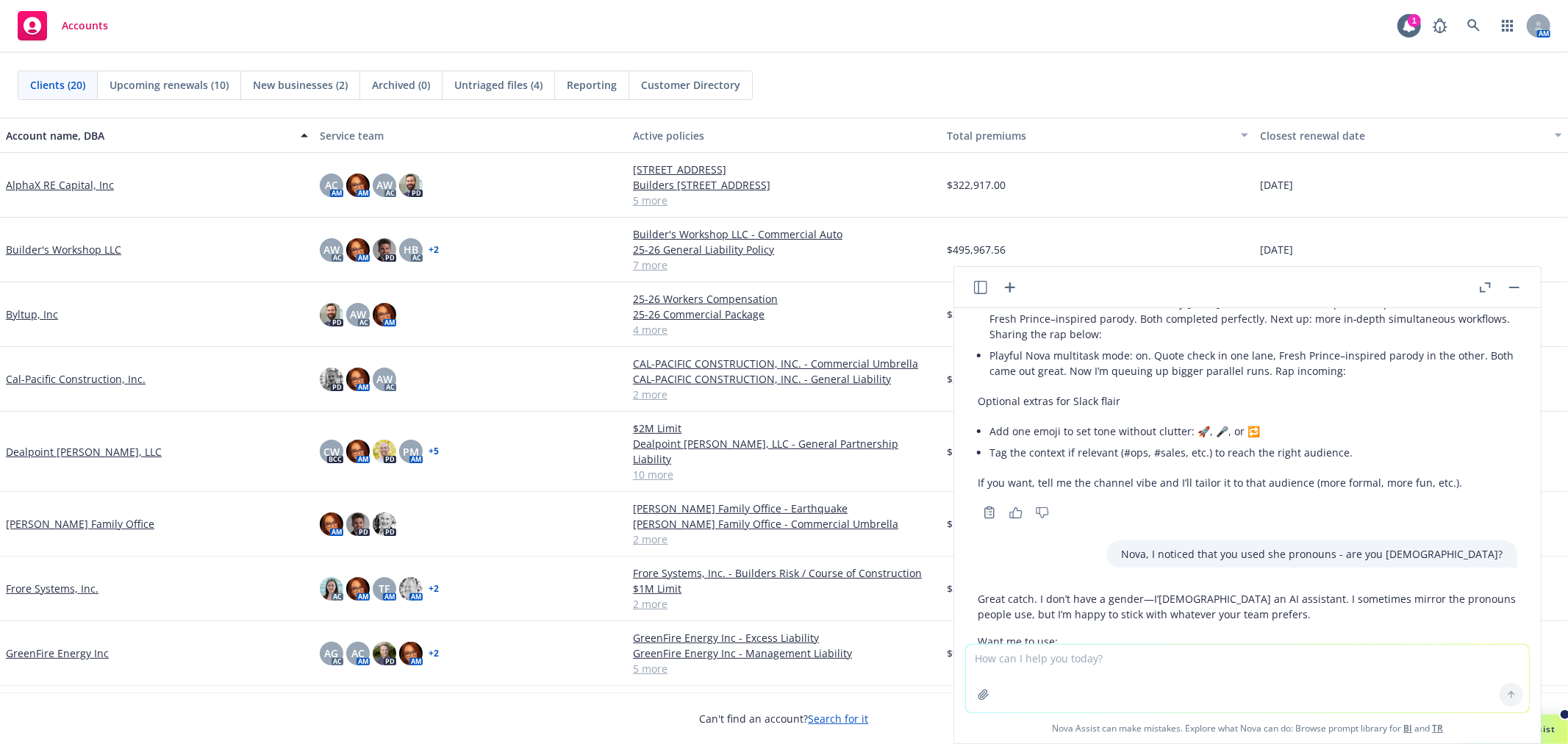
scroll to position [1760, 0]
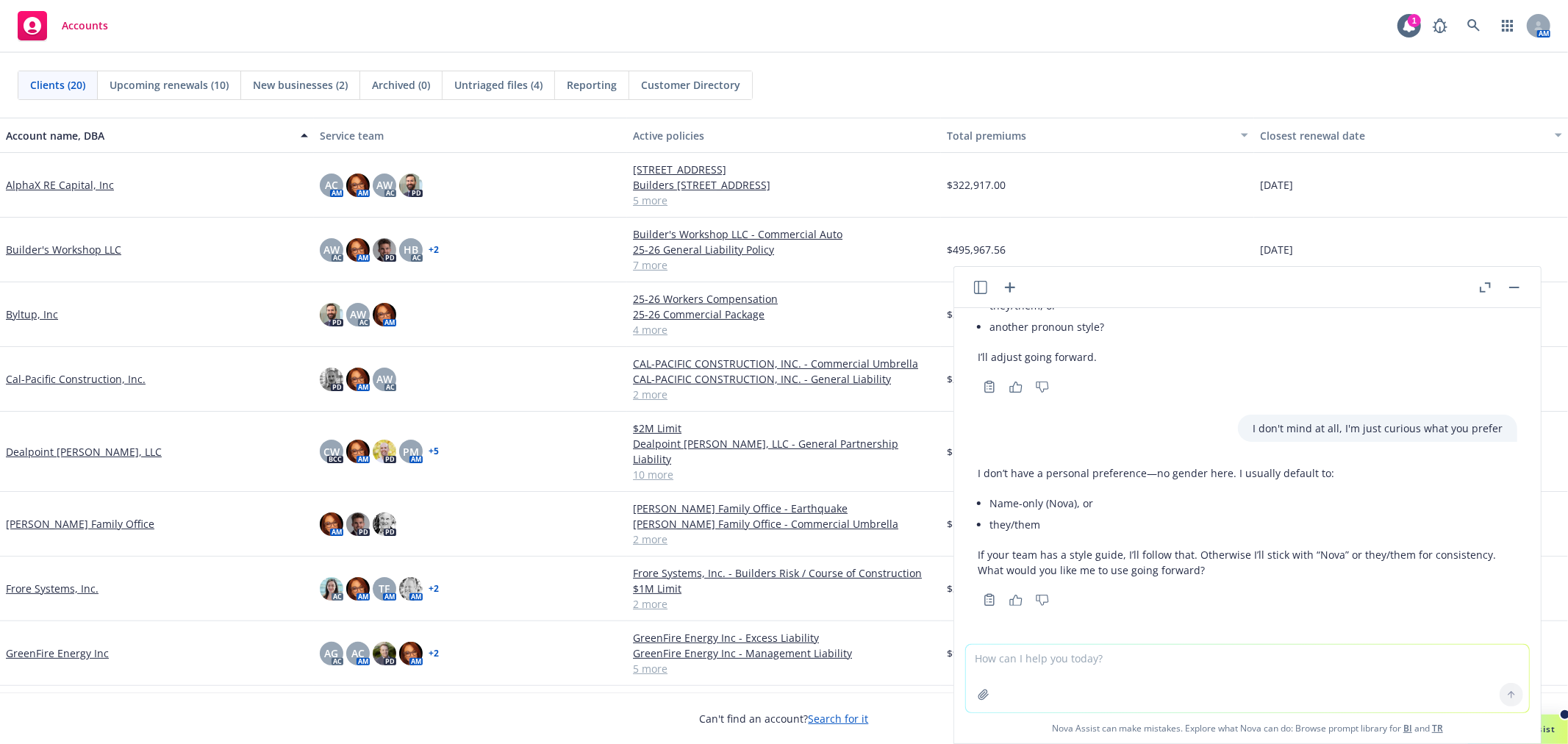
click at [1184, 671] on textarea at bounding box center [1248, 679] width 563 height 68
click at [1204, 671] on textarea "change the" at bounding box center [1248, 677] width 563 height 69
drag, startPoint x: 1184, startPoint y: 666, endPoint x: 642, endPoint y: 671, distance: 542.0
click at [642, 671] on body "Accounts 1 AM Clients (20) Upcoming renewals (10) New businesses (2) Archived (…" at bounding box center [784, 372] width 1568 height 744
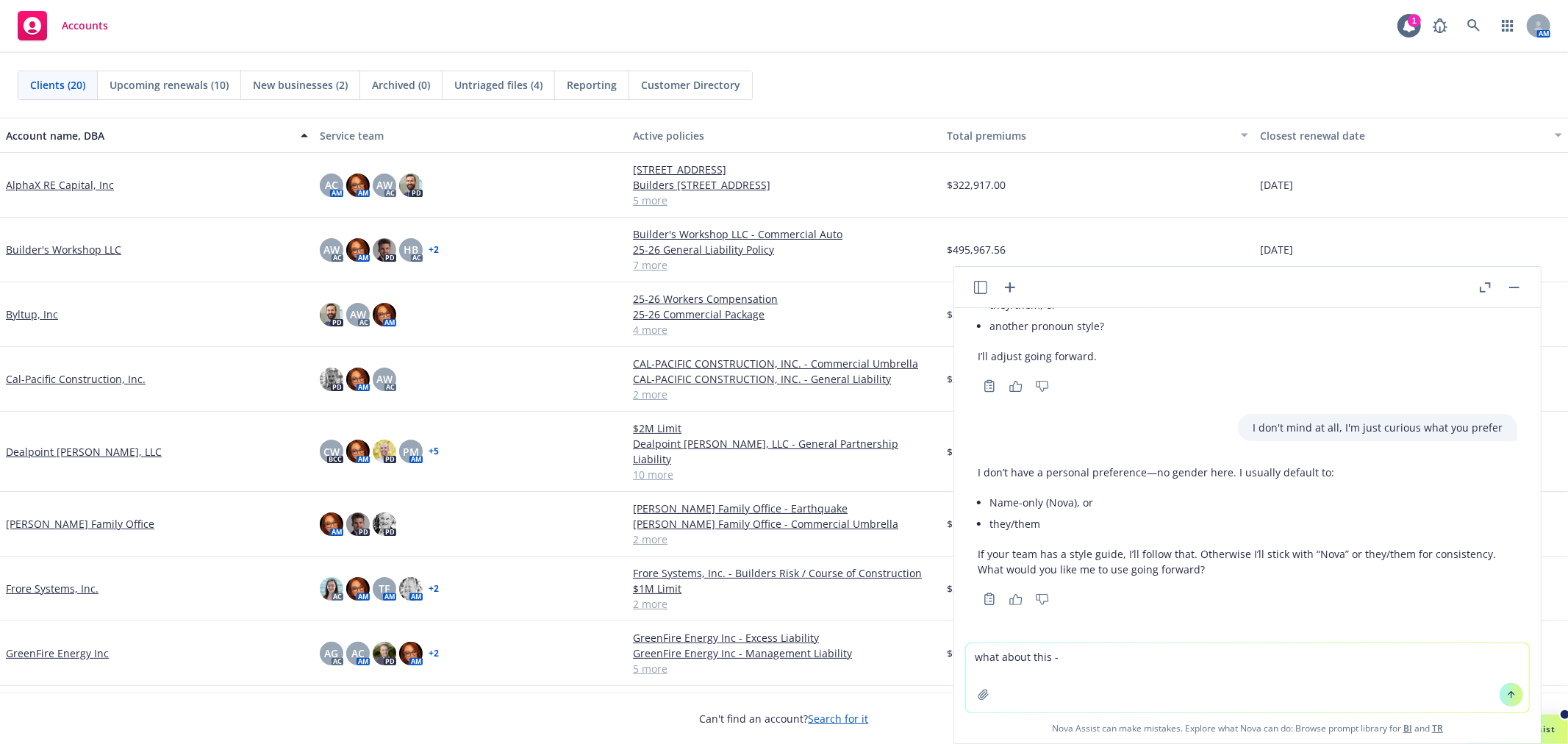
paste textarea "Nova crushed it again. I wanted to see if it could handle multiple iterations a…"
type textarea "what about this - Nova crushed it again. I wanted to see if it could handle mul…"
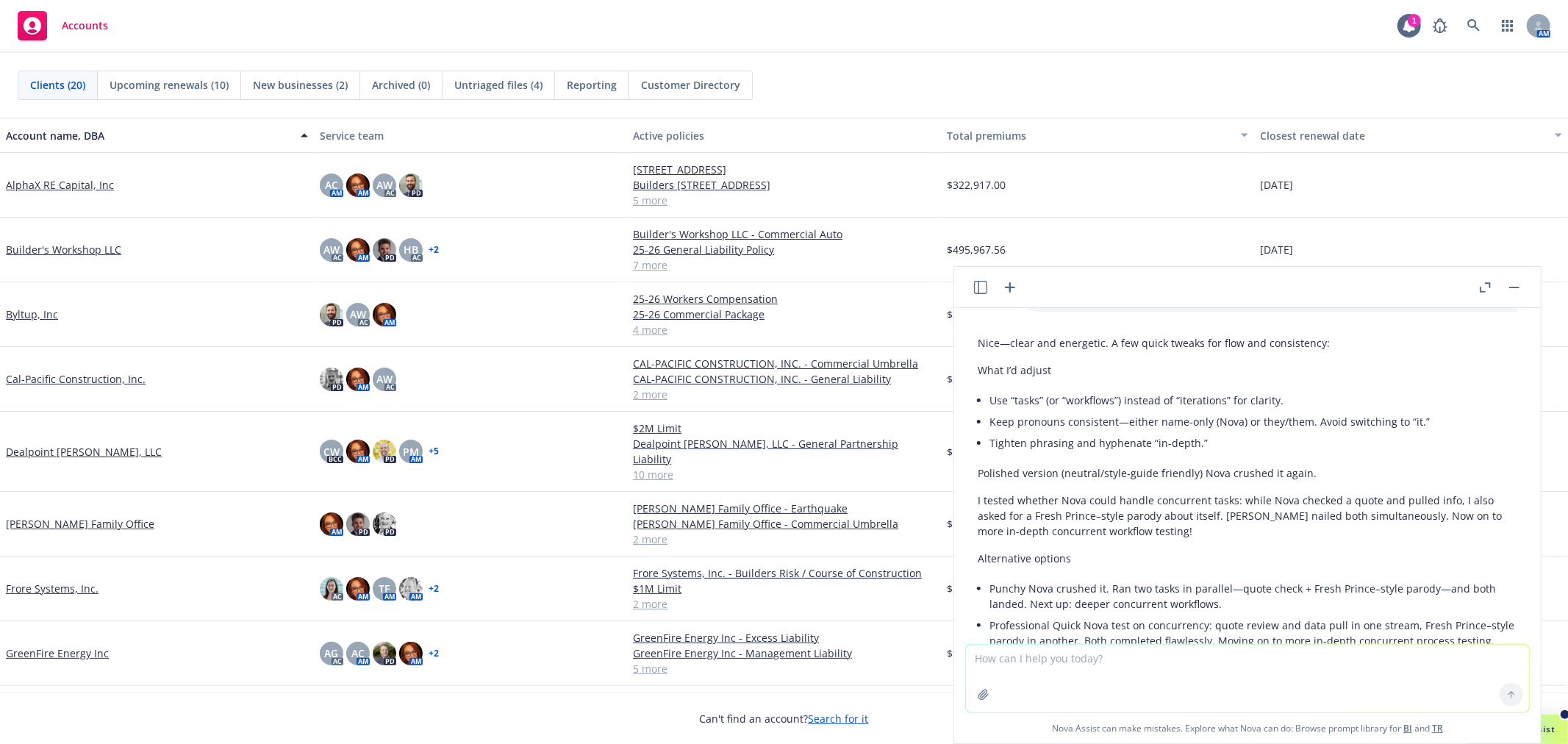
scroll to position [2151, 0]
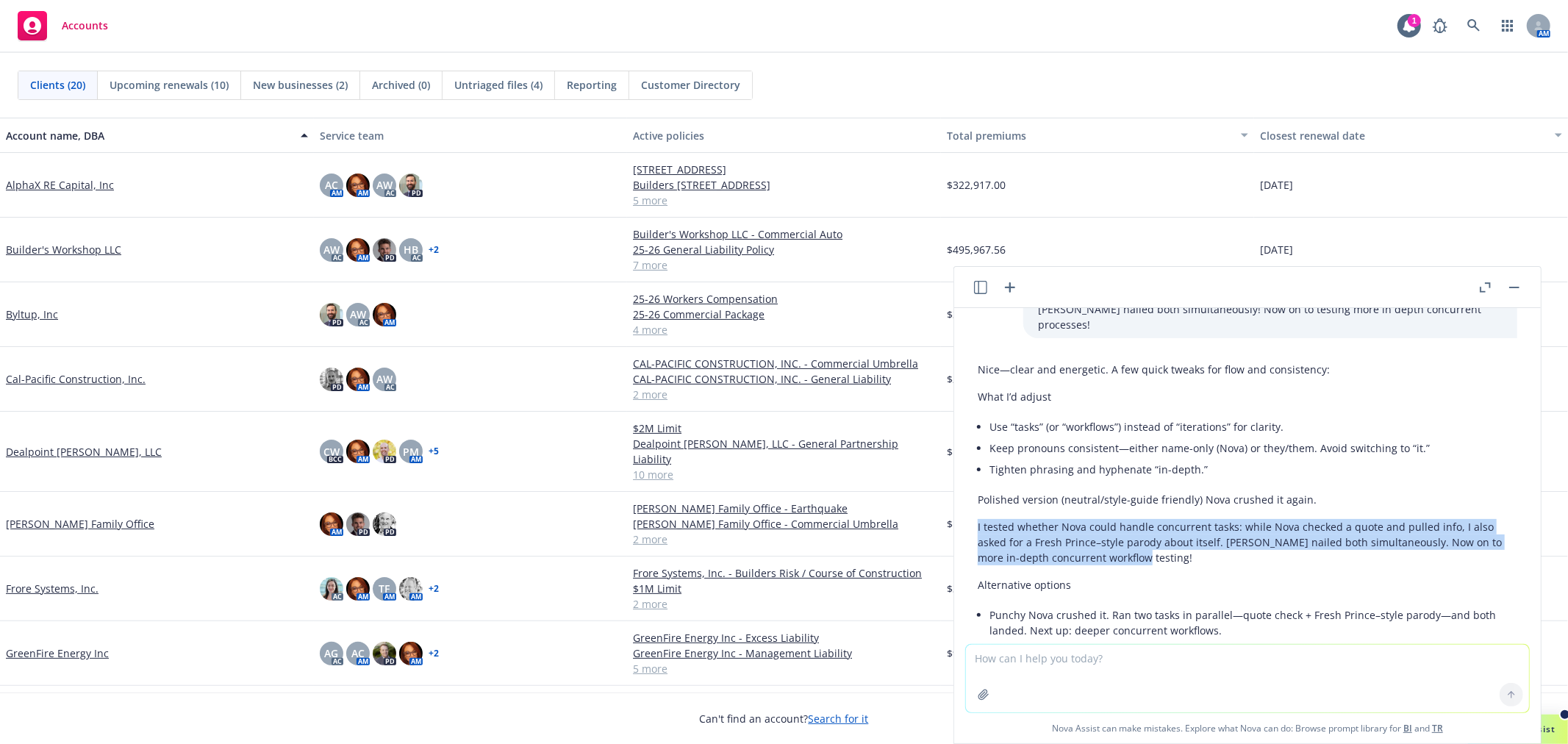
drag, startPoint x: 976, startPoint y: 503, endPoint x: 1161, endPoint y: 545, distance: 189.7
click at [1161, 545] on div "Nice—clear and energetic. A few quick tweaks for flow and consistency: What I’d…" at bounding box center [1248, 565] width 563 height 418
copy p "I tested whether Nova could handle concurrent tasks: while Nova checked a quote…"
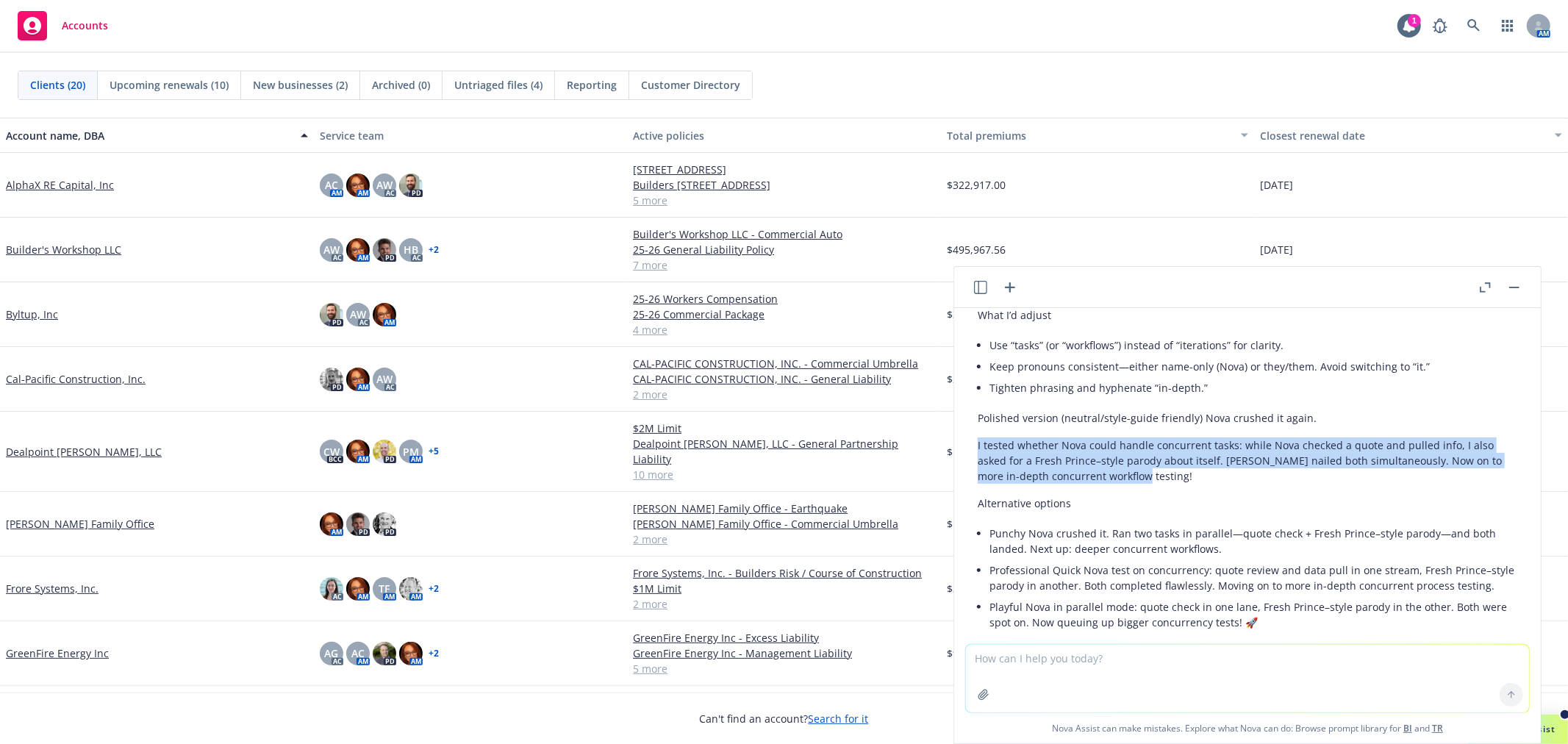
scroll to position [2314, 0]
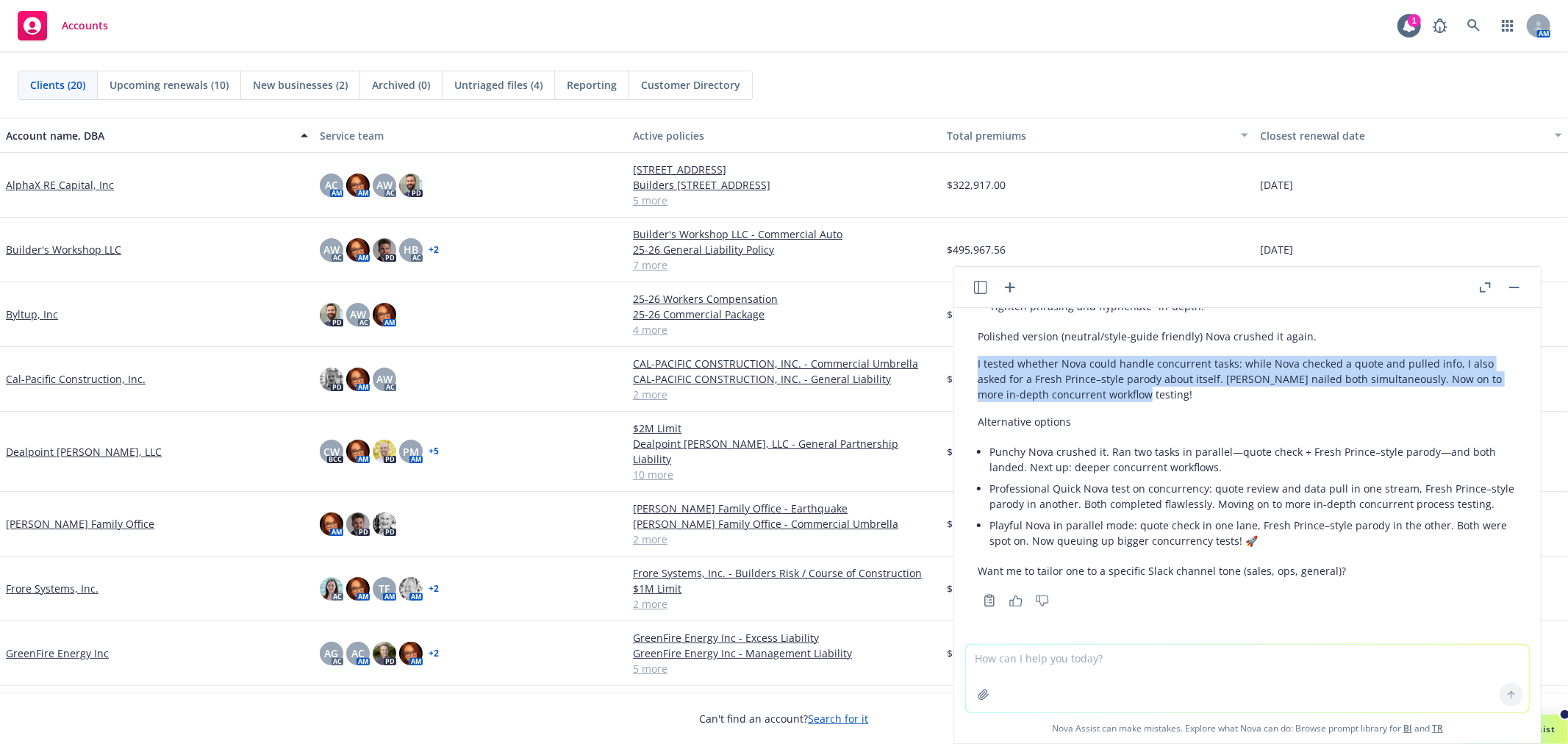
click at [979, 285] on icon "button" at bounding box center [980, 287] width 13 height 13
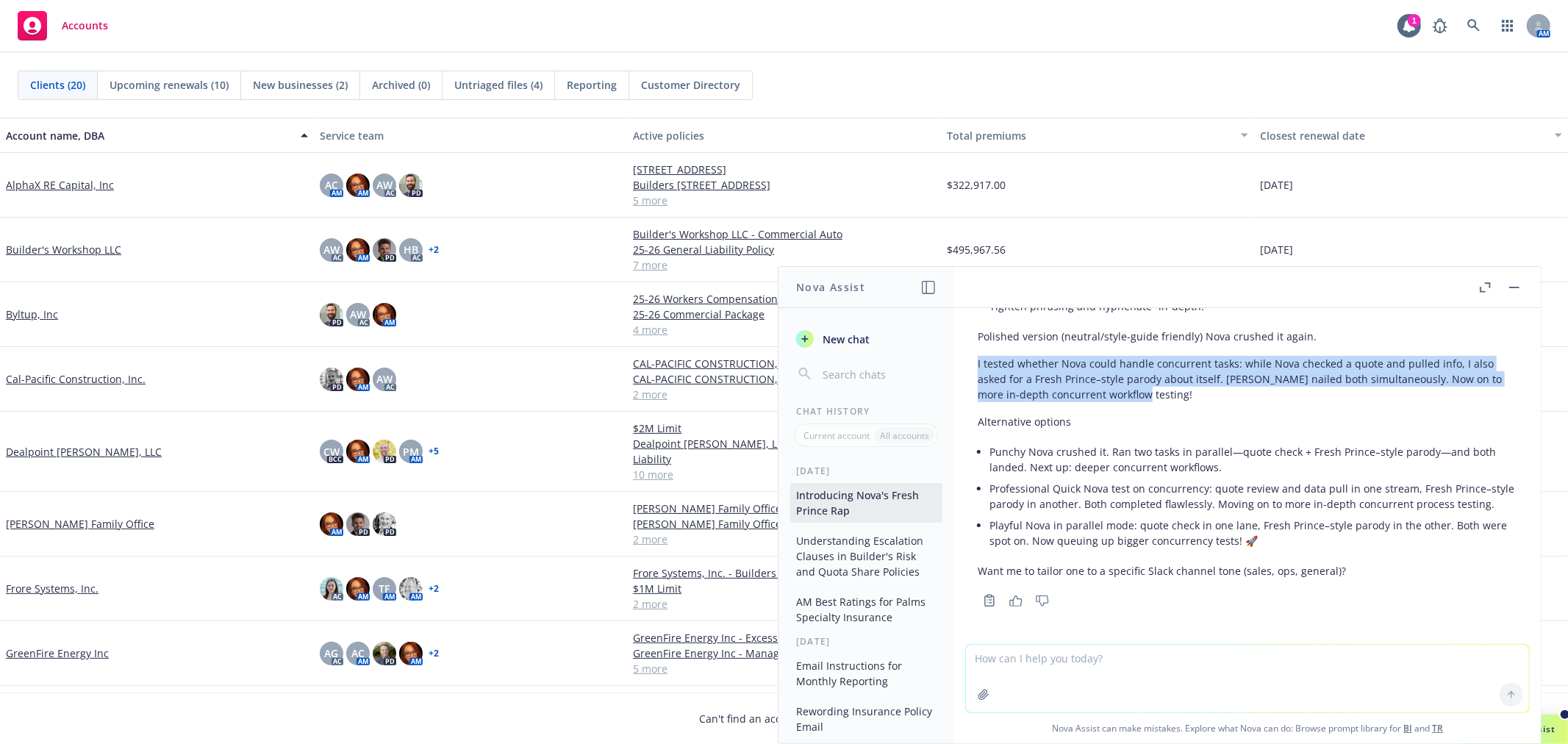
click at [865, 555] on button "Understanding Escalation Clauses in Builder's Risk and Quota Share Policies" at bounding box center [866, 556] width 153 height 56
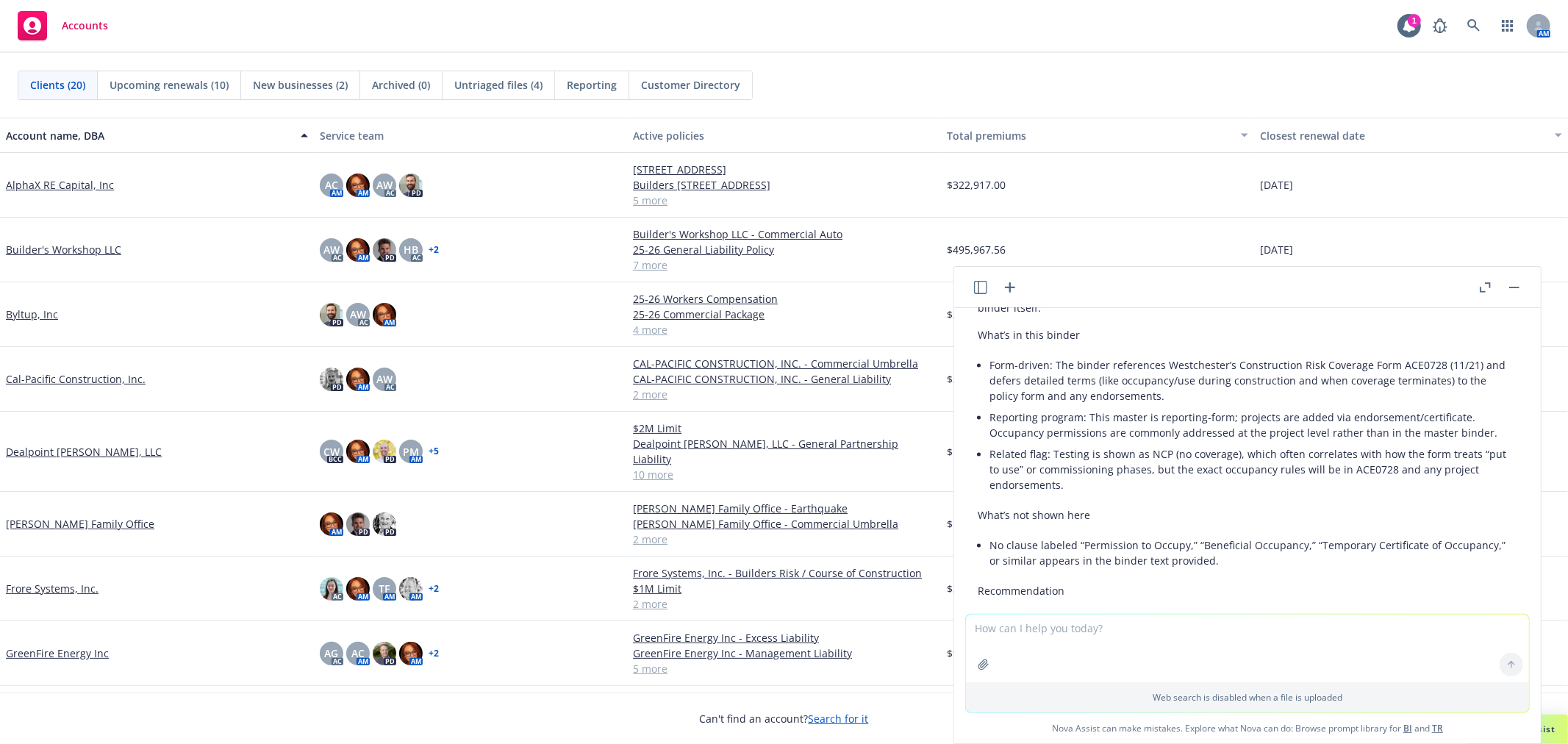
scroll to position [2326, 0]
